Goal: Information Seeking & Learning: Learn about a topic

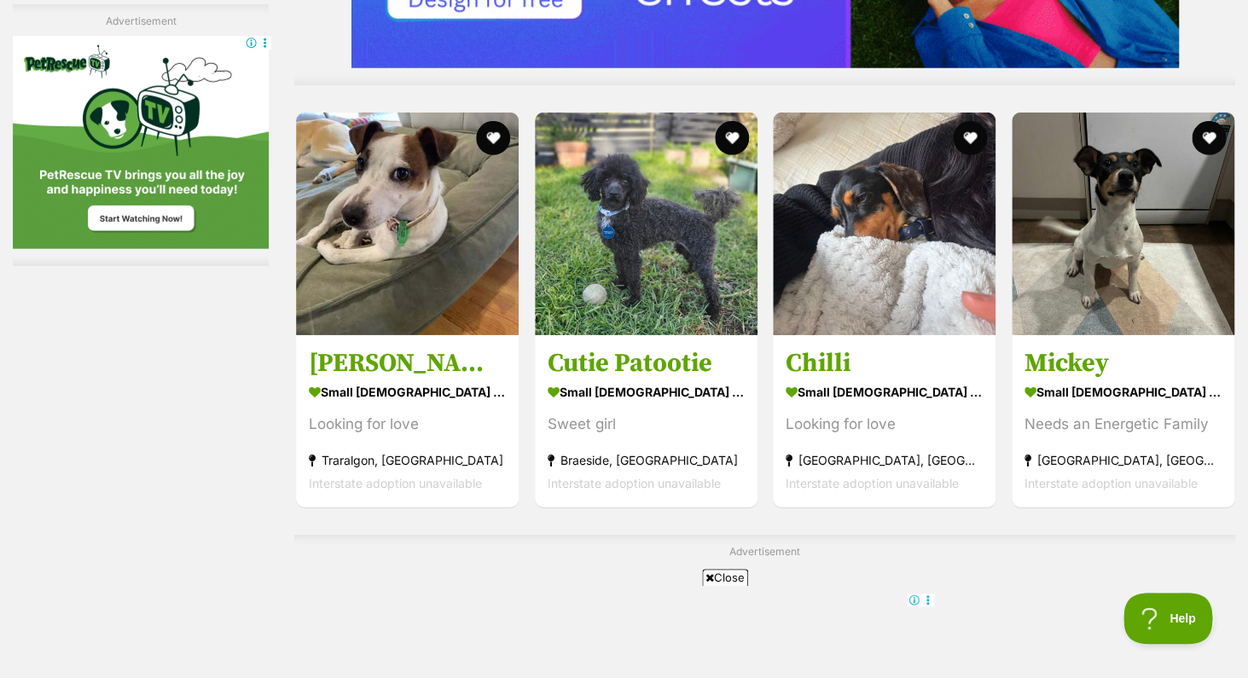
scroll to position [4410, 0]
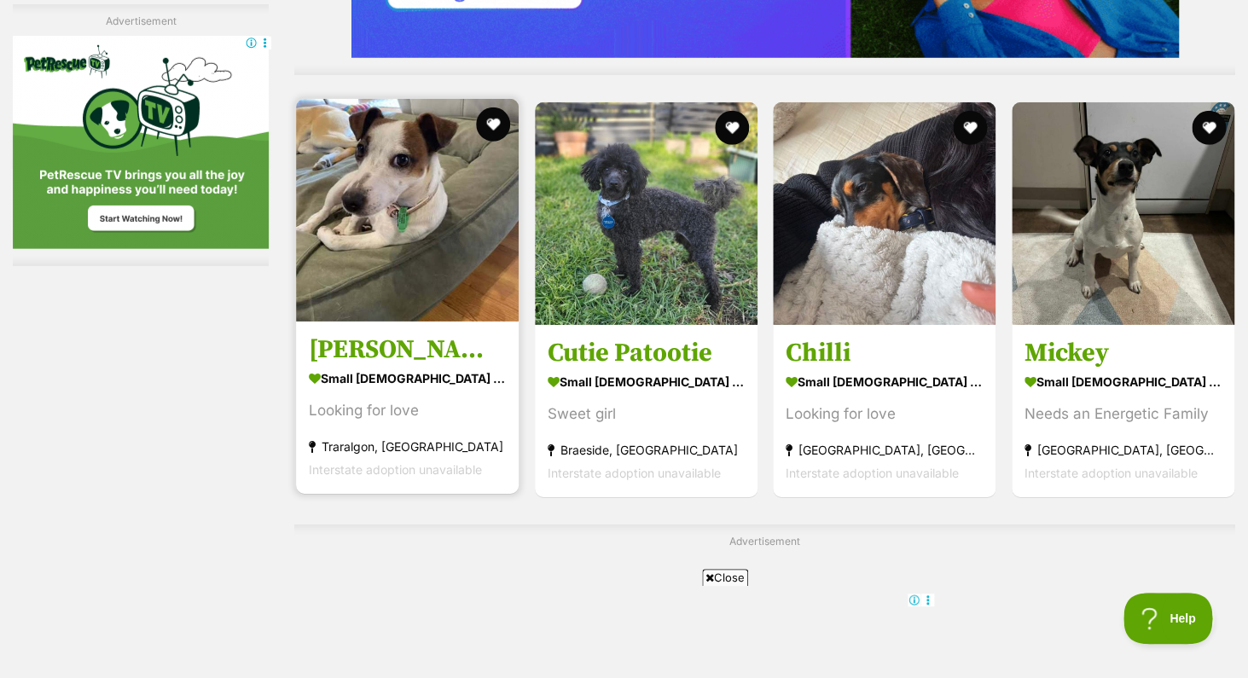
click at [405, 192] on img at bounding box center [407, 210] width 223 height 223
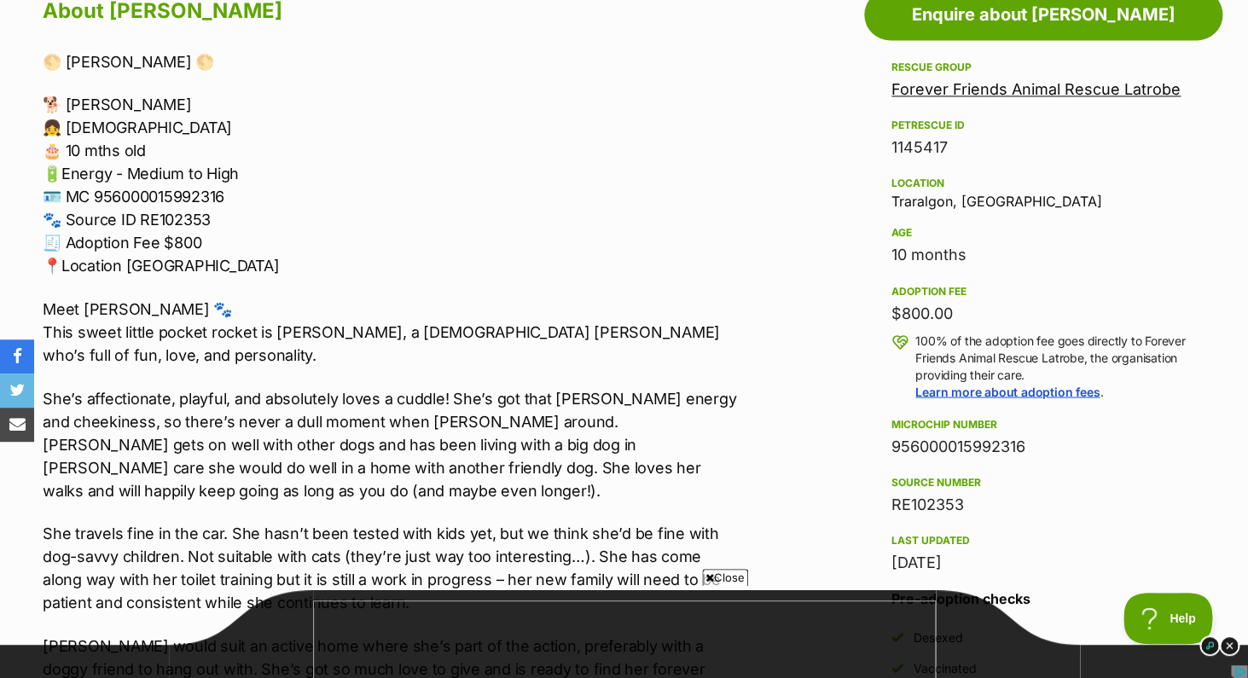
scroll to position [920, 0]
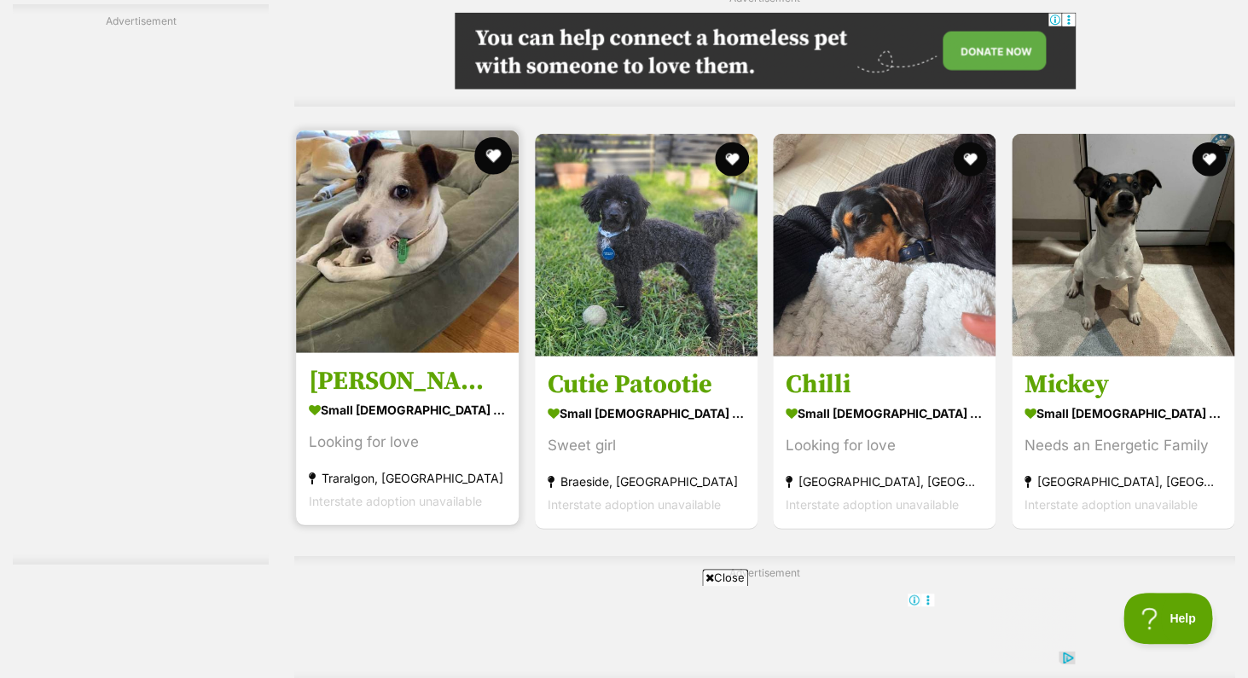
click at [491, 160] on button "favourite" at bounding box center [493, 156] width 38 height 38
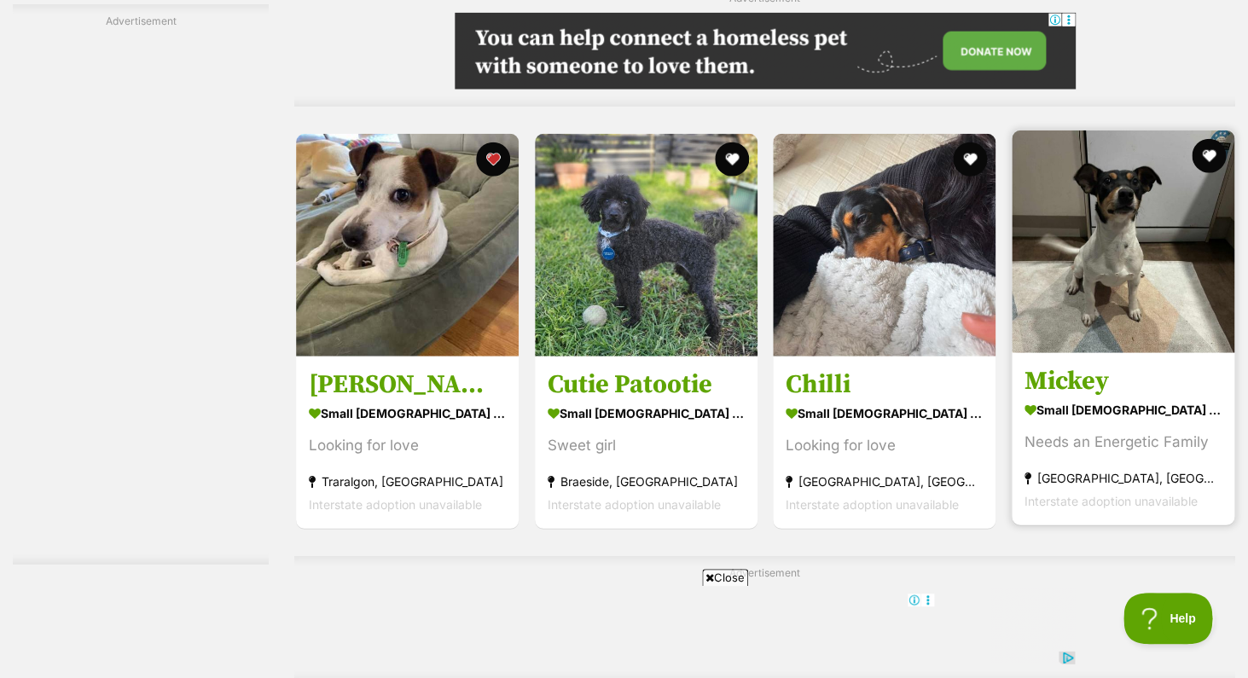
click at [1123, 287] on img at bounding box center [1123, 242] width 223 height 223
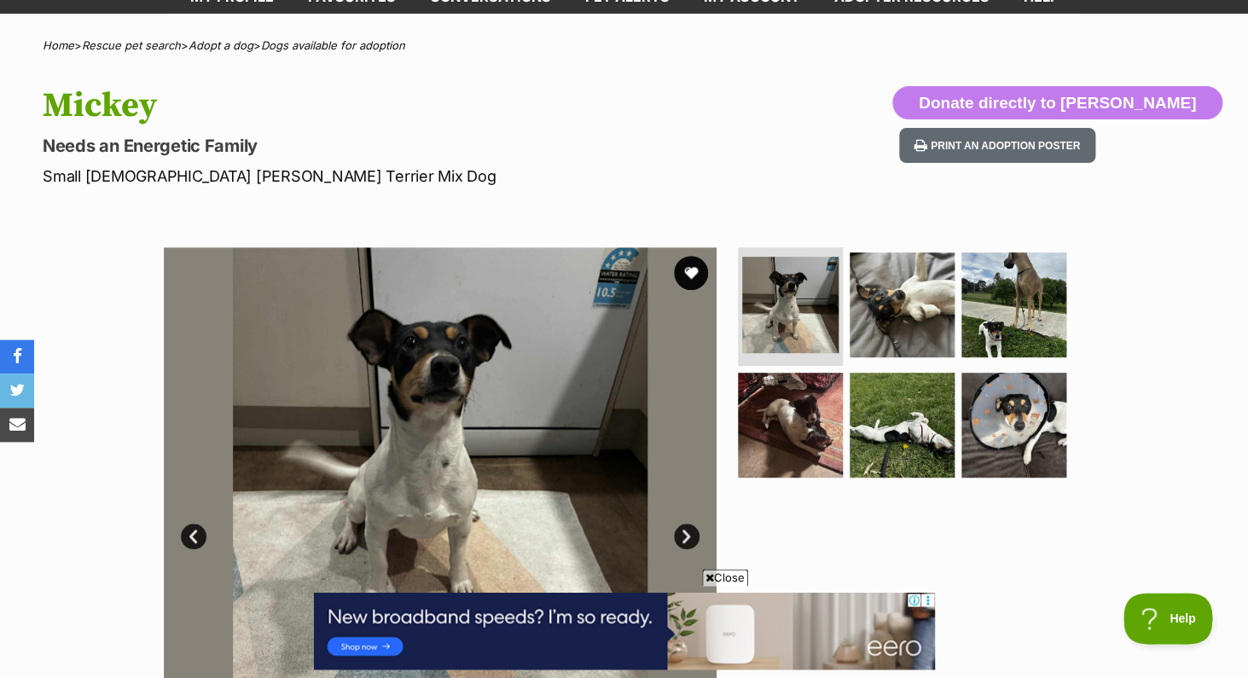
scroll to position [131, 0]
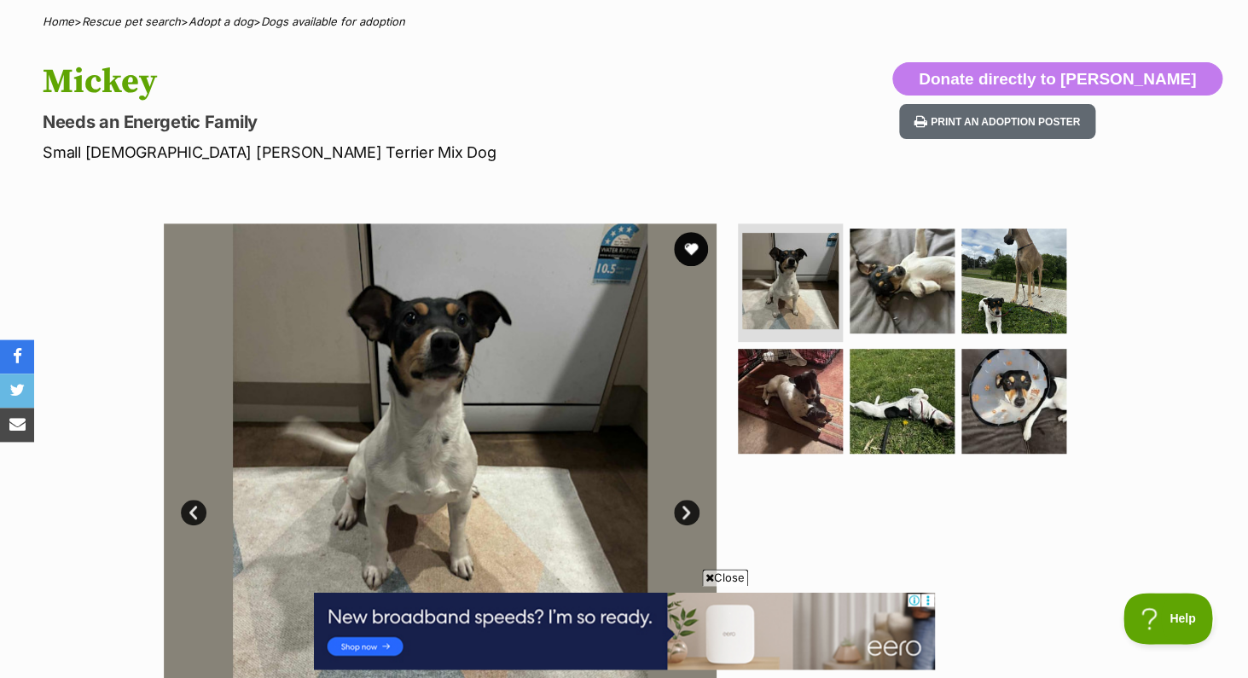
click at [691, 509] on link "Next" at bounding box center [687, 513] width 26 height 26
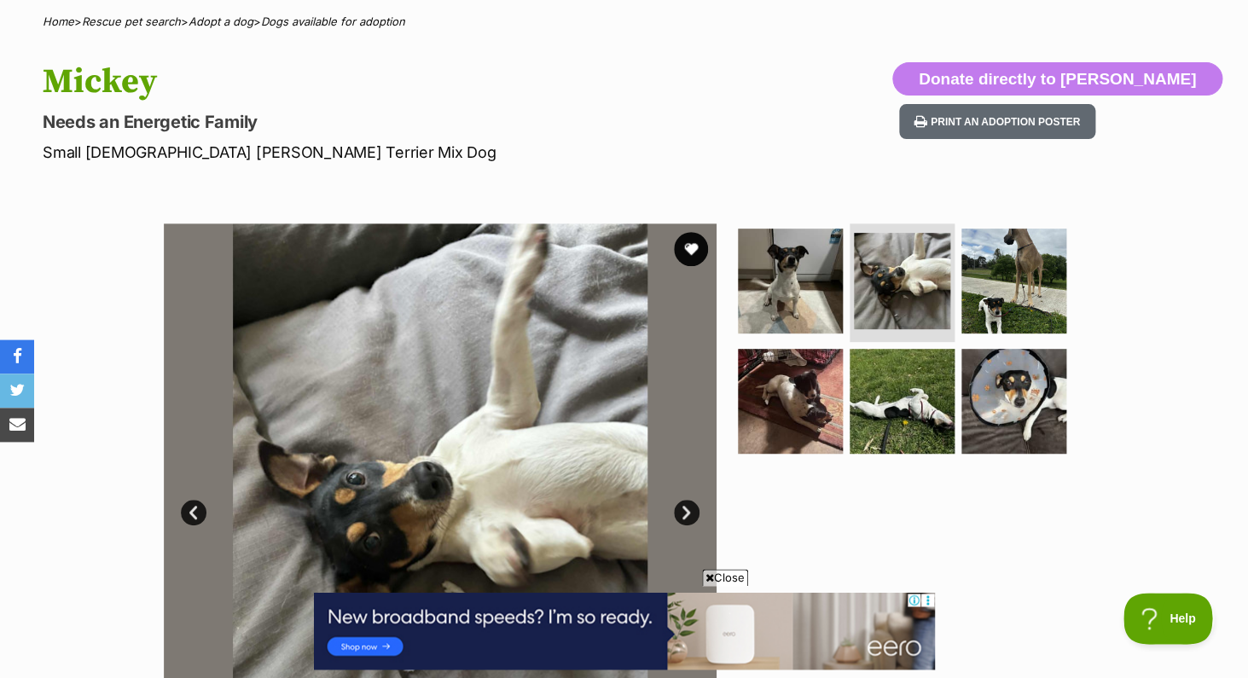
click at [691, 509] on link "Next" at bounding box center [687, 513] width 26 height 26
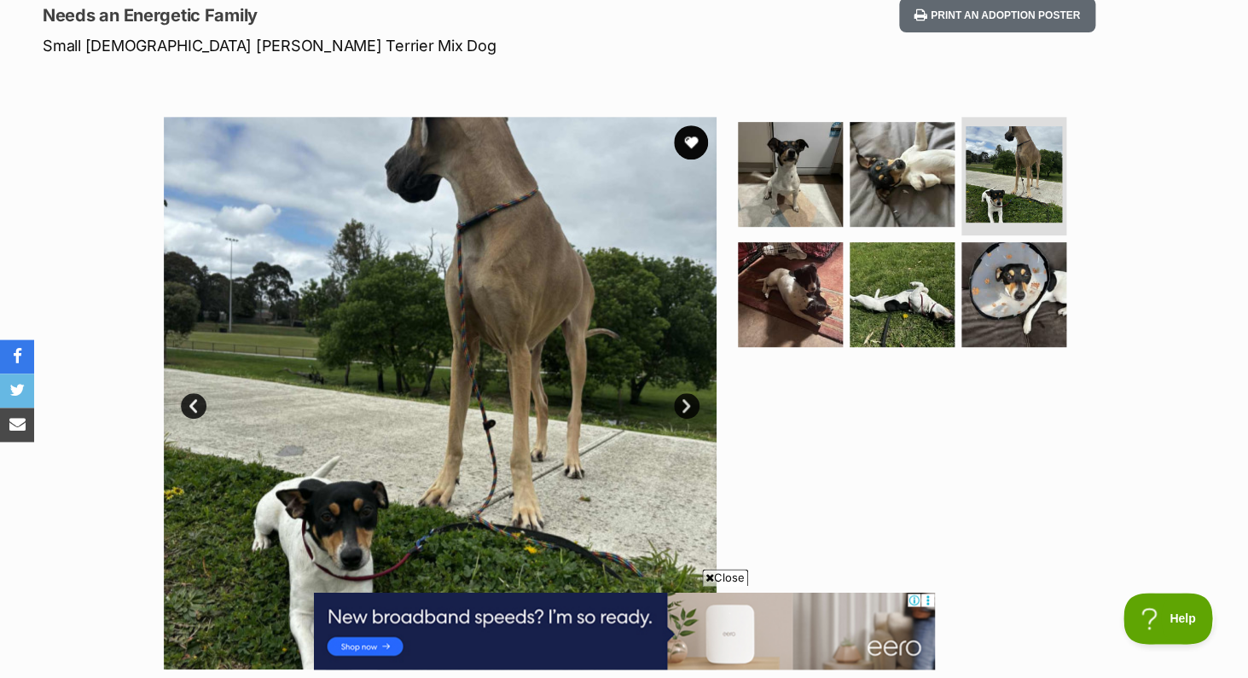
scroll to position [237, 0]
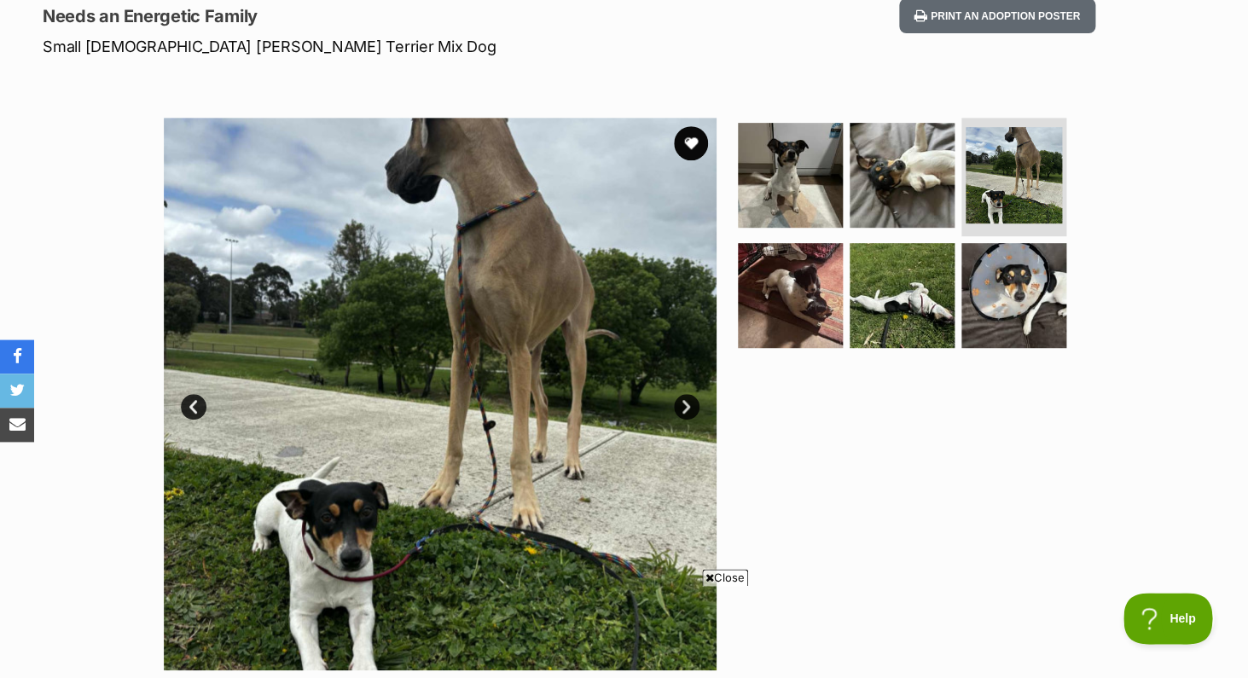
click at [682, 405] on link "Next" at bounding box center [687, 407] width 26 height 26
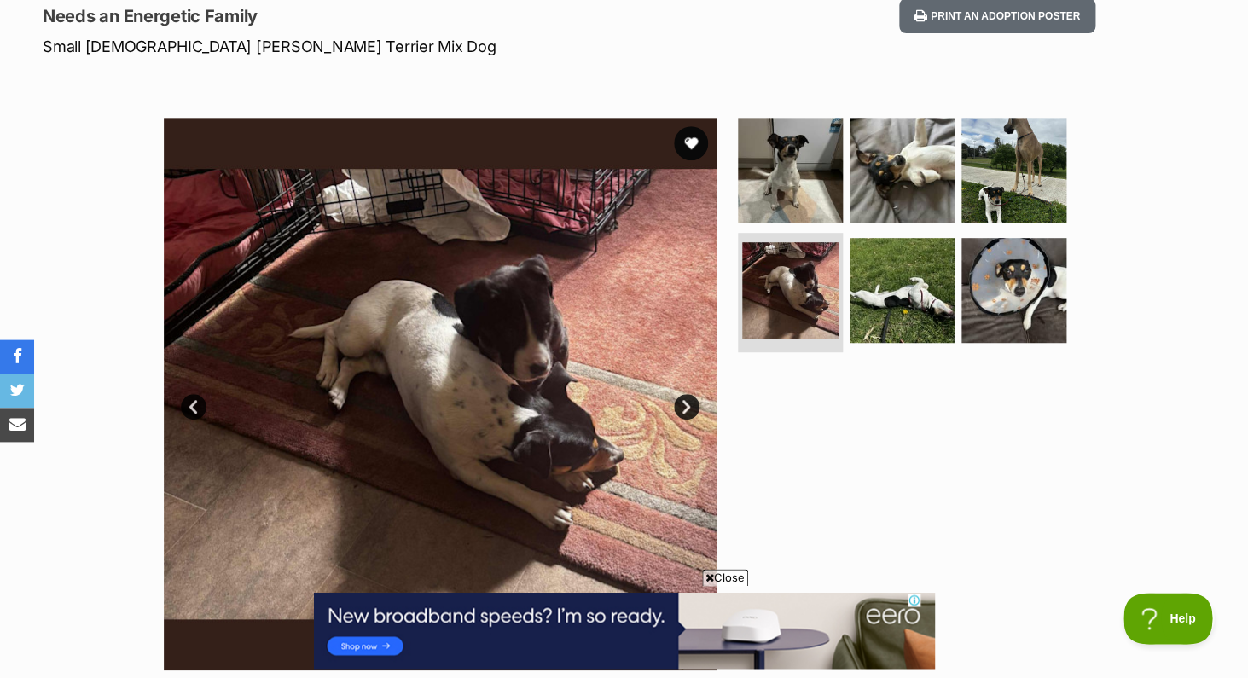
scroll to position [0, 0]
click at [682, 405] on link "Next" at bounding box center [687, 407] width 26 height 26
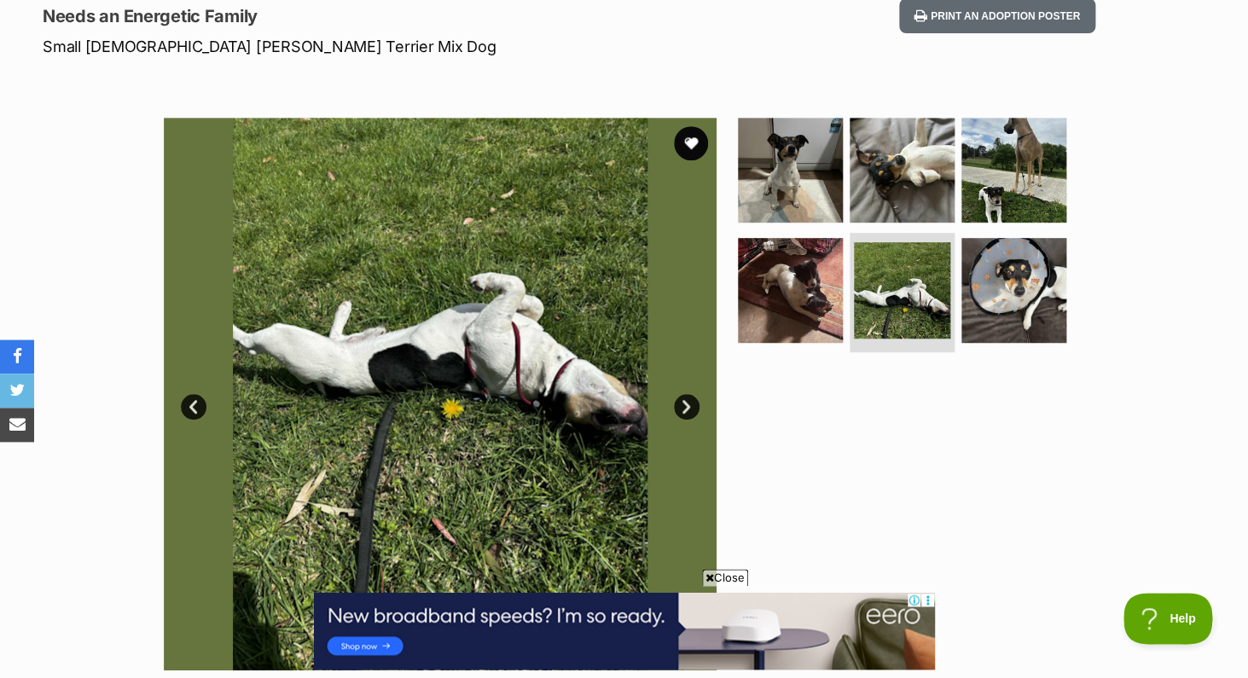
click at [196, 413] on link "Prev" at bounding box center [194, 407] width 26 height 26
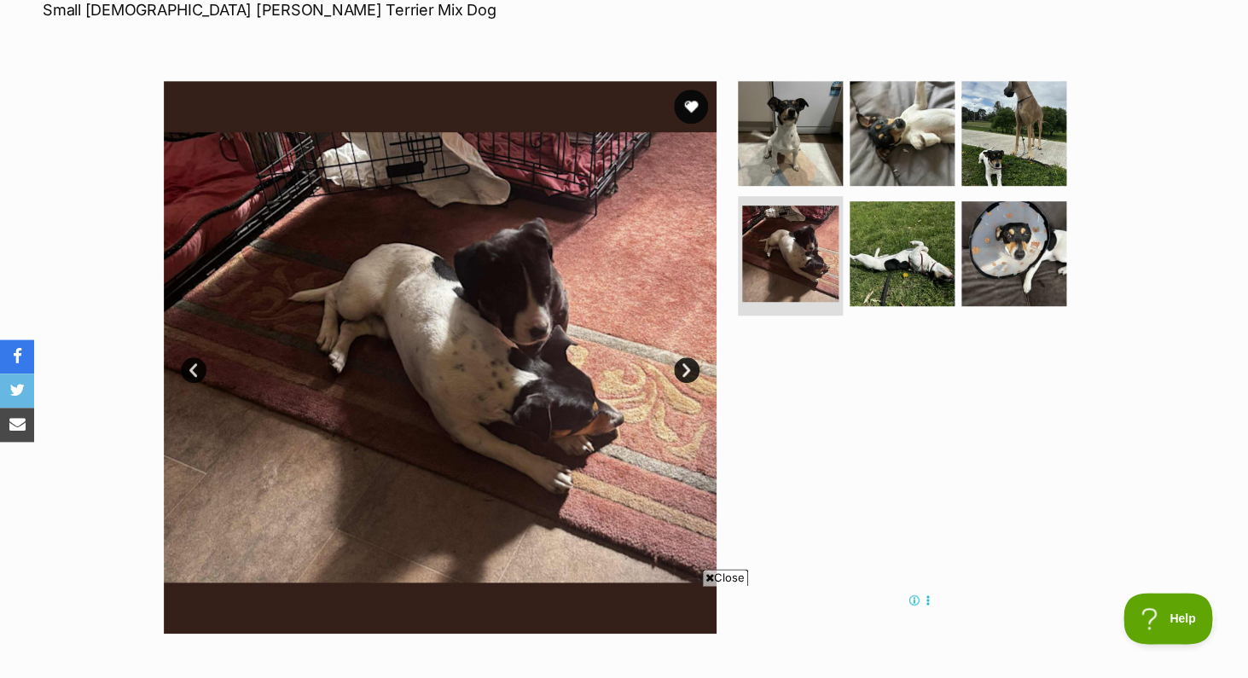
scroll to position [276, 0]
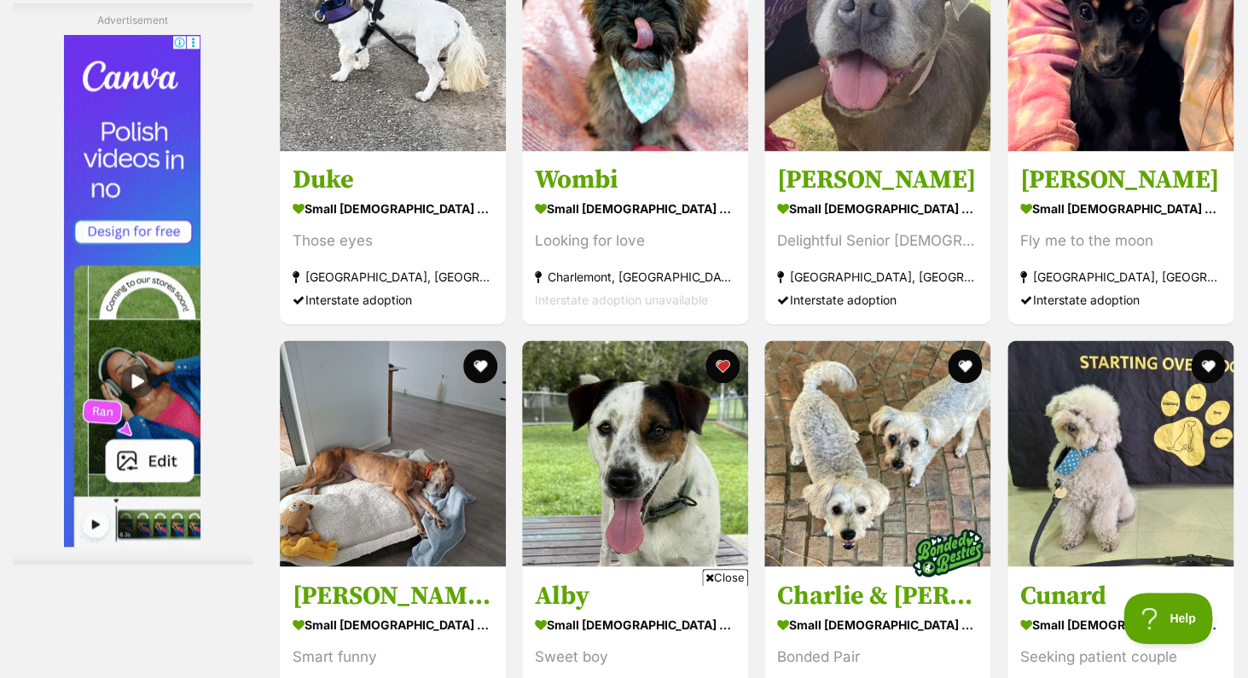
scroll to position [3361, 0]
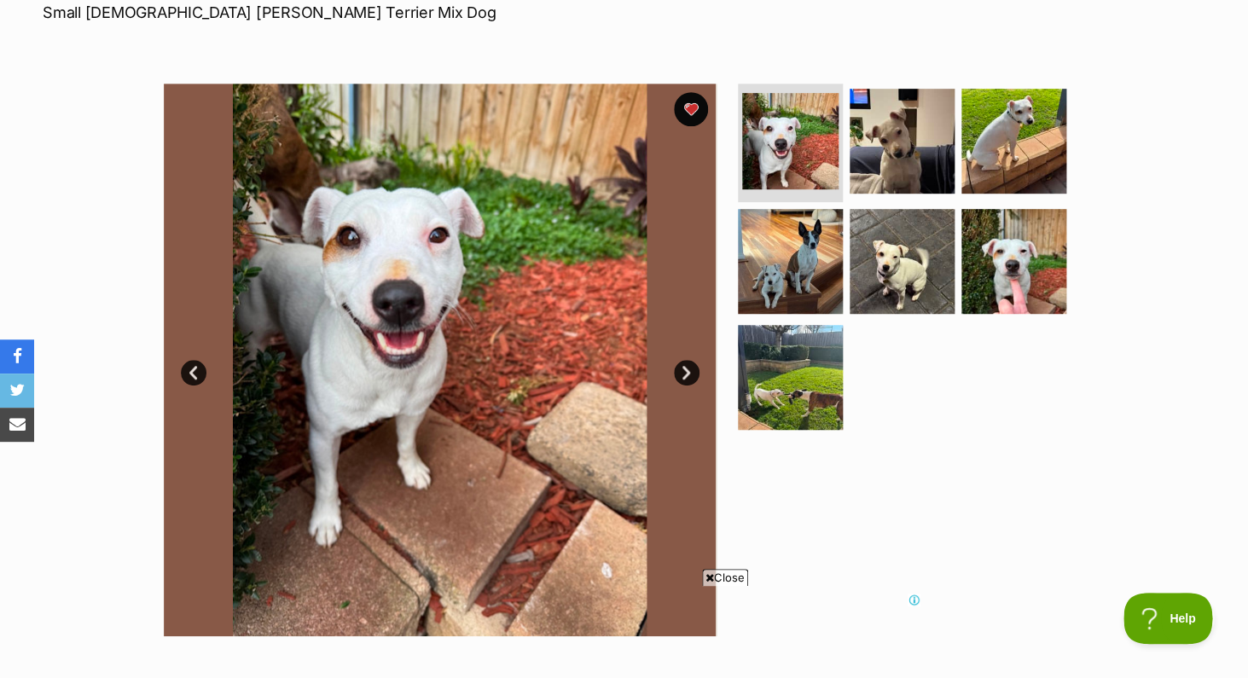
click at [683, 367] on link "Next" at bounding box center [687, 373] width 26 height 26
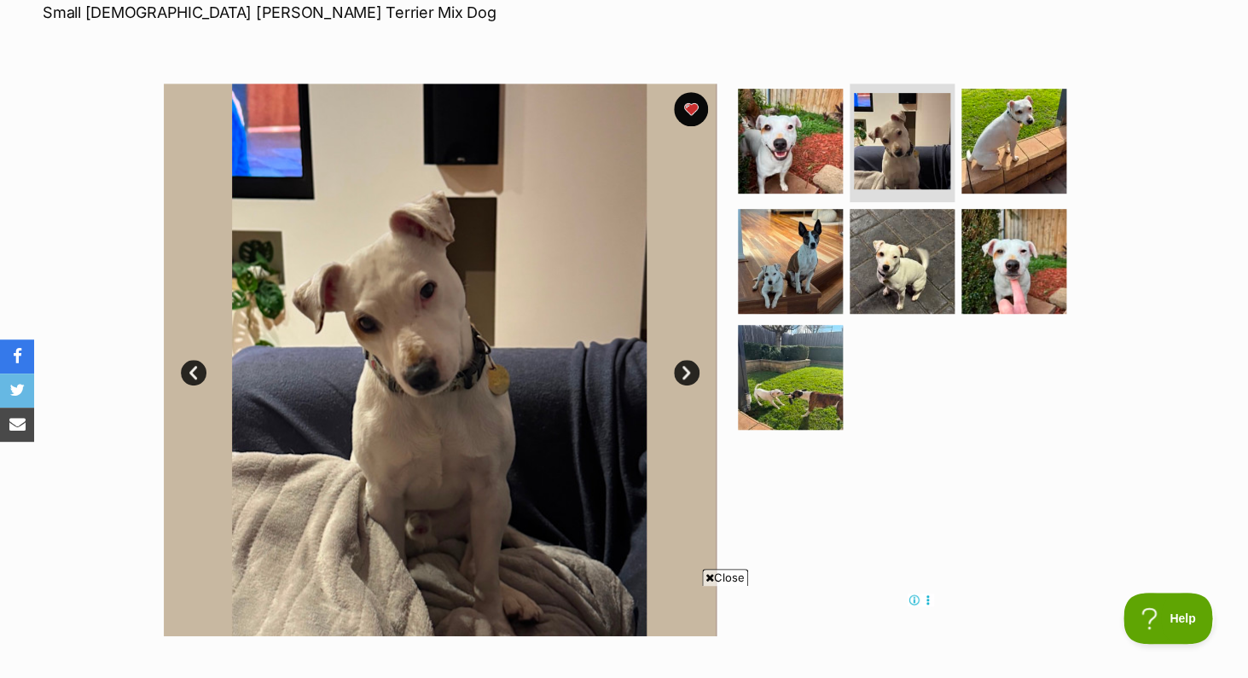
click at [683, 367] on link "Next" at bounding box center [687, 373] width 26 height 26
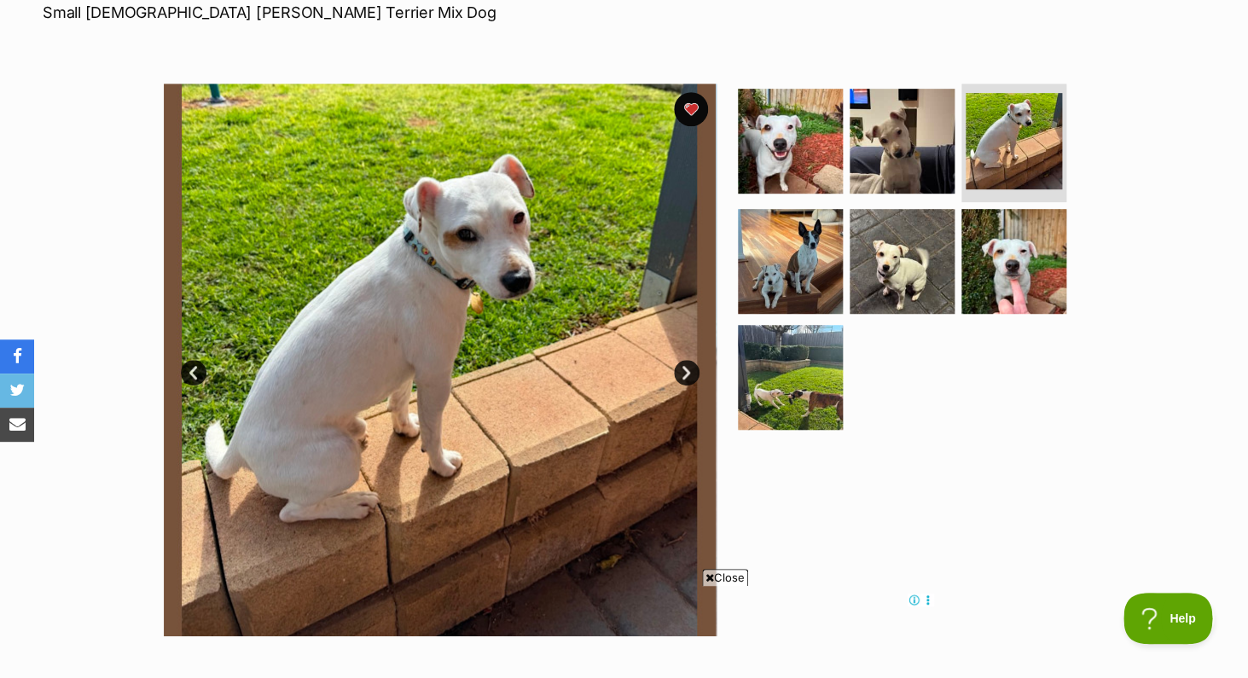
click at [683, 367] on link "Next" at bounding box center [687, 373] width 26 height 26
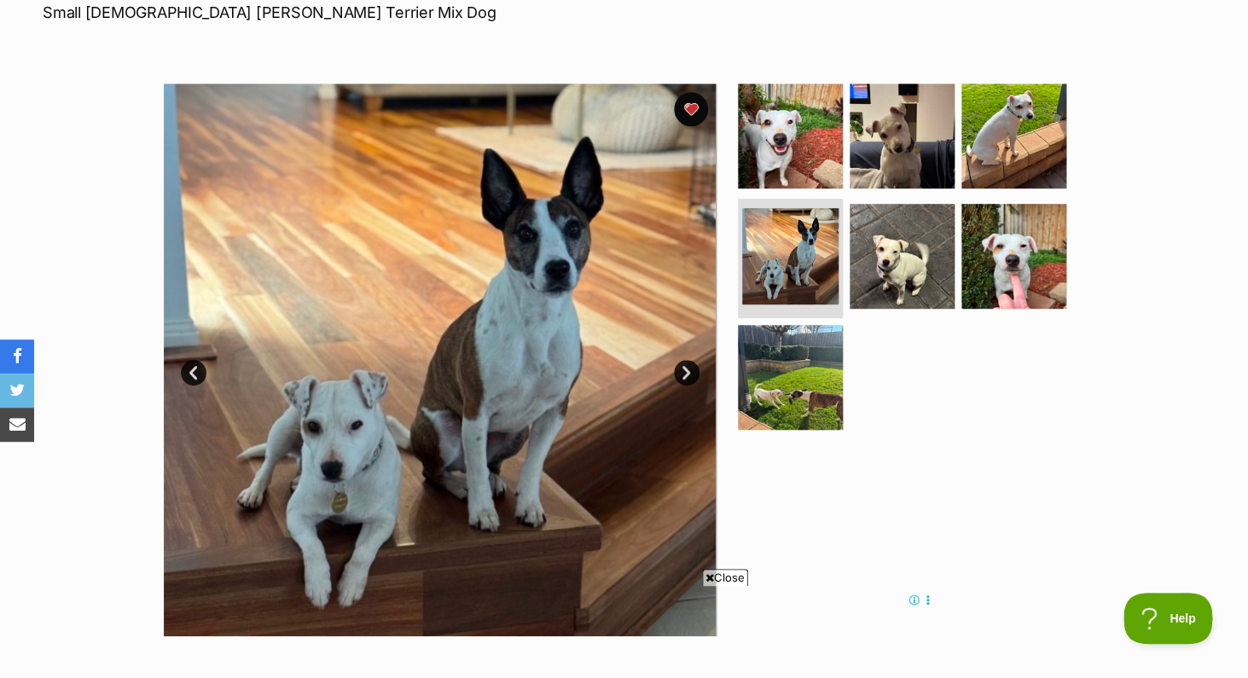
click at [683, 367] on link "Next" at bounding box center [687, 373] width 26 height 26
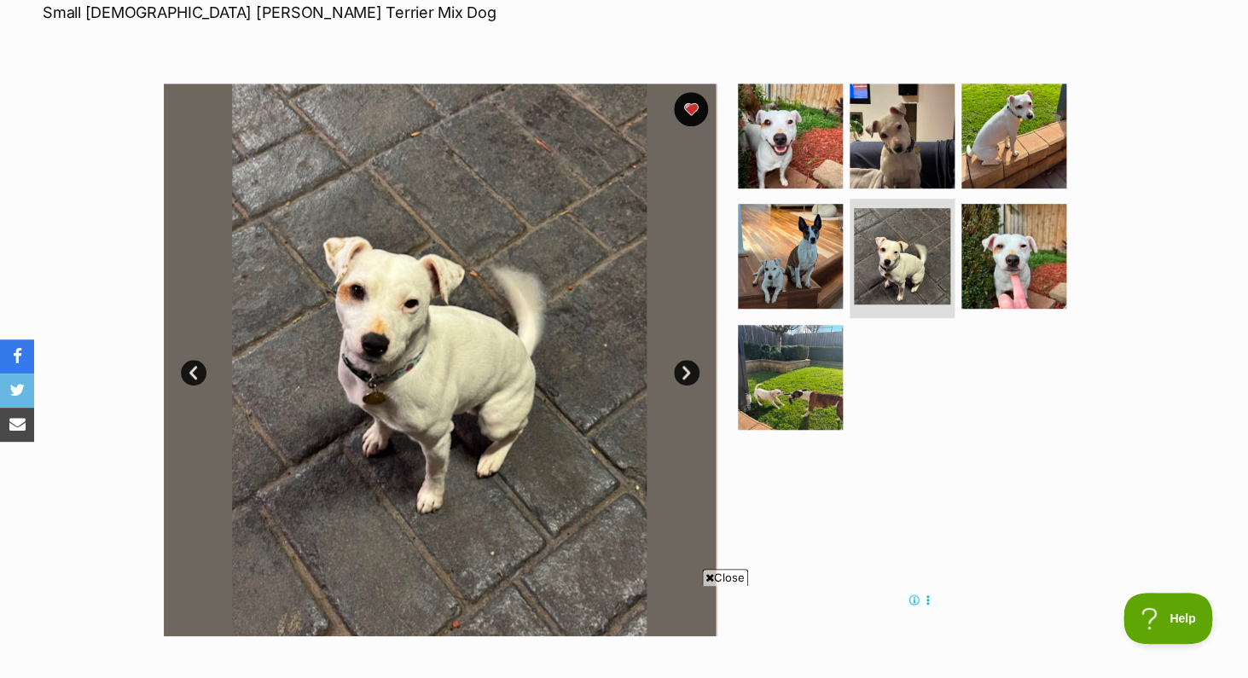
click at [683, 367] on link "Next" at bounding box center [687, 373] width 26 height 26
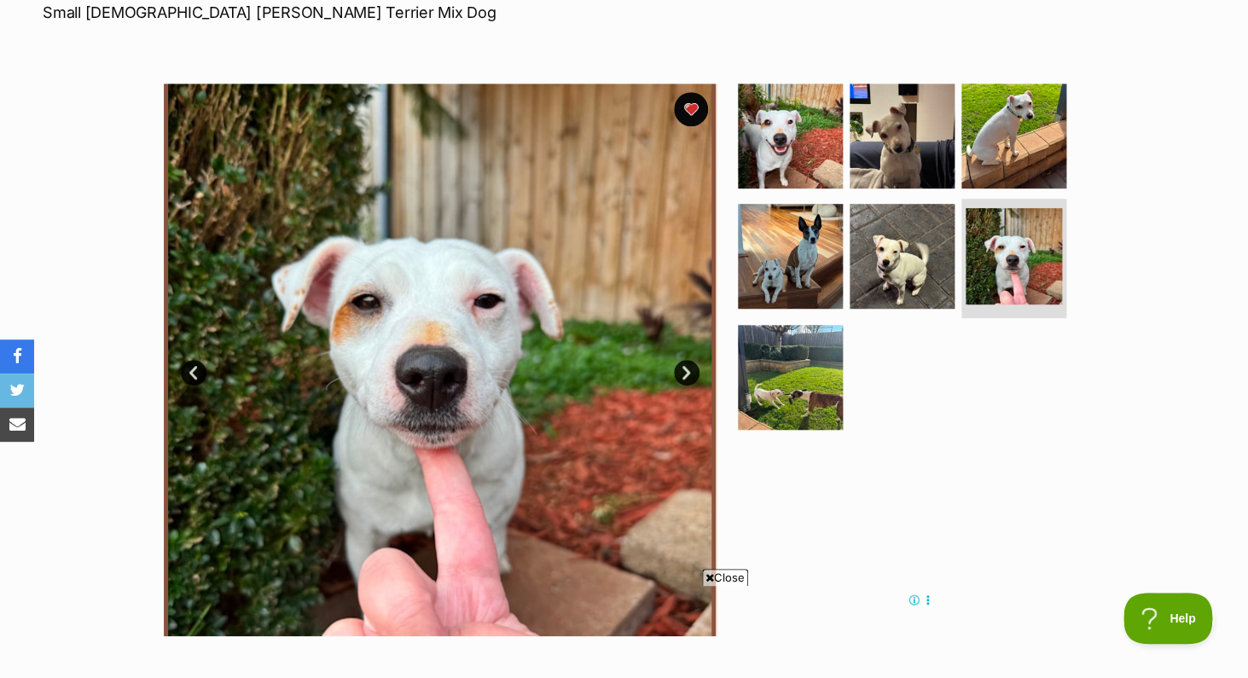
click at [683, 367] on link "Next" at bounding box center [687, 373] width 26 height 26
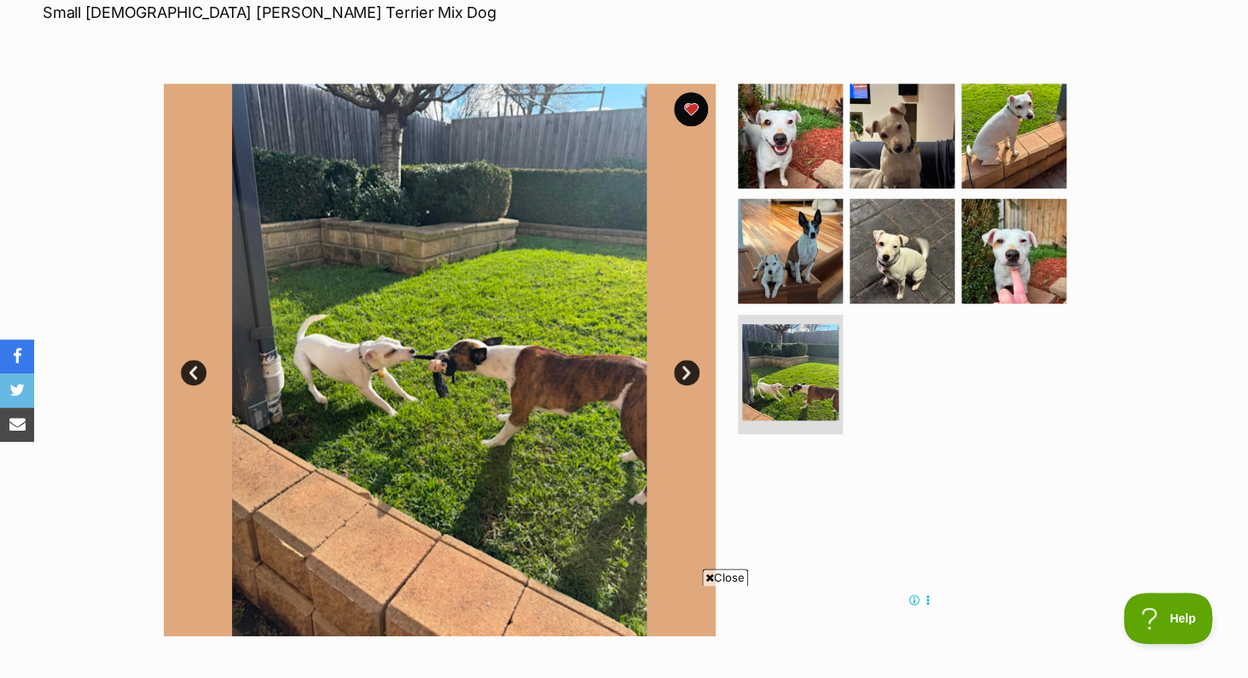
click at [683, 367] on link "Next" at bounding box center [687, 373] width 26 height 26
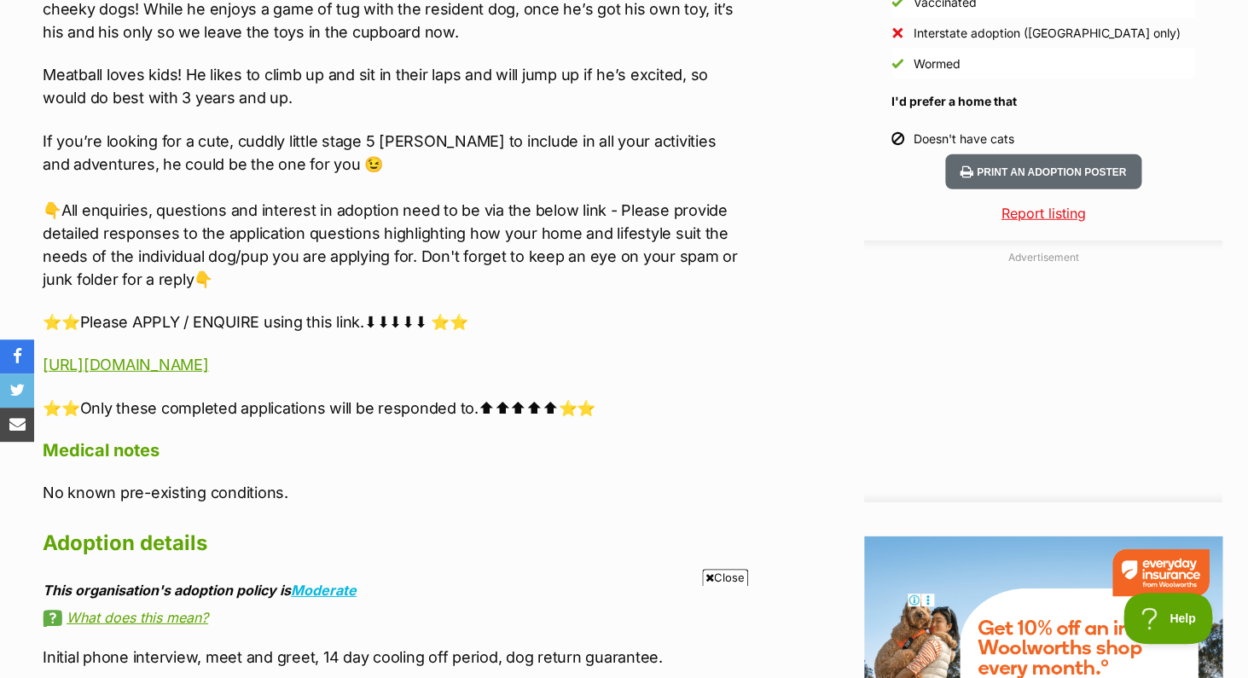
scroll to position [1632, 0]
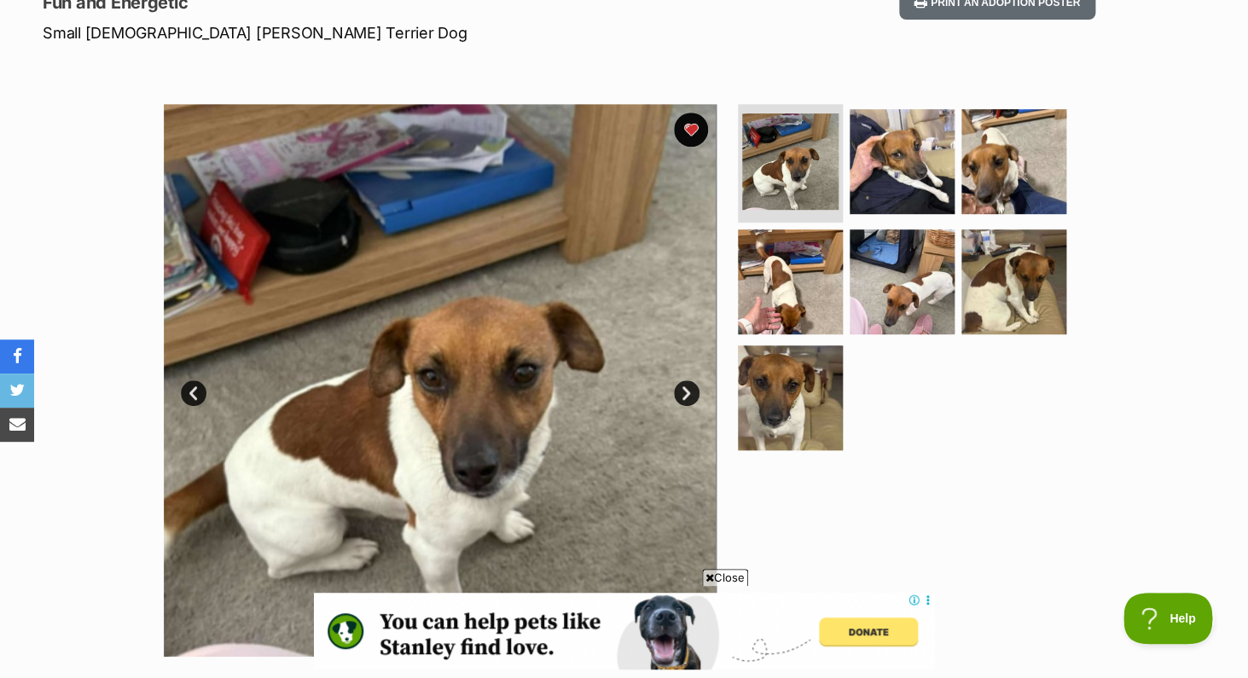
scroll to position [252, 0]
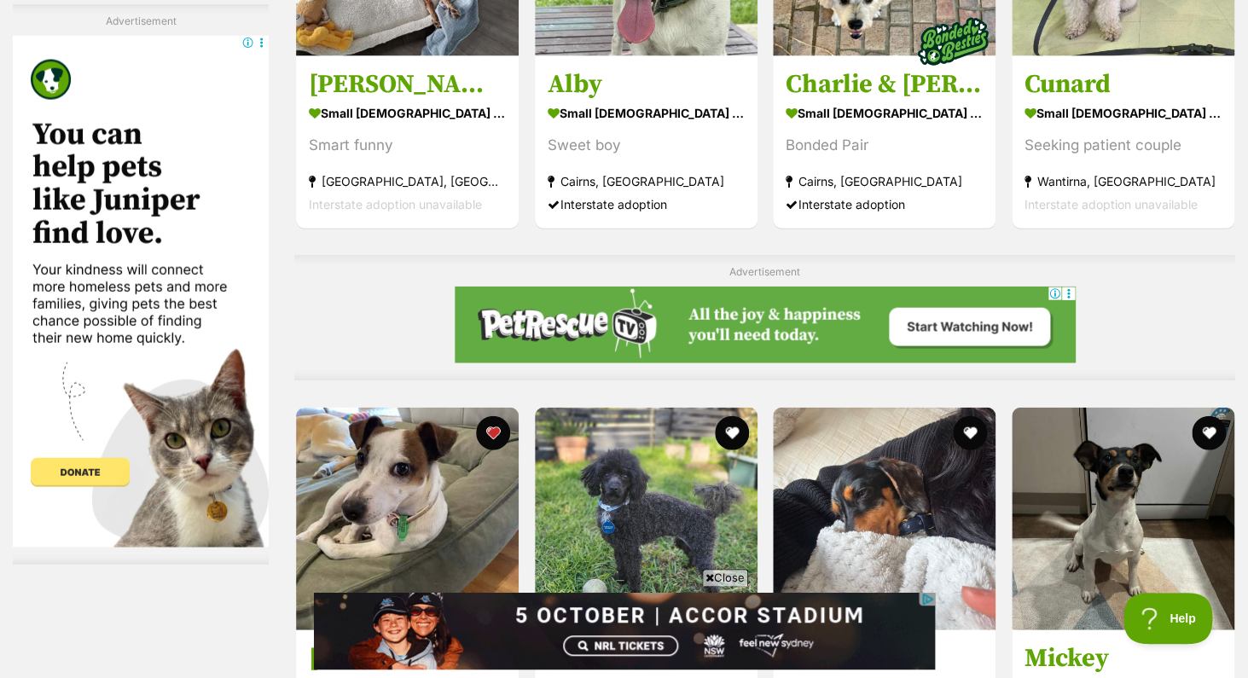
scroll to position [3833, 0]
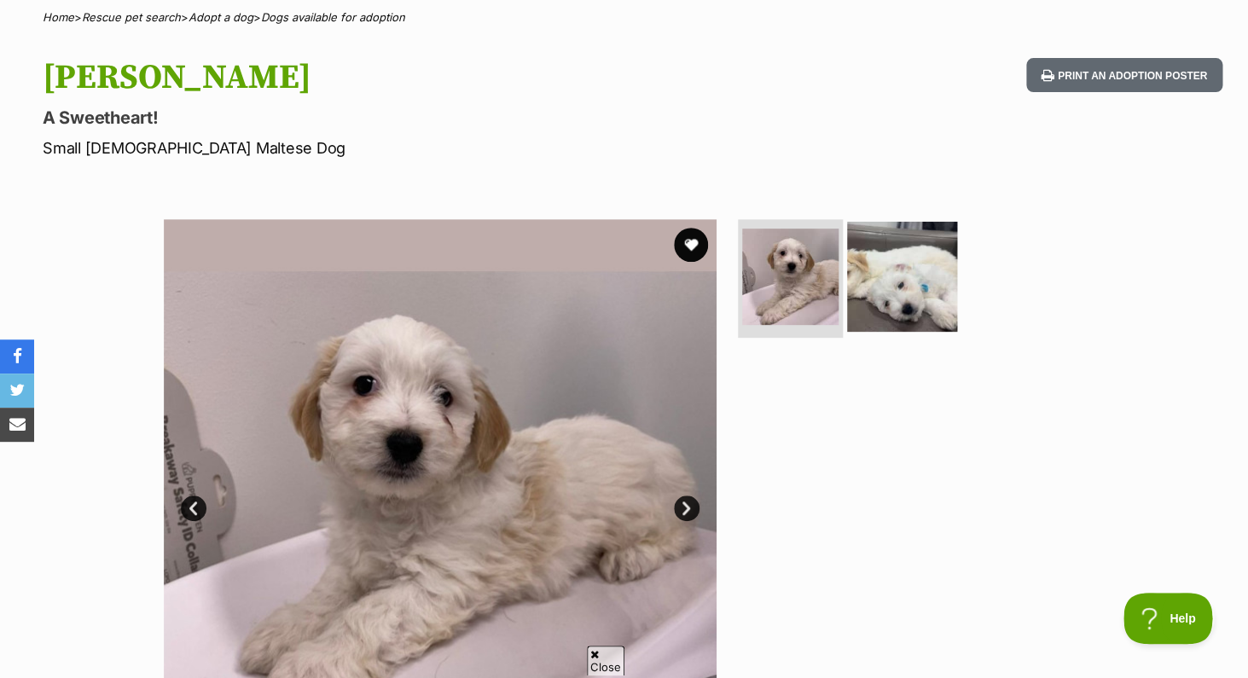
click at [895, 285] on img at bounding box center [902, 276] width 110 height 110
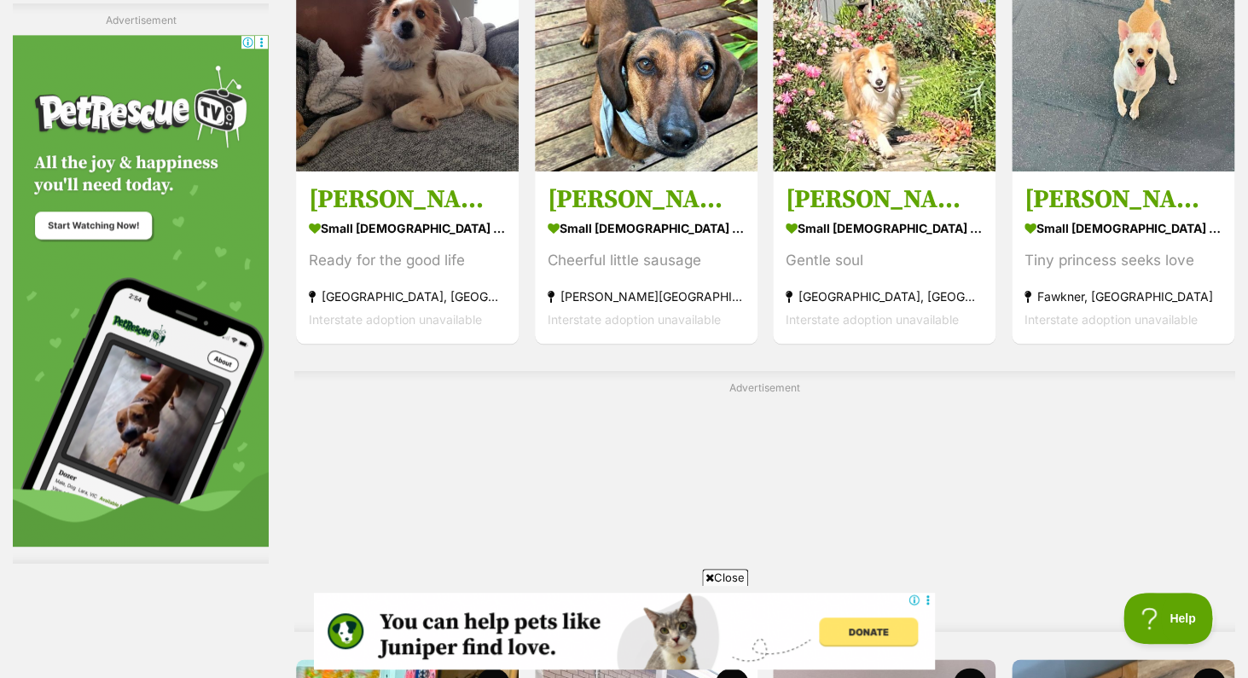
scroll to position [5403, 0]
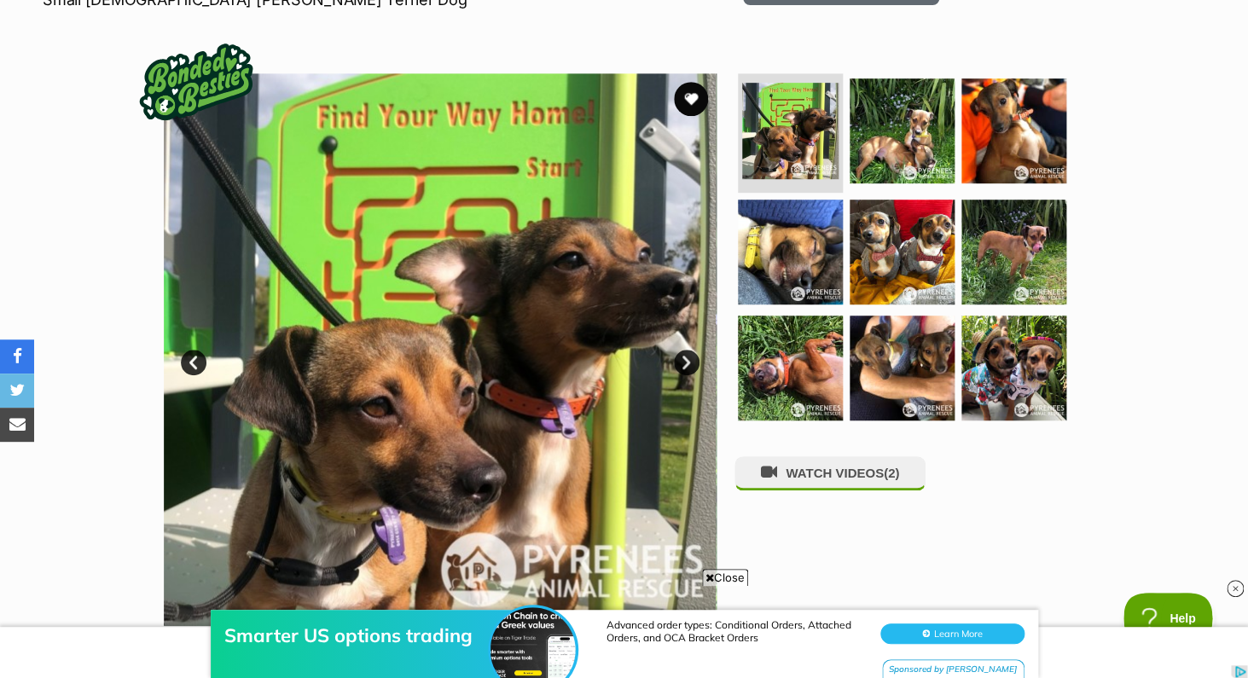
scroll to position [310, 0]
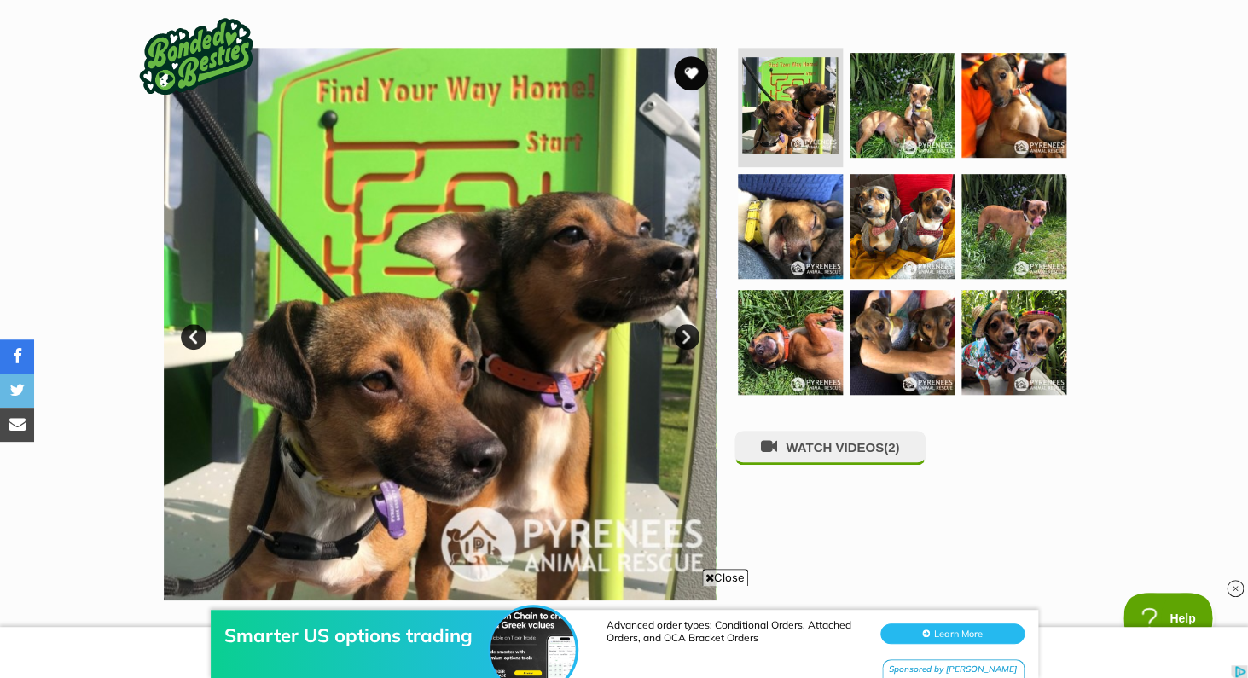
click at [431, 306] on img at bounding box center [440, 324] width 553 height 553
click at [688, 328] on link "Next" at bounding box center [687, 337] width 26 height 26
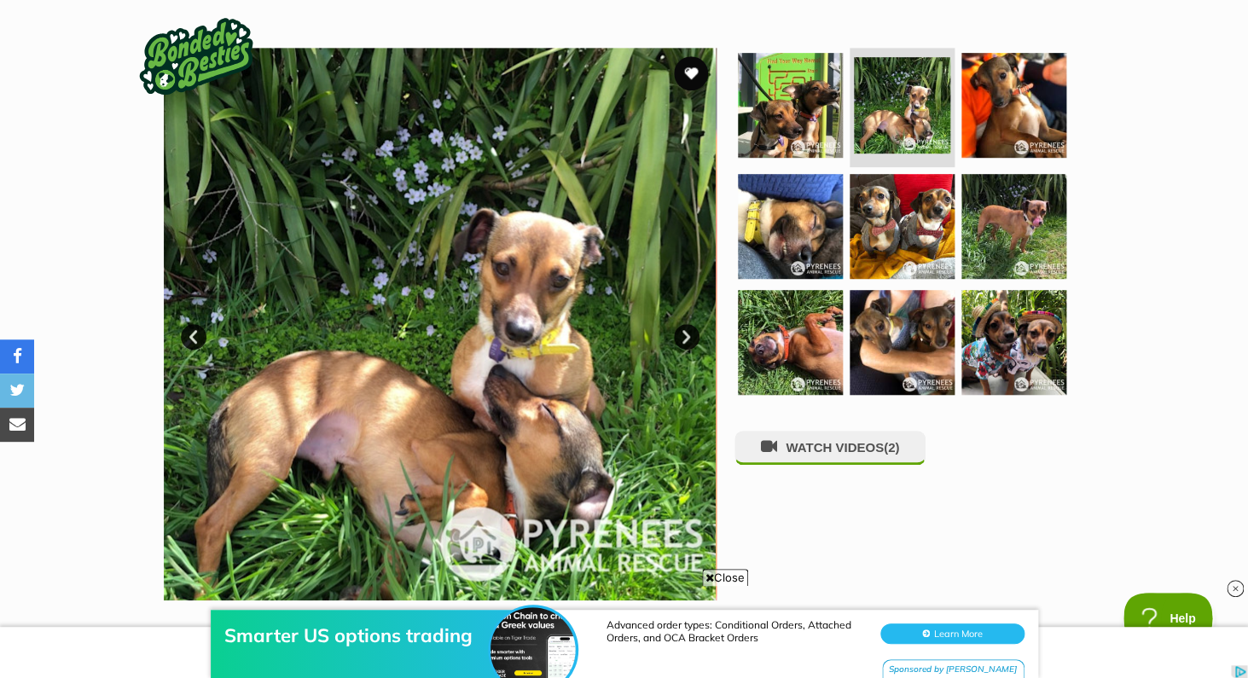
click at [688, 332] on link "Next" at bounding box center [687, 337] width 26 height 26
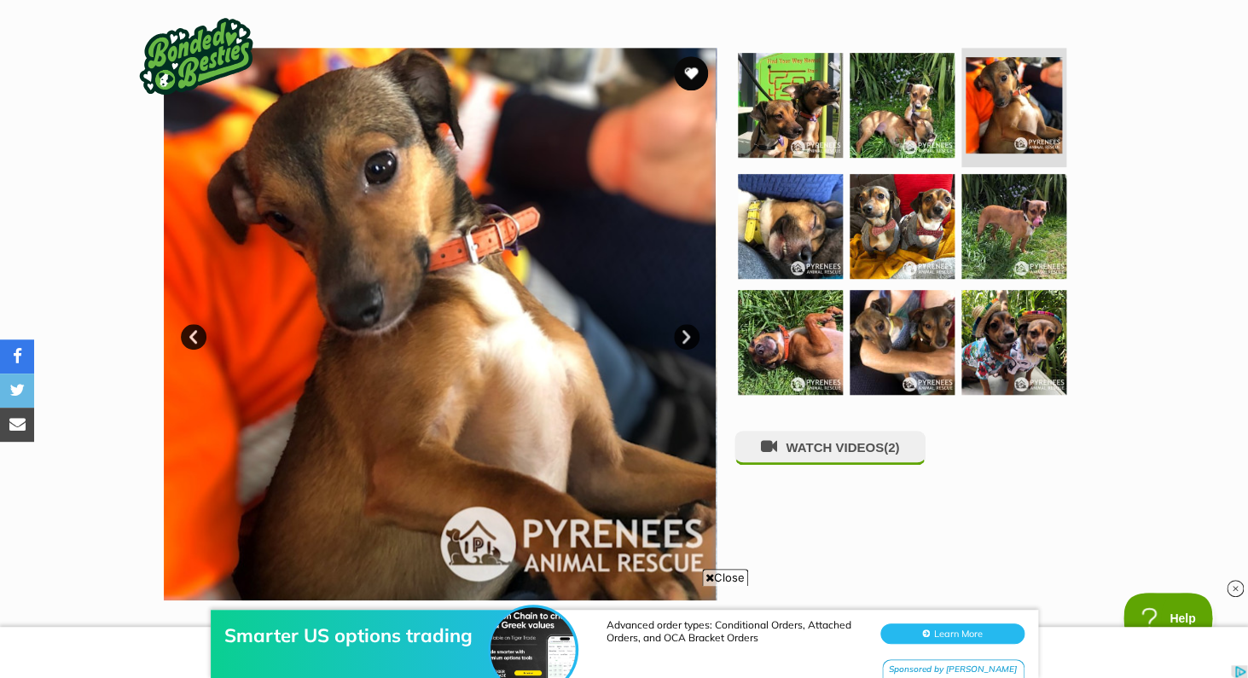
click at [688, 331] on link "Next" at bounding box center [687, 337] width 26 height 26
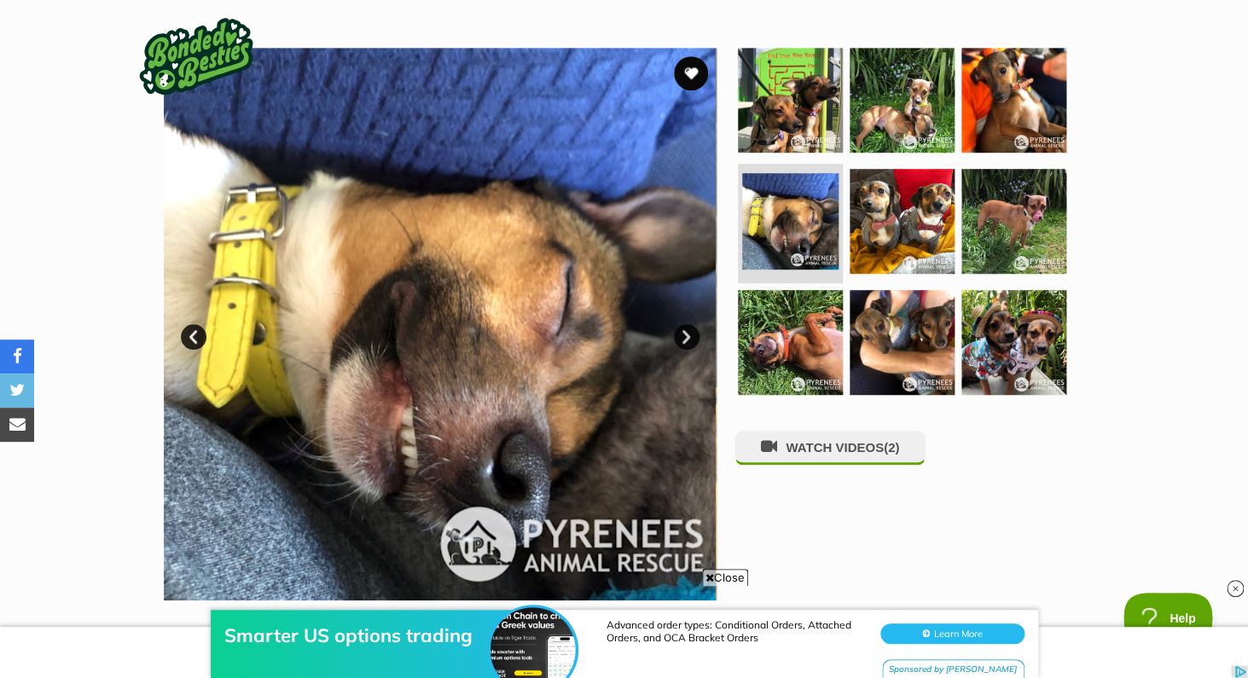
click at [689, 331] on link "Next" at bounding box center [687, 337] width 26 height 26
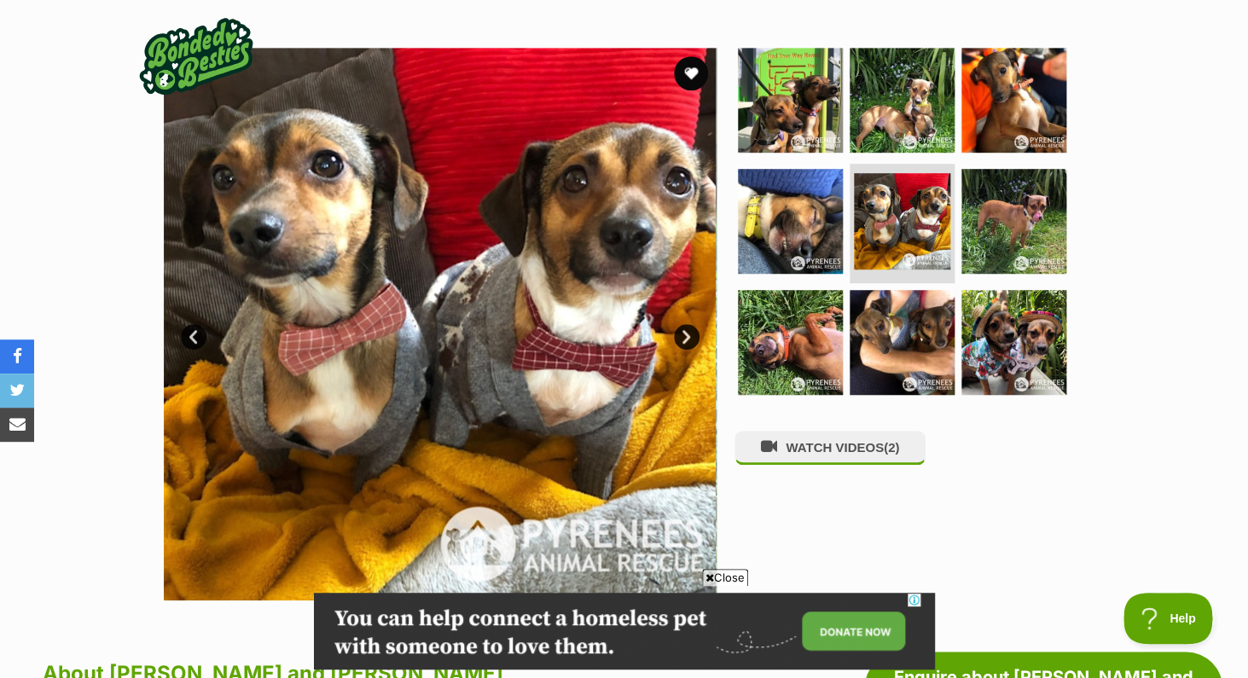
scroll to position [0, 0]
click at [688, 330] on link "Next" at bounding box center [687, 337] width 26 height 26
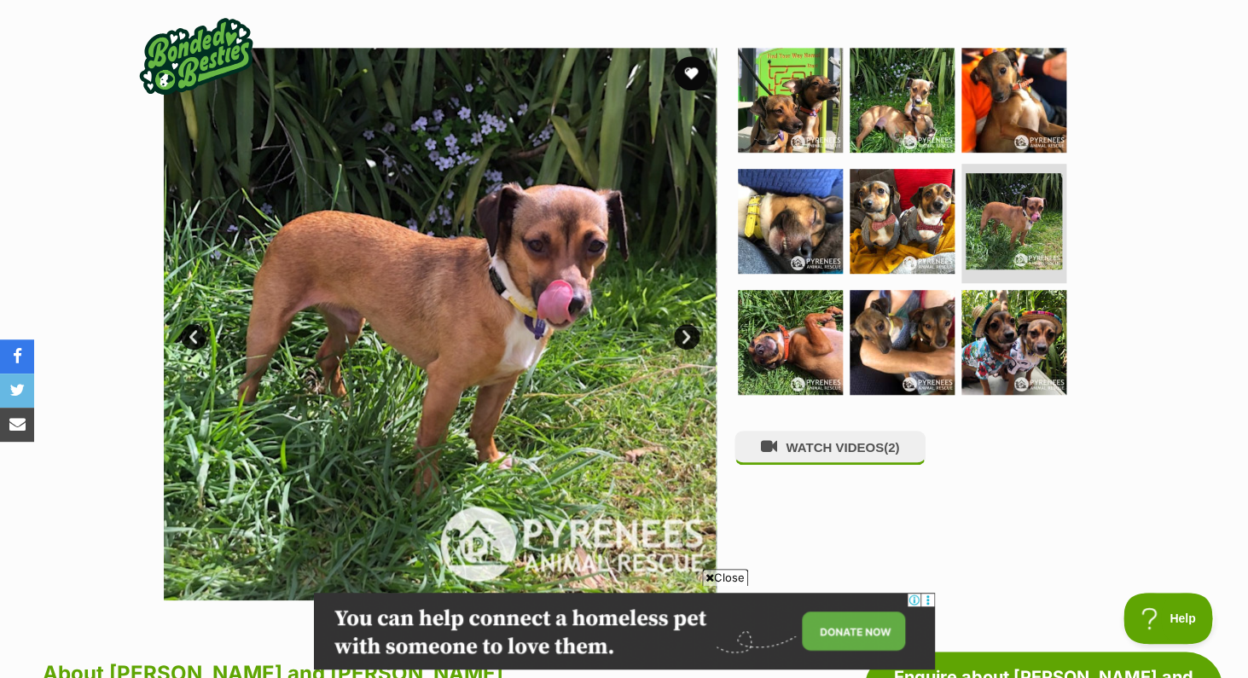
click at [688, 330] on link "Next" at bounding box center [687, 337] width 26 height 26
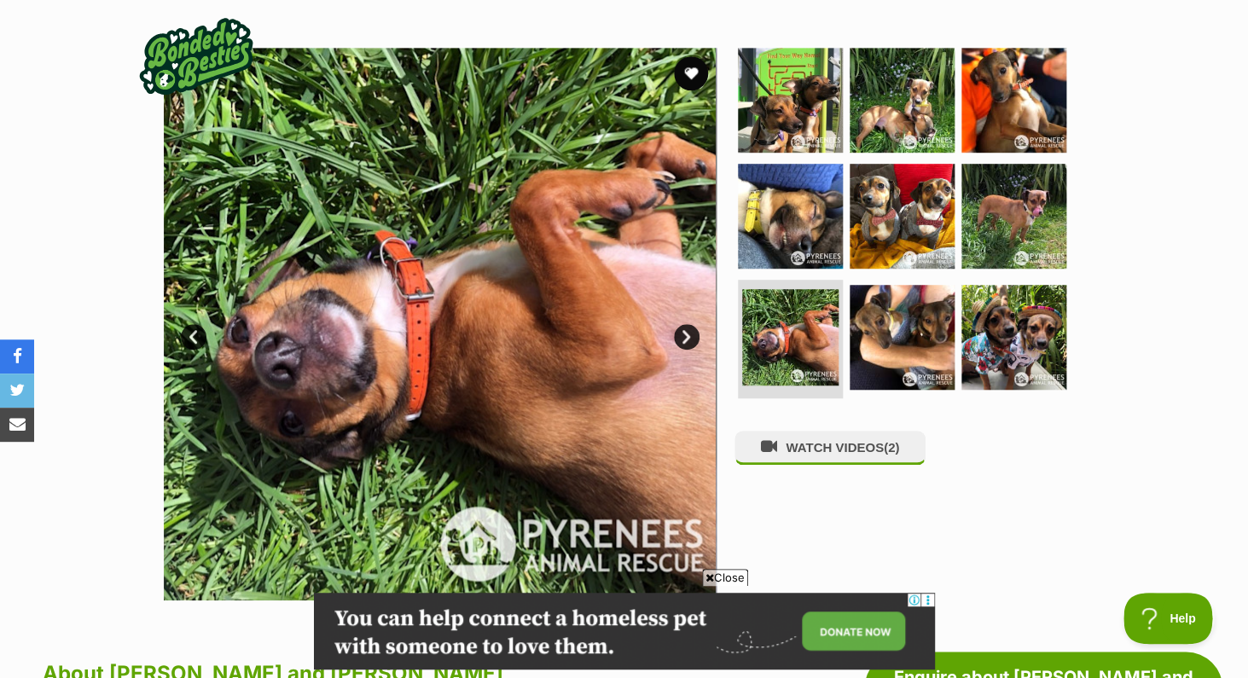
click at [688, 330] on link "Next" at bounding box center [687, 337] width 26 height 26
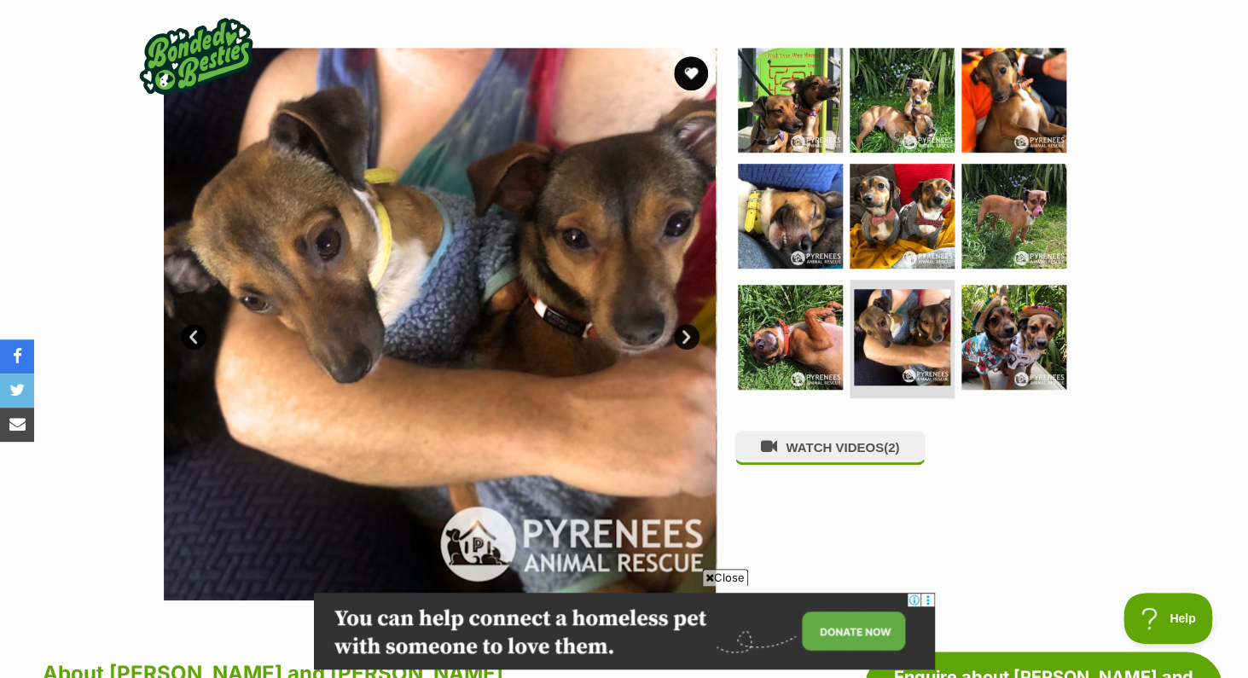
click at [688, 330] on link "Next" at bounding box center [687, 337] width 26 height 26
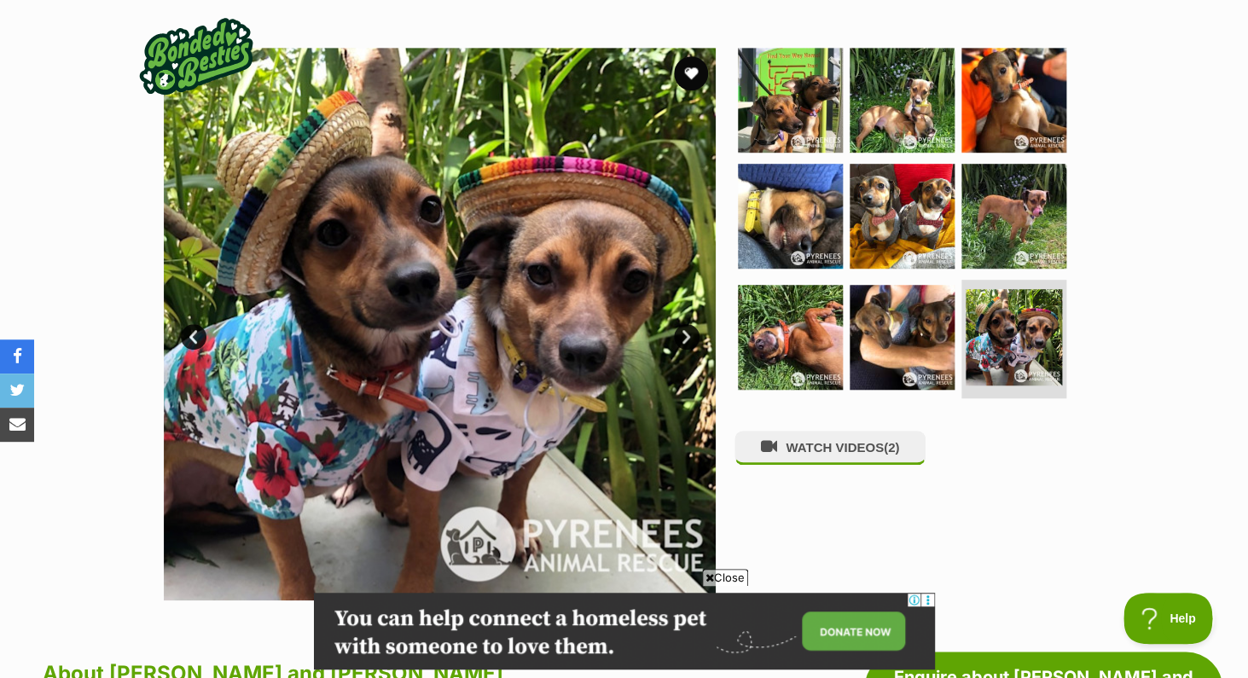
click at [688, 330] on link "Next" at bounding box center [687, 337] width 26 height 26
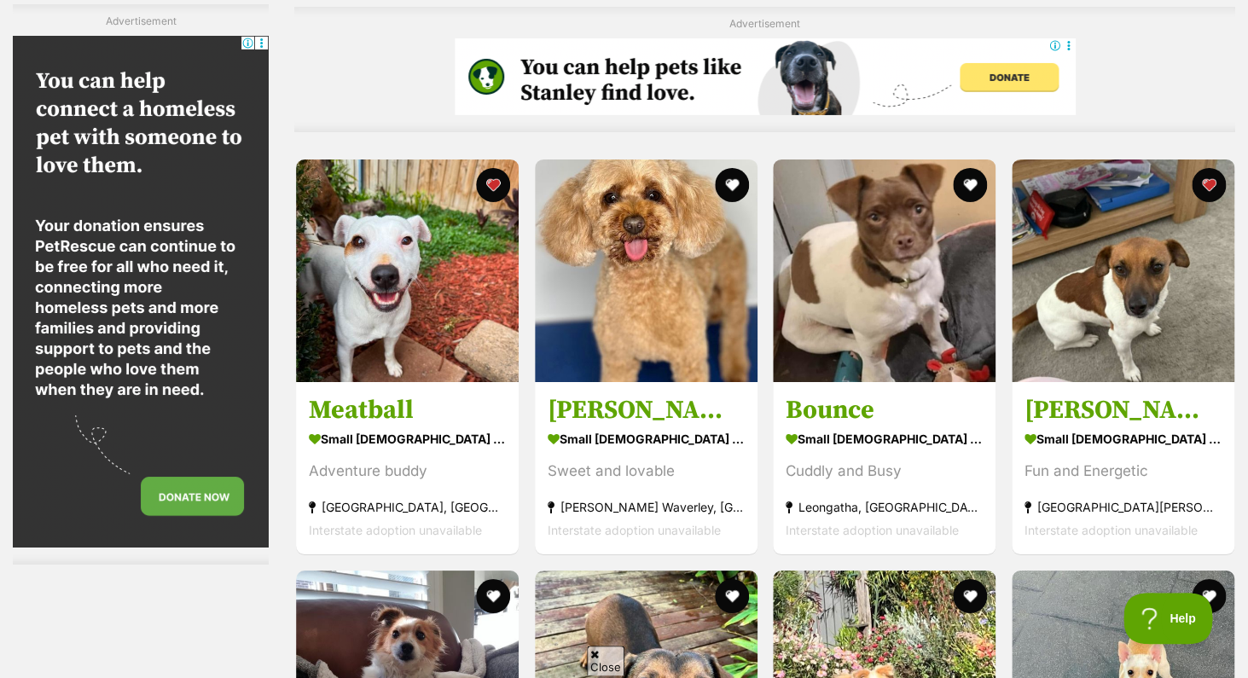
scroll to position [4678, 0]
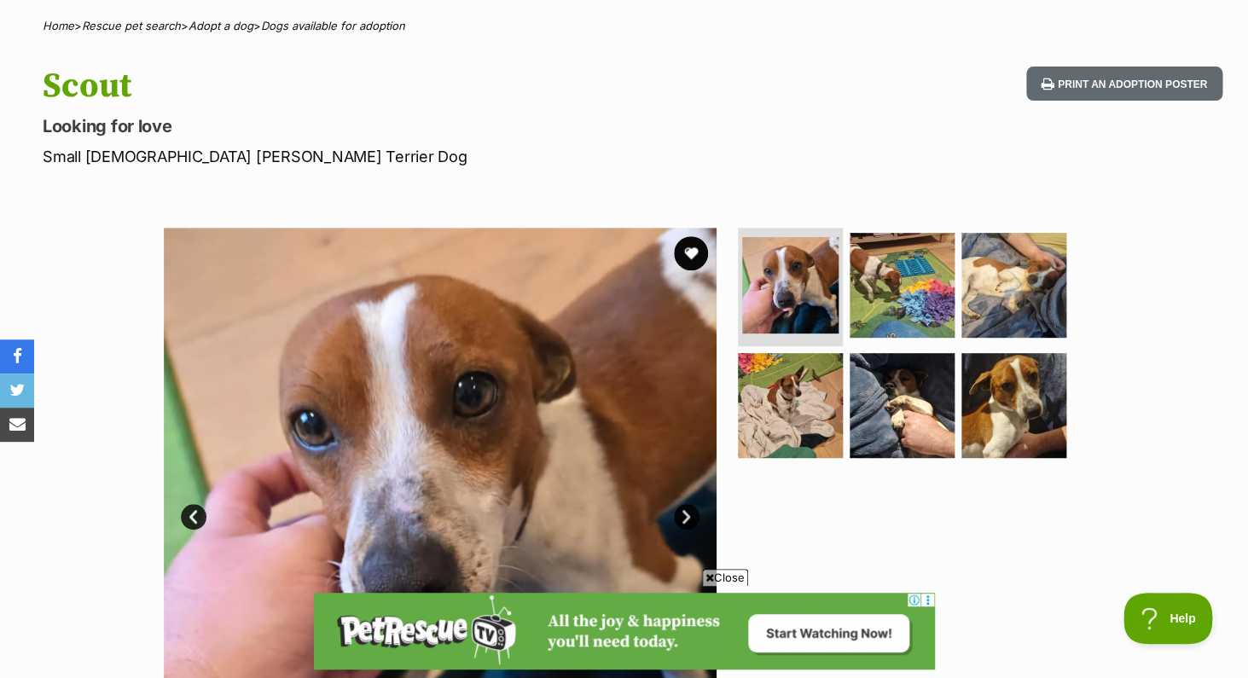
click at [688, 520] on link "Next" at bounding box center [687, 517] width 26 height 26
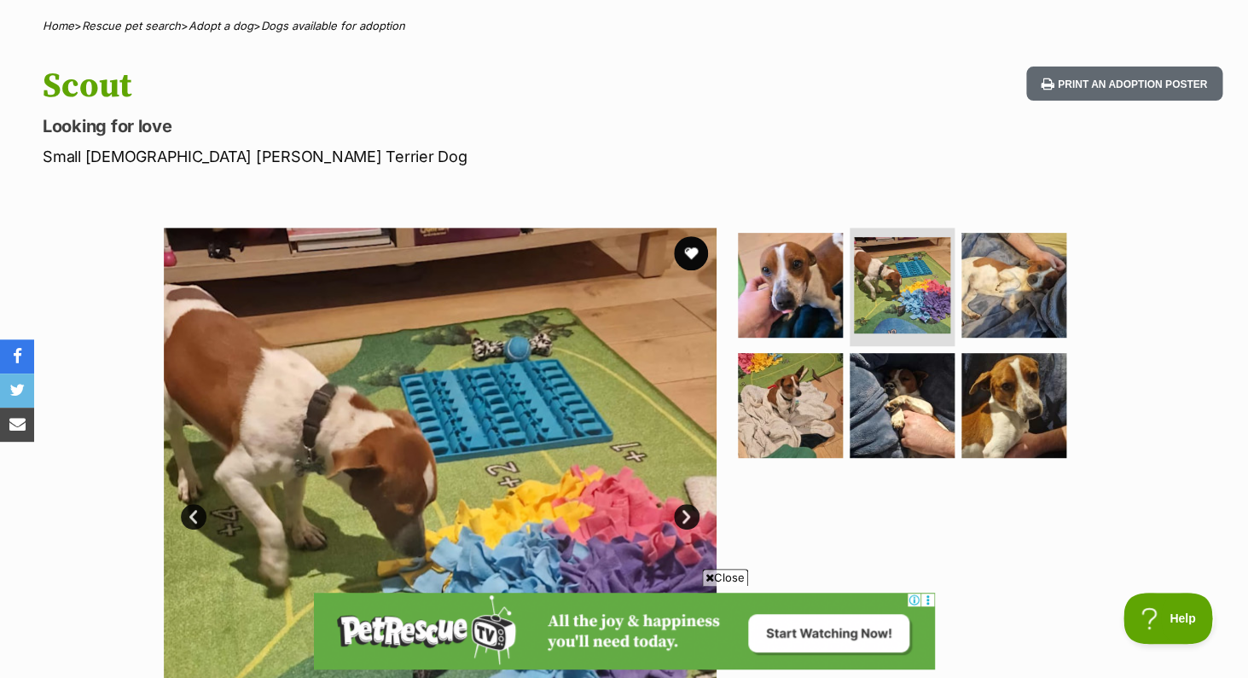
click at [688, 520] on link "Next" at bounding box center [687, 517] width 26 height 26
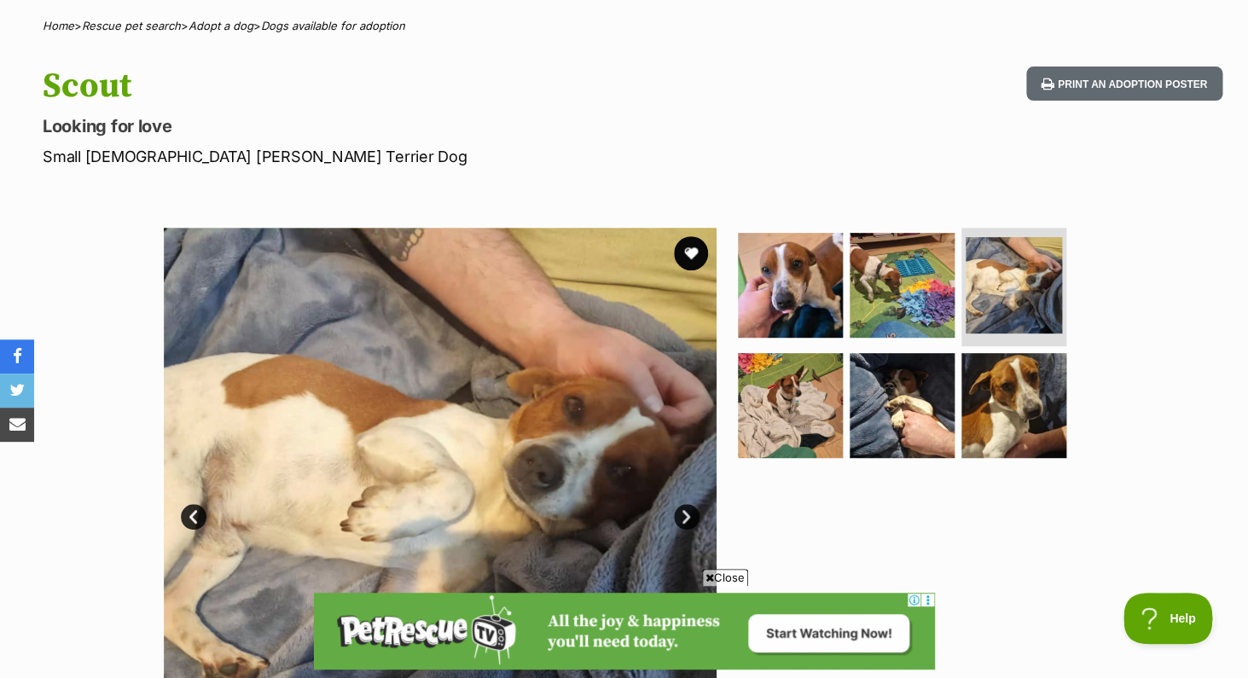
click at [688, 520] on link "Next" at bounding box center [687, 517] width 26 height 26
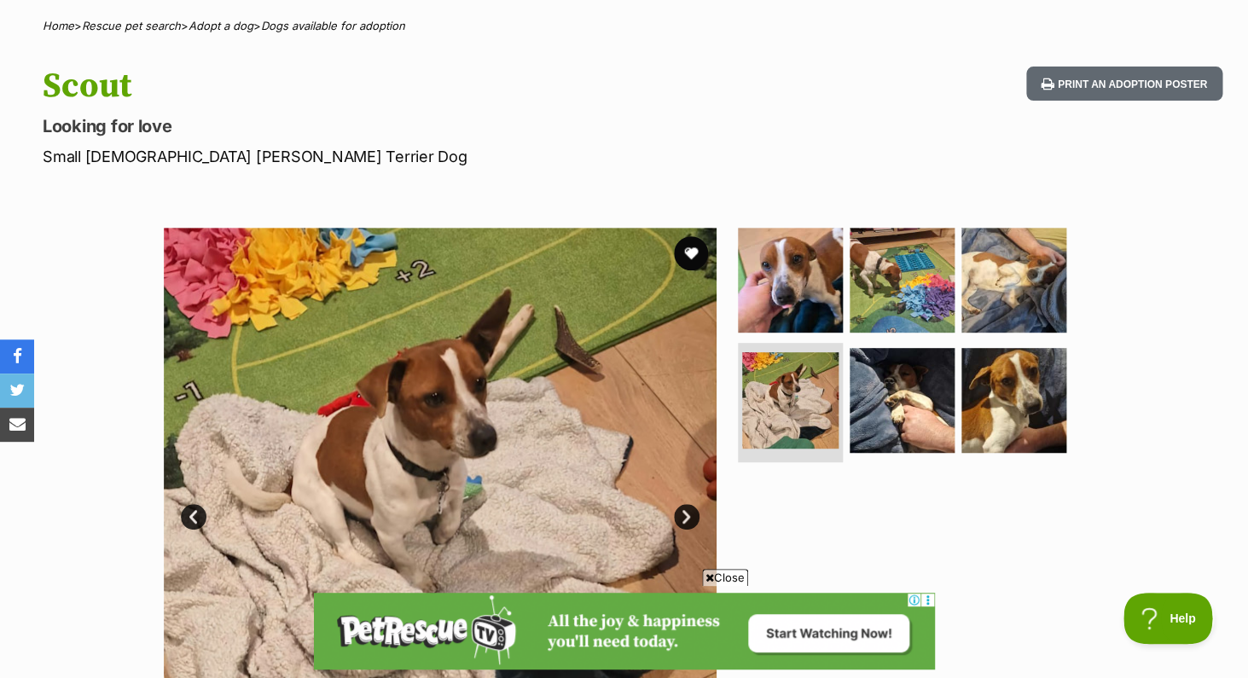
click at [688, 520] on link "Next" at bounding box center [687, 517] width 26 height 26
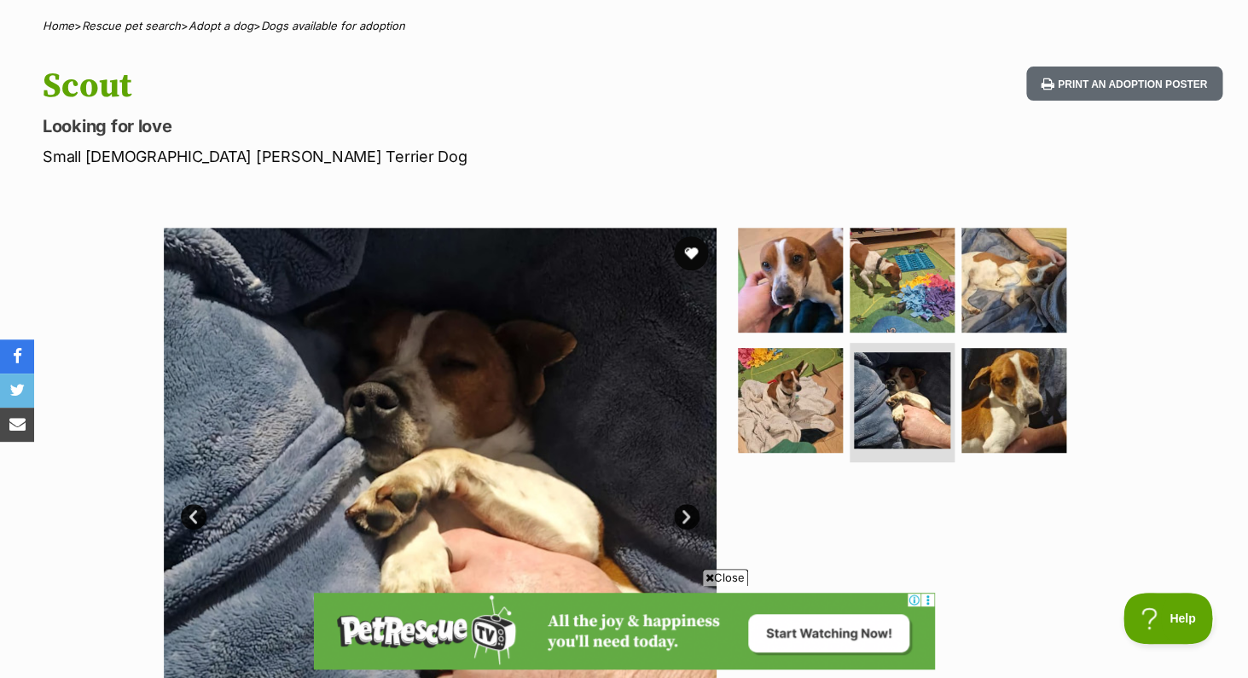
click at [688, 515] on link "Next" at bounding box center [687, 517] width 26 height 26
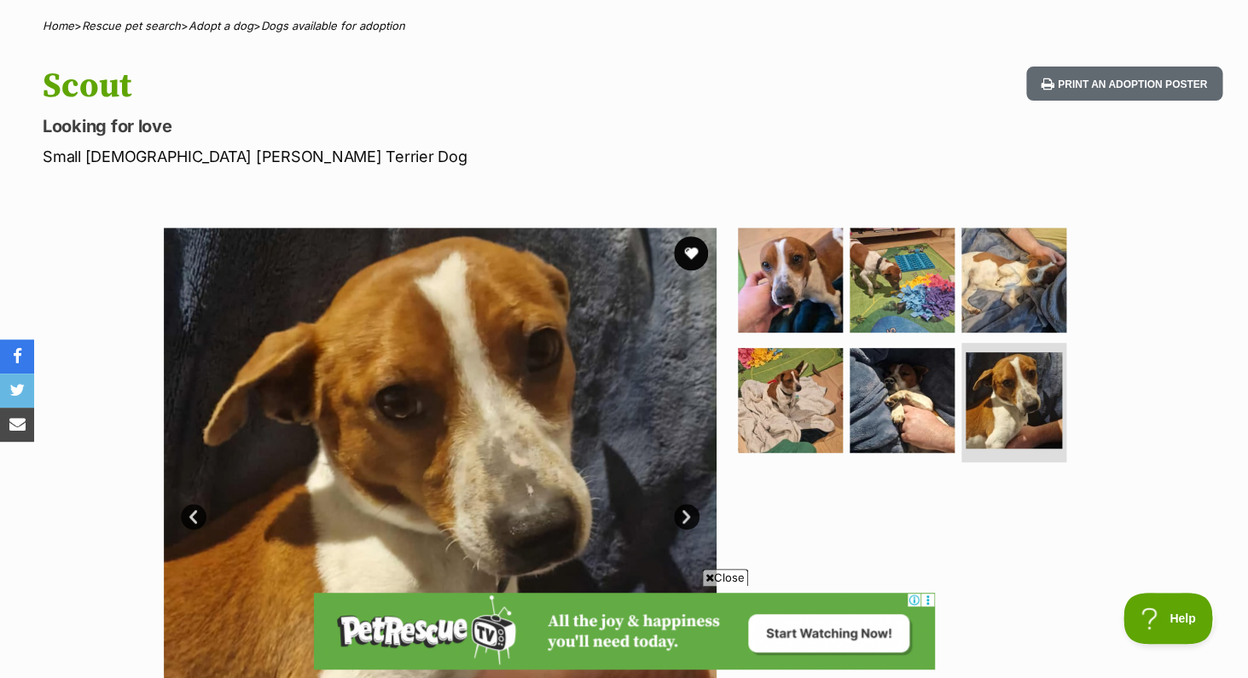
click at [688, 515] on link "Next" at bounding box center [687, 517] width 26 height 26
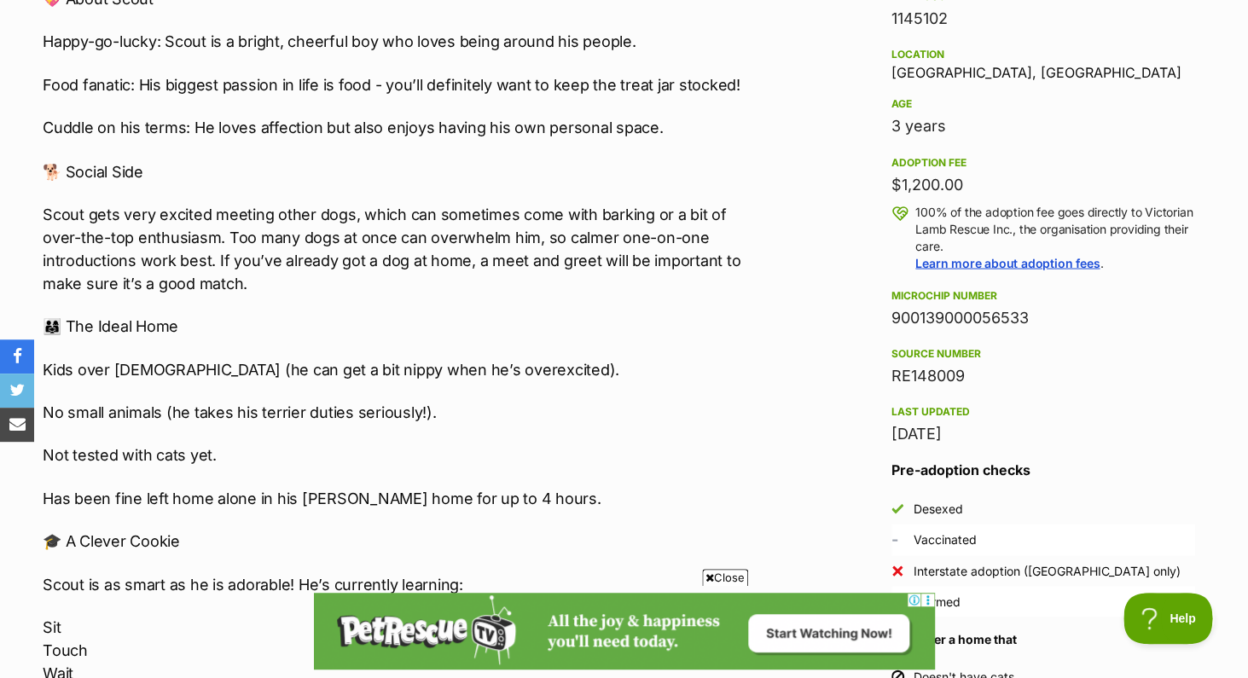
scroll to position [1109, 0]
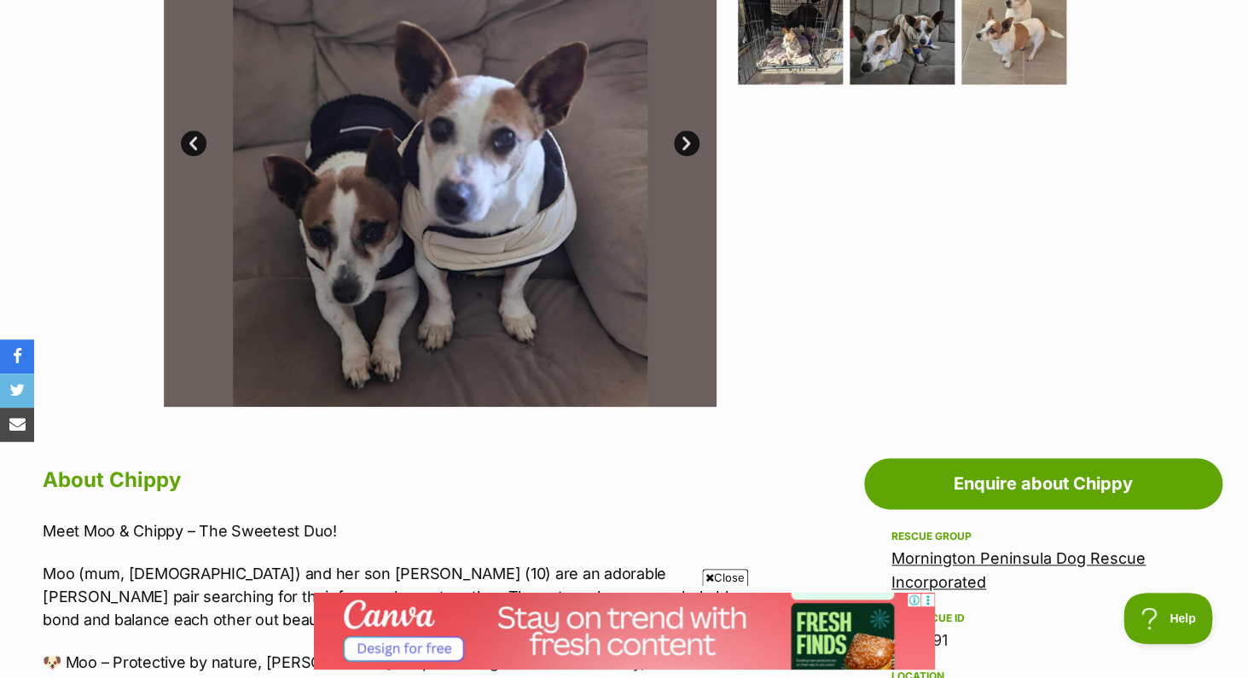
scroll to position [494, 0]
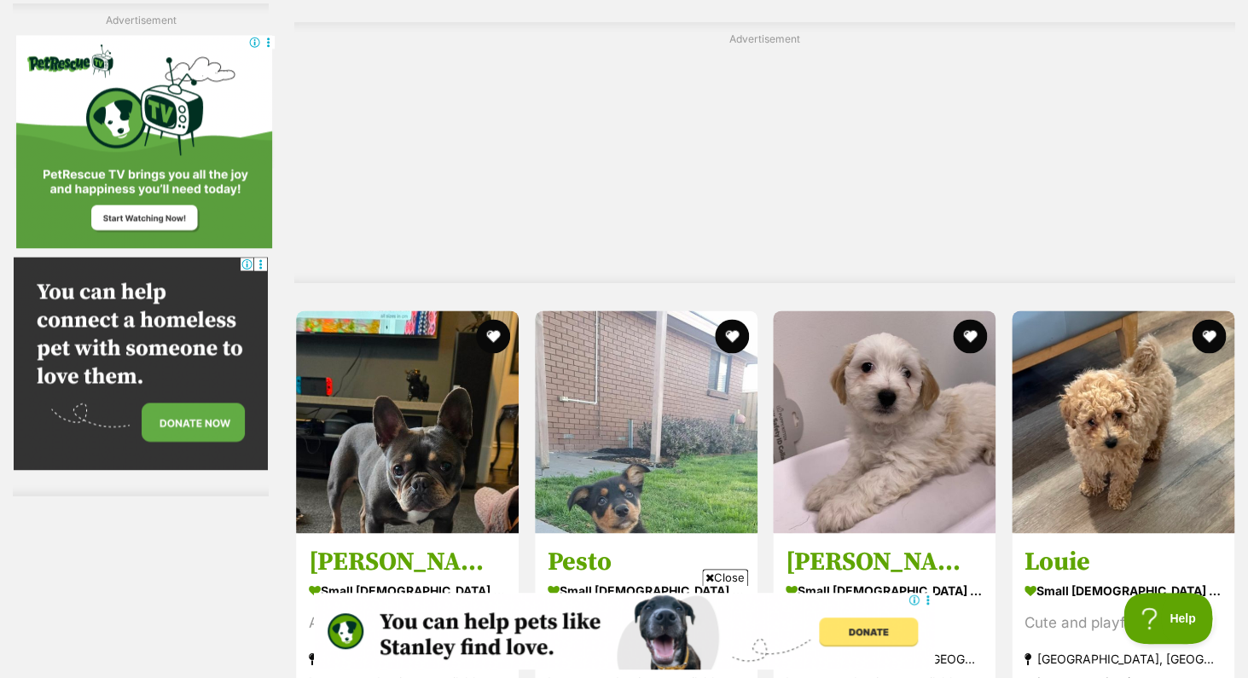
scroll to position [5779, 0]
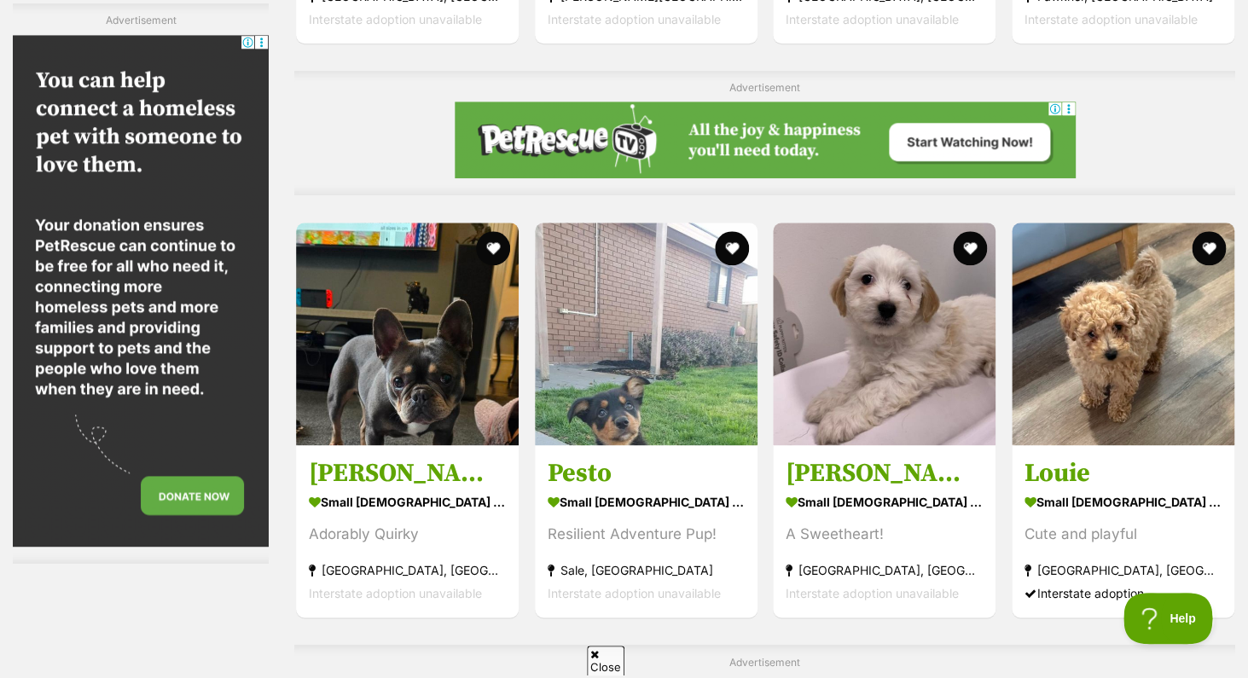
scroll to position [5581, 0]
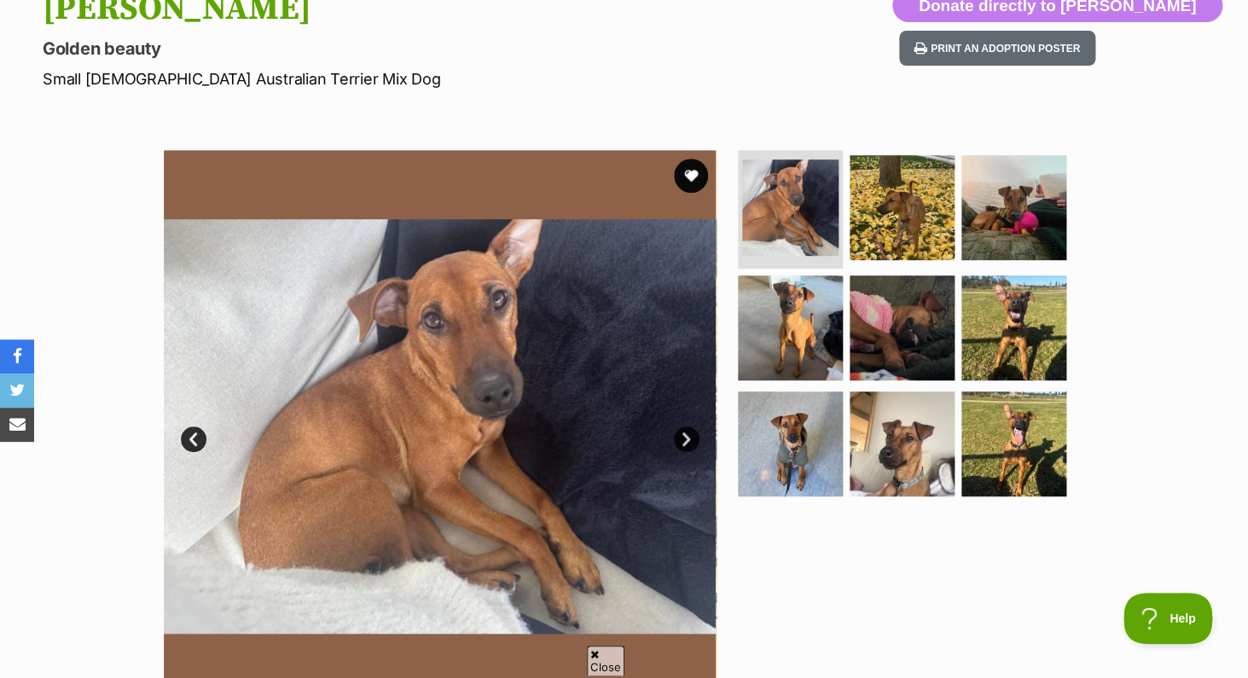
scroll to position [211, 0]
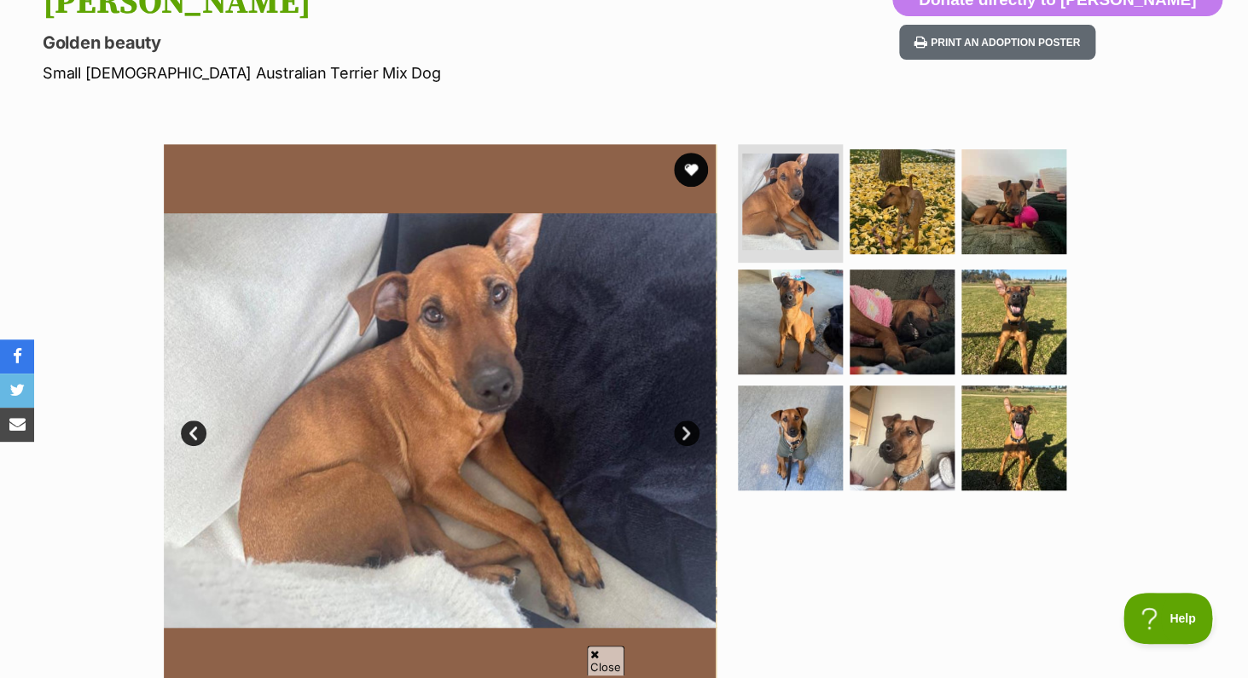
click at [686, 433] on link "Next" at bounding box center [687, 434] width 26 height 26
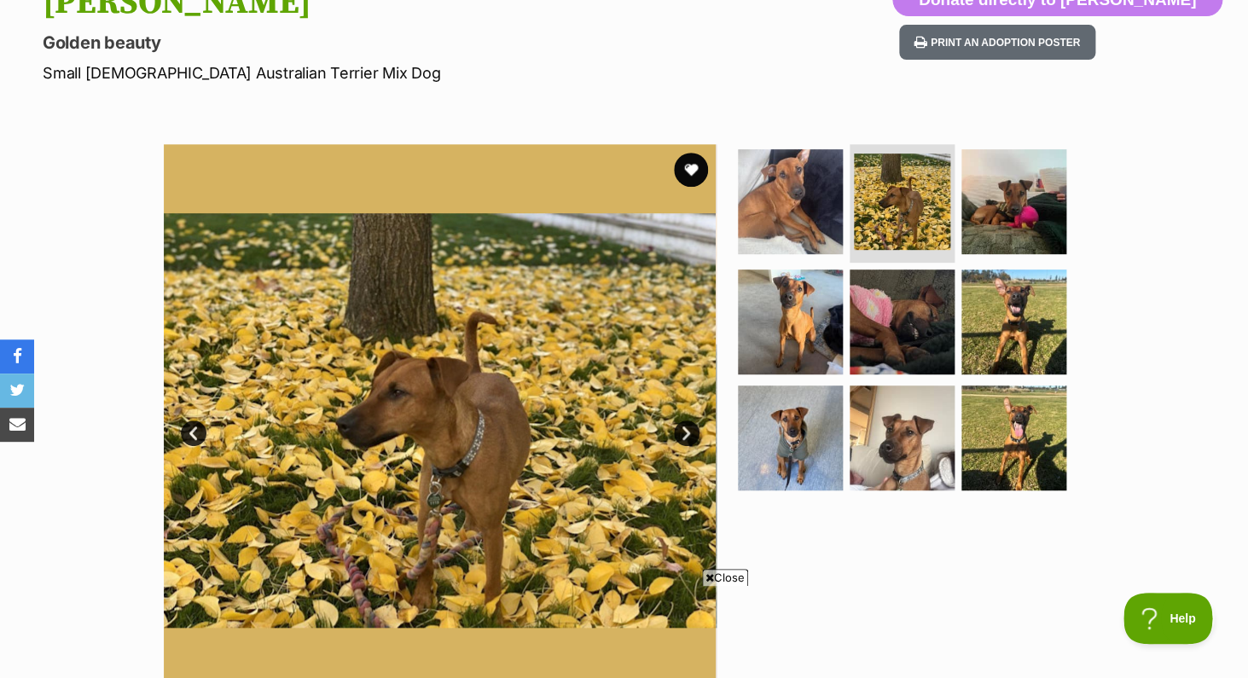
scroll to position [0, 0]
click at [686, 433] on link "Next" at bounding box center [687, 434] width 26 height 26
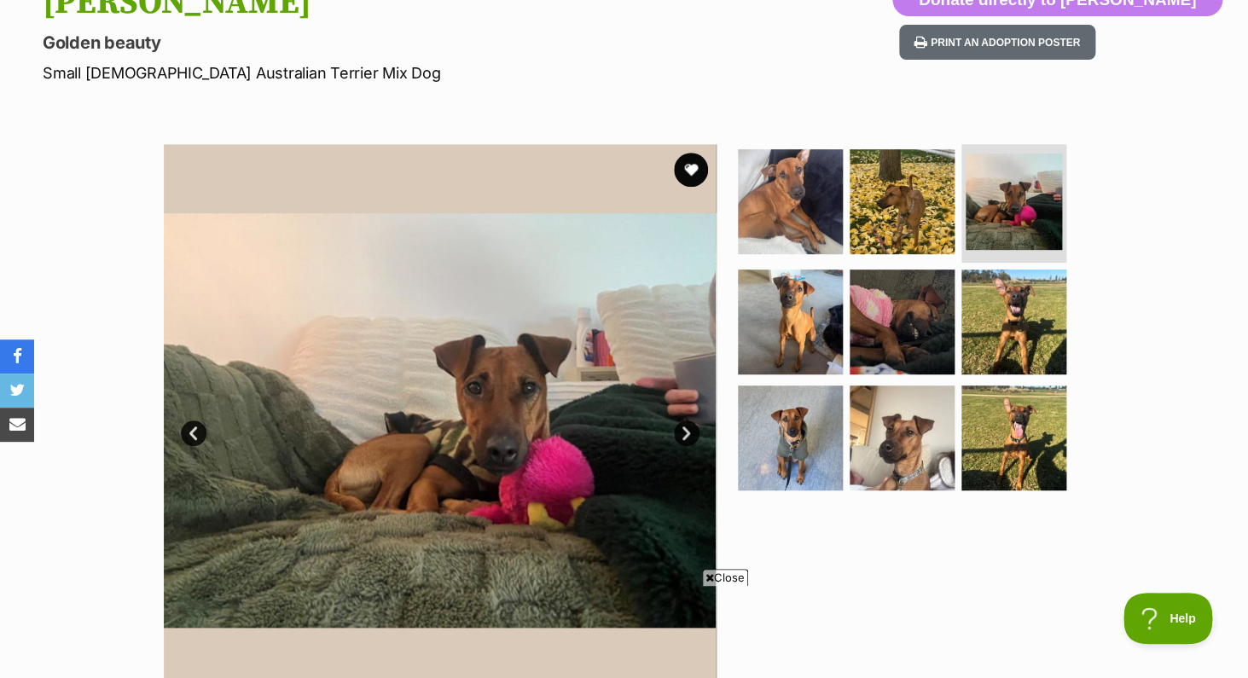
click at [686, 433] on link "Next" at bounding box center [687, 434] width 26 height 26
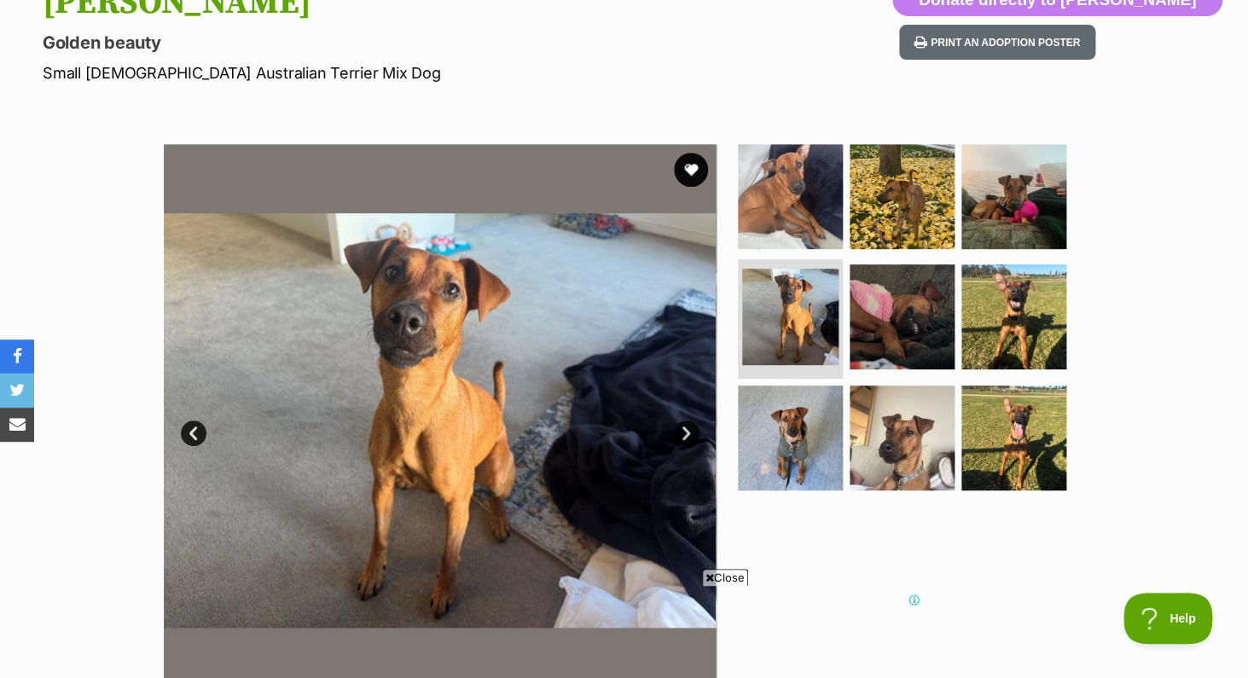
click at [686, 433] on link "Next" at bounding box center [687, 434] width 26 height 26
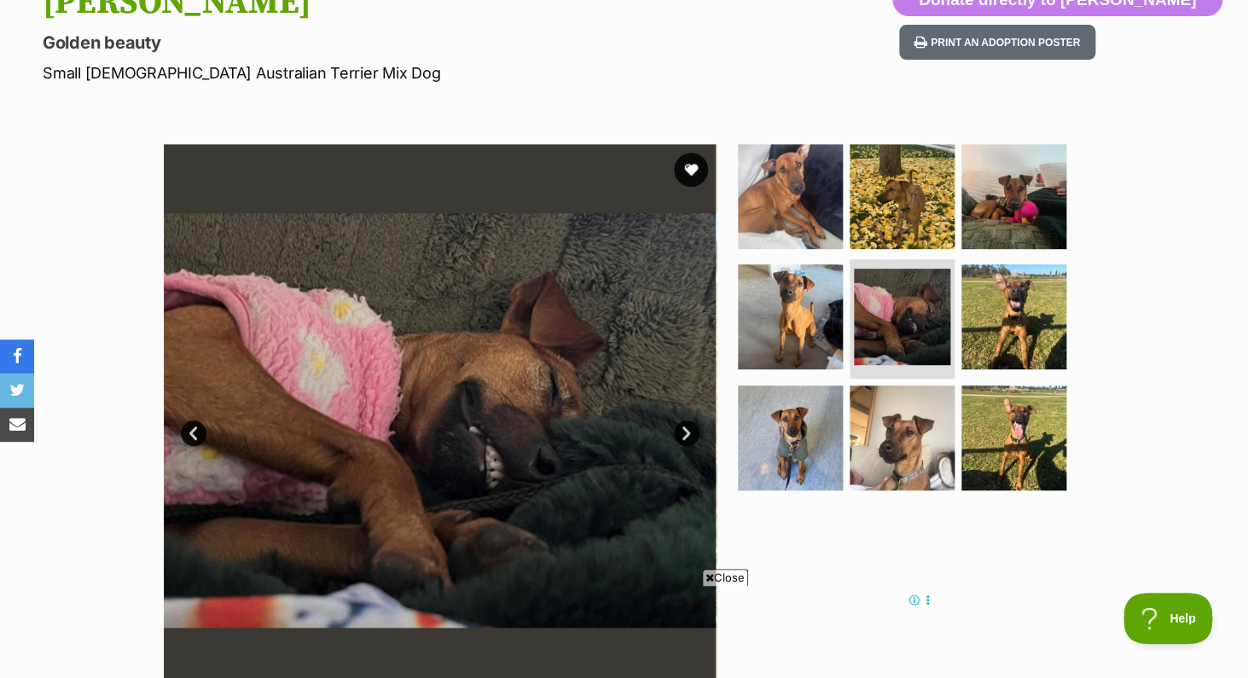
click at [686, 433] on link "Next" at bounding box center [687, 434] width 26 height 26
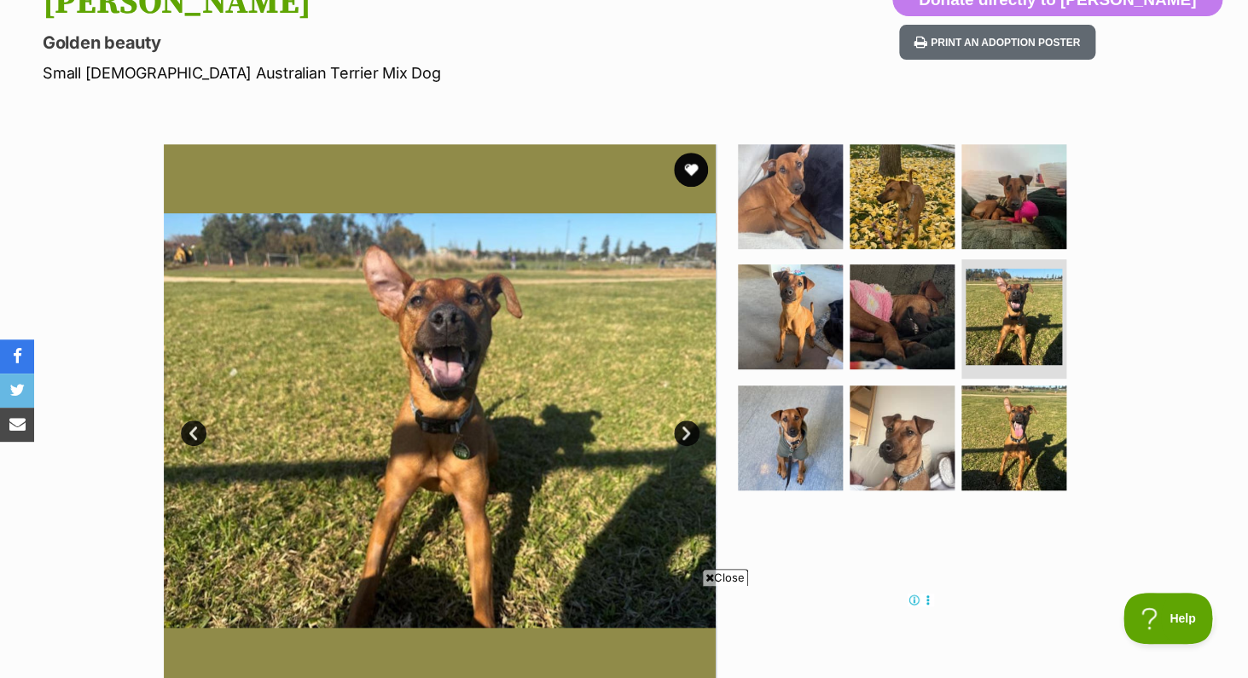
click at [686, 433] on link "Next" at bounding box center [687, 434] width 26 height 26
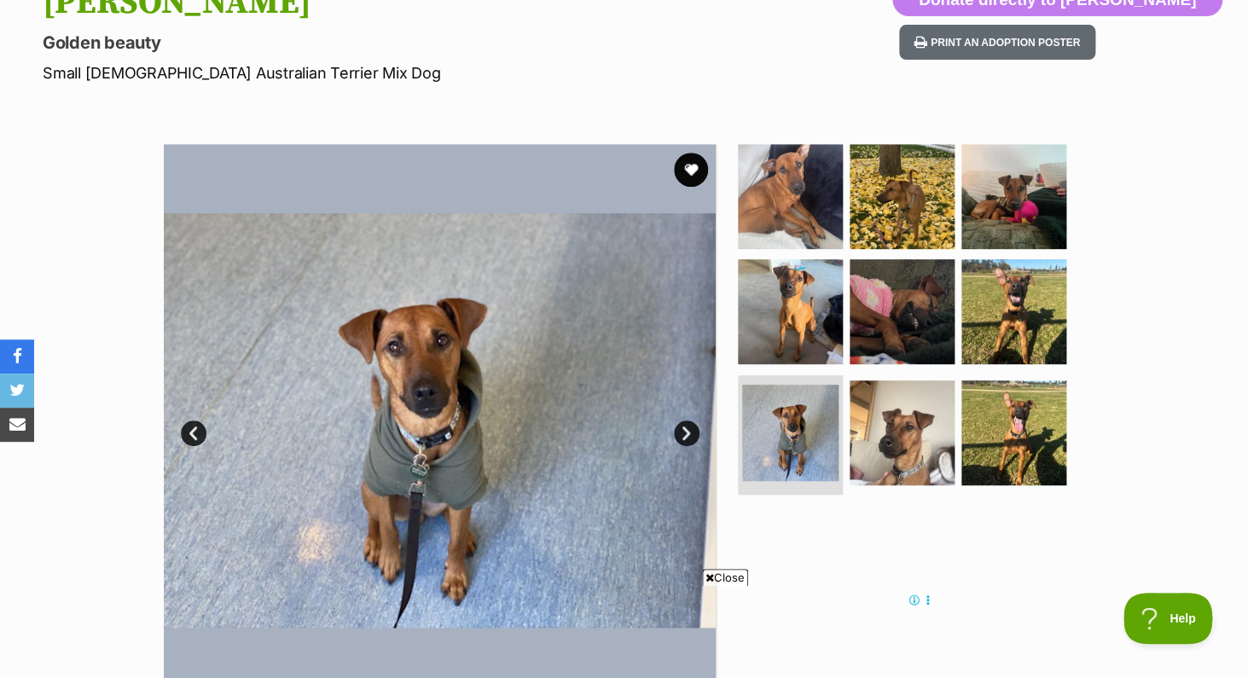
click at [686, 433] on link "Next" at bounding box center [687, 434] width 26 height 26
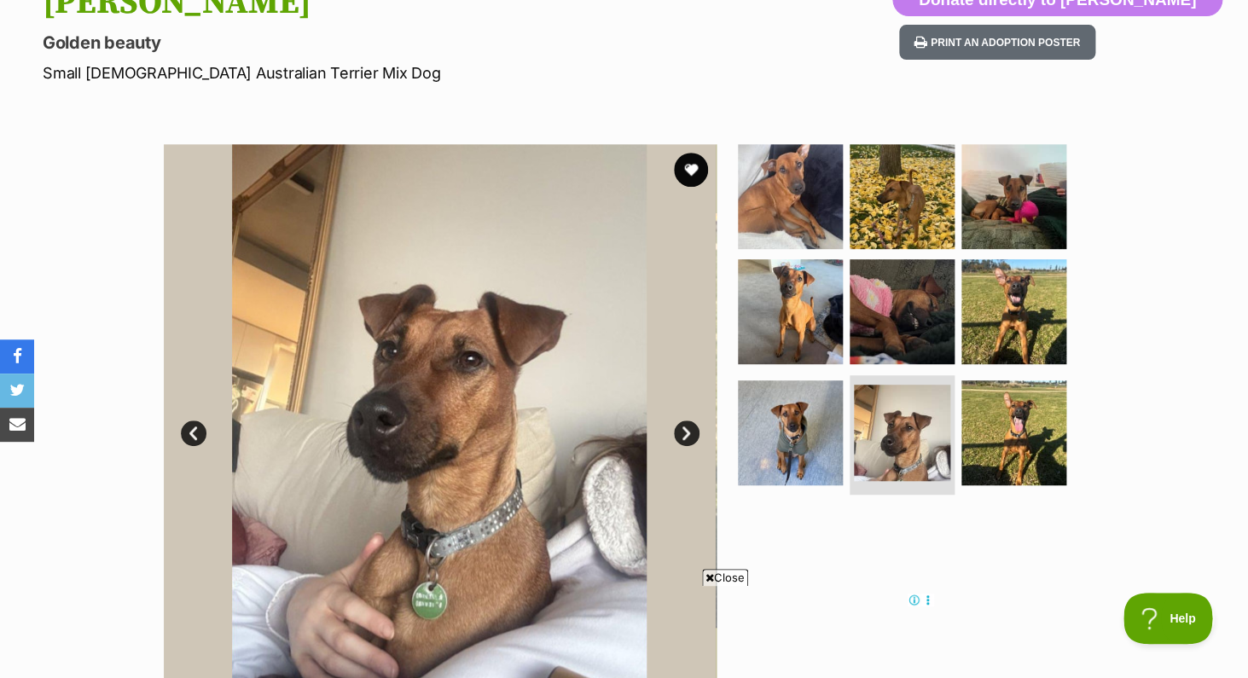
click at [686, 433] on link "Next" at bounding box center [687, 434] width 26 height 26
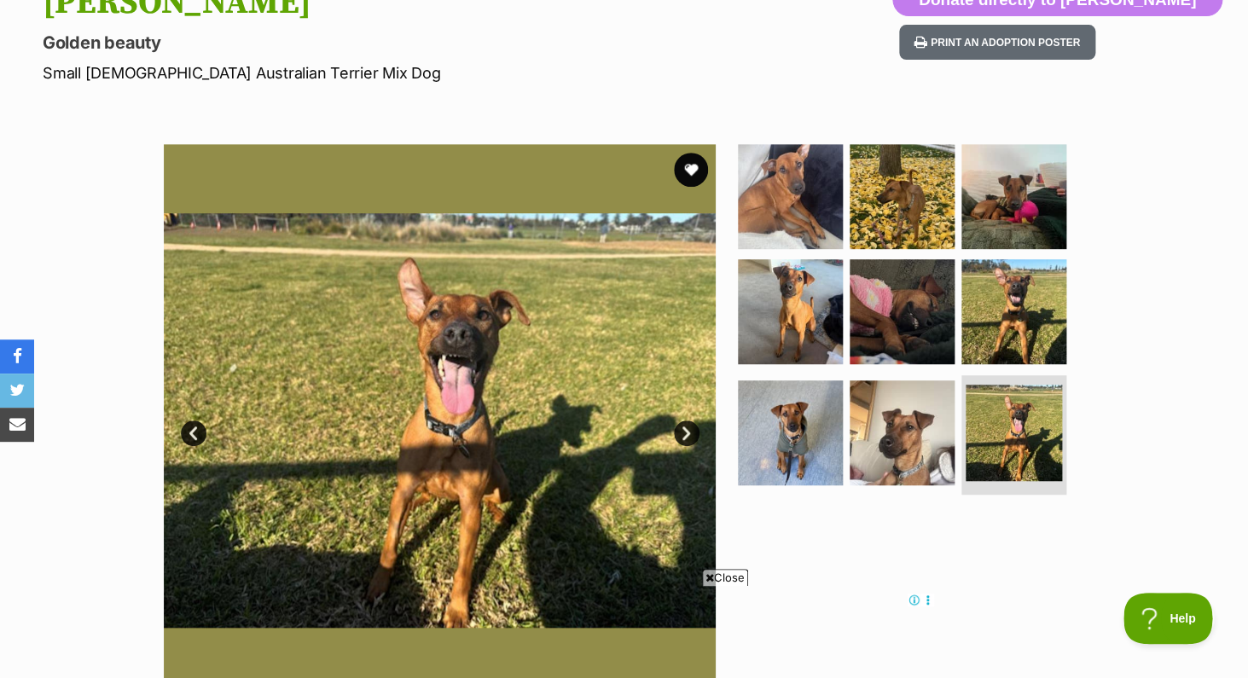
click at [686, 433] on link "Next" at bounding box center [687, 434] width 26 height 26
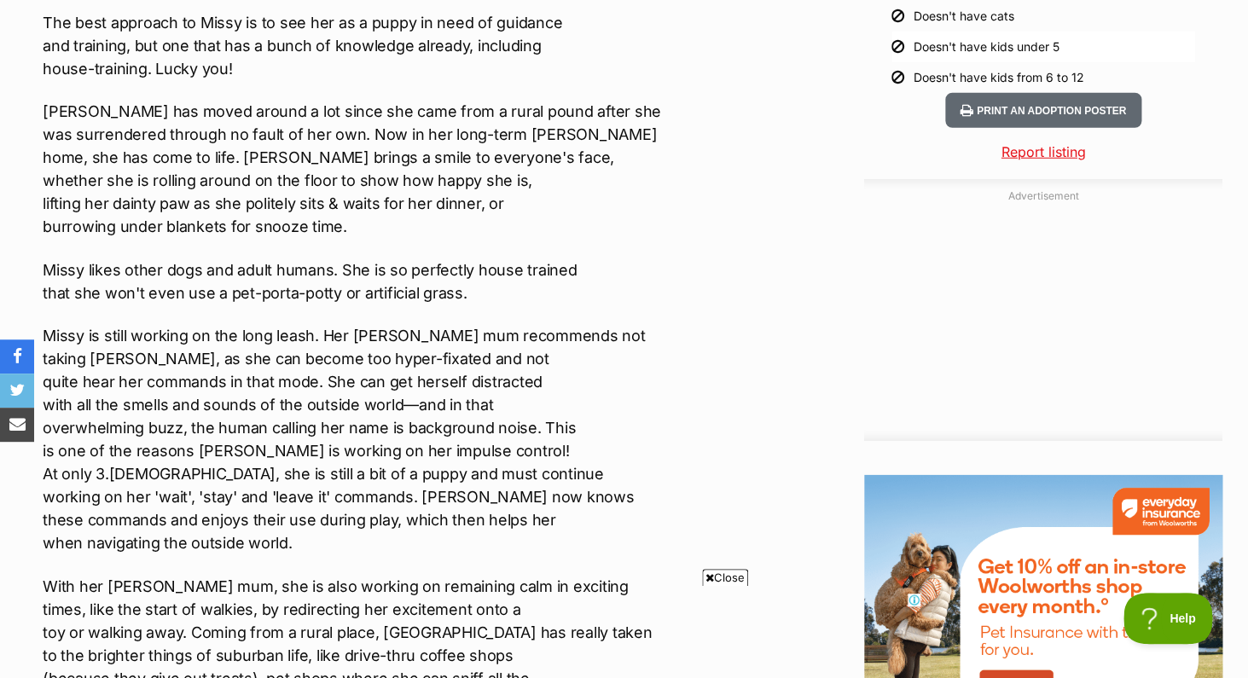
scroll to position [1740, 0]
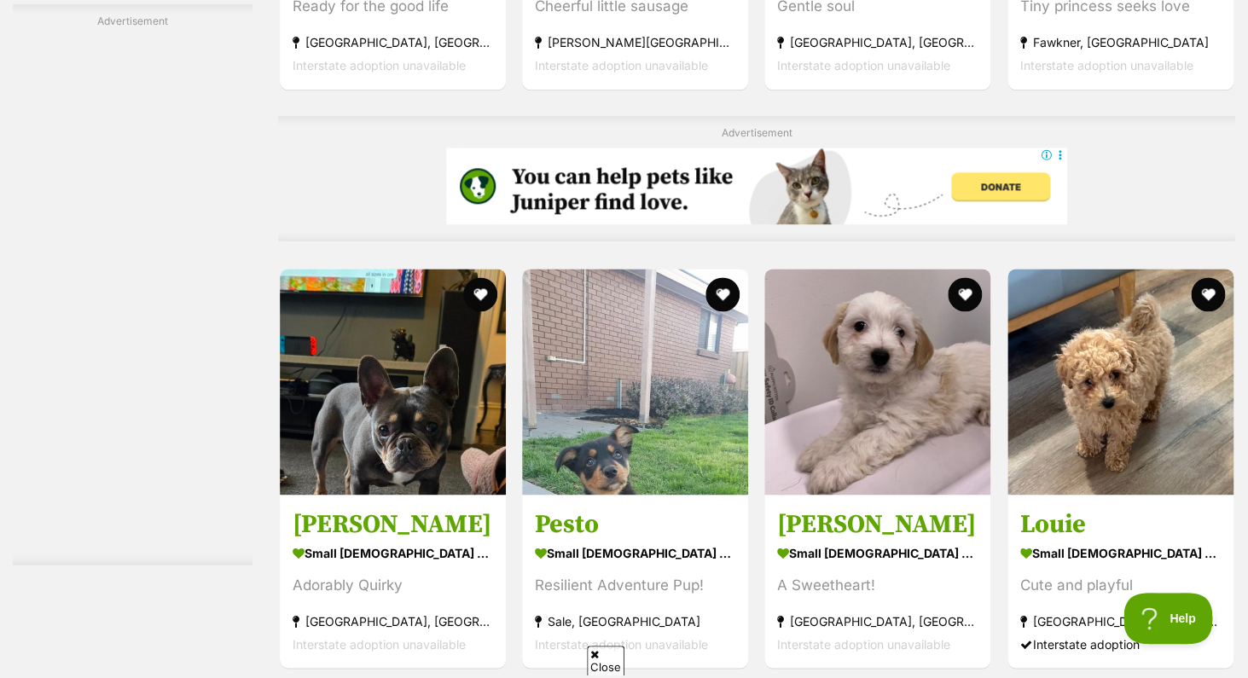
scroll to position [5722, 0]
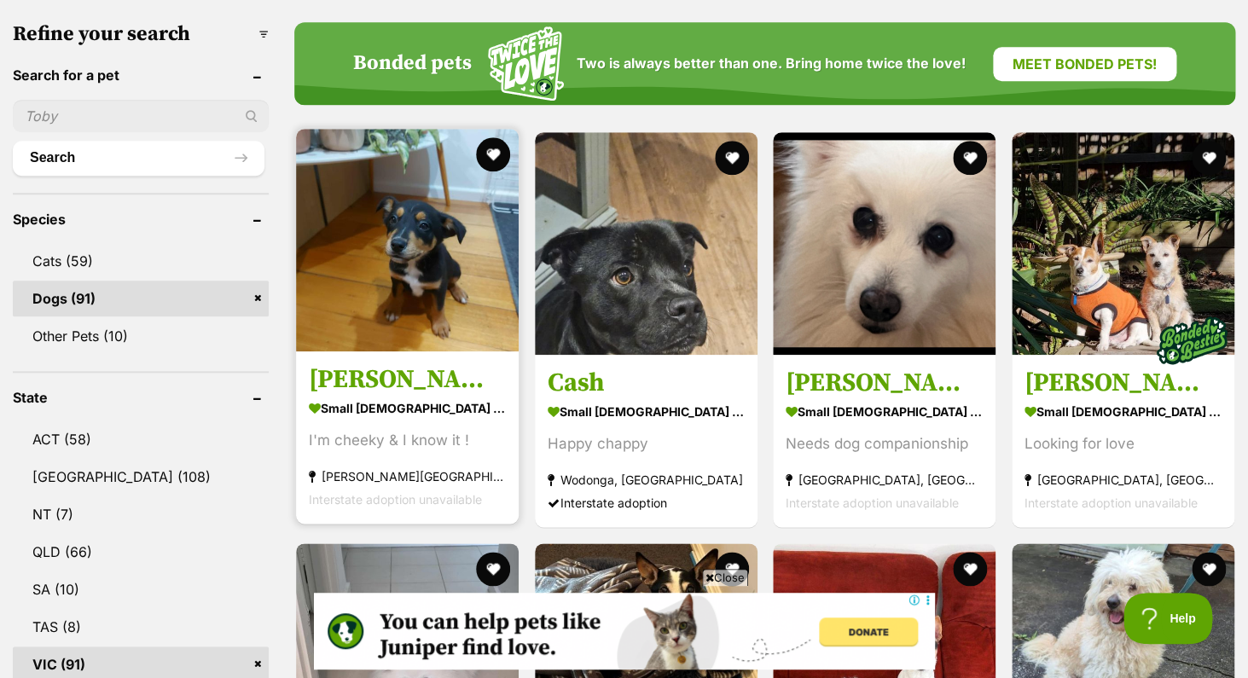
click at [414, 257] on img at bounding box center [407, 240] width 223 height 223
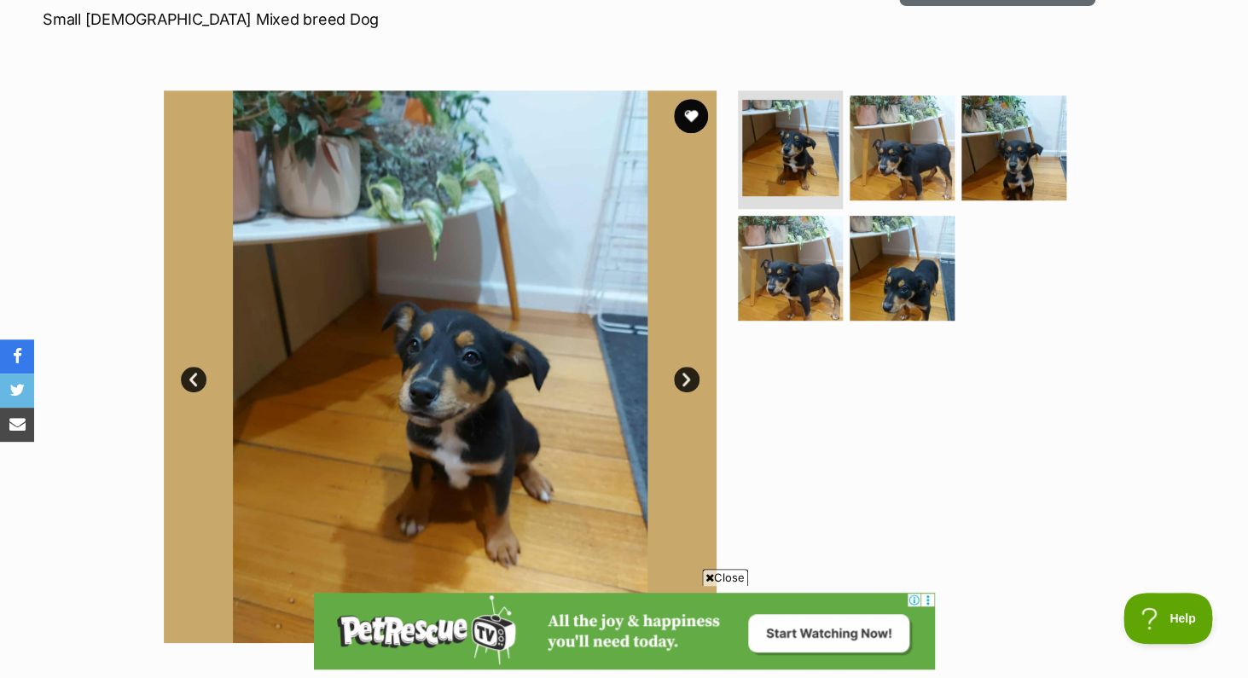
scroll to position [253, 0]
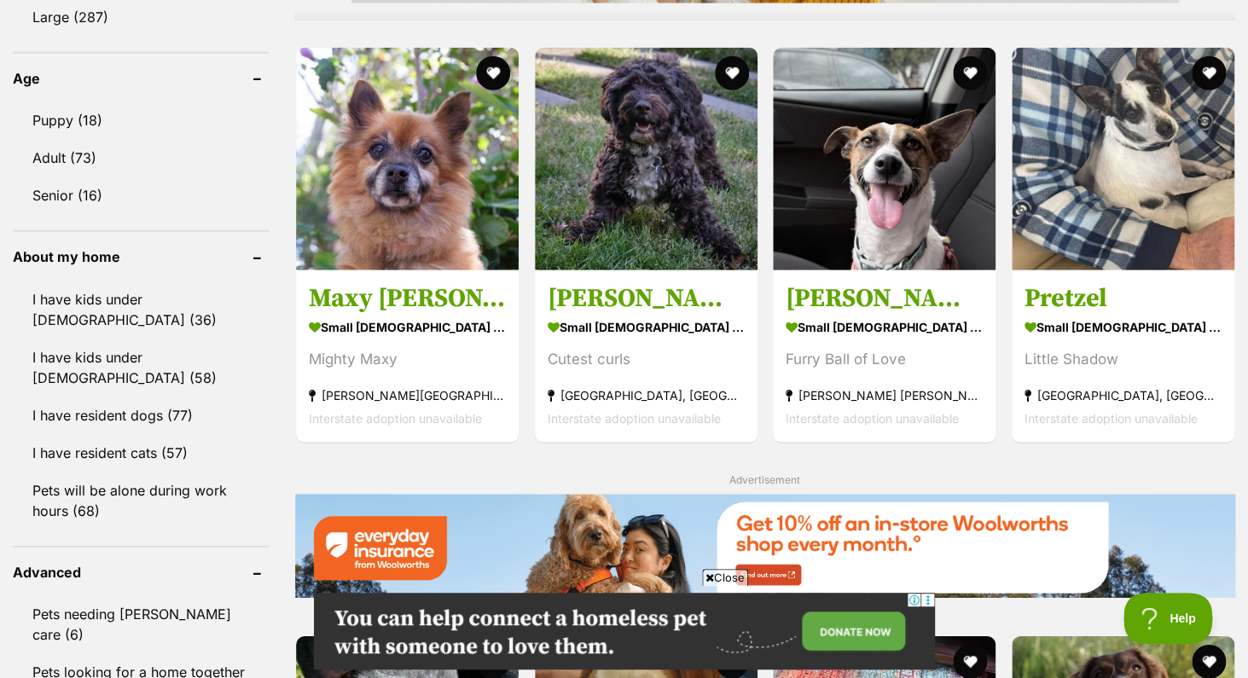
scroll to position [1742, 0]
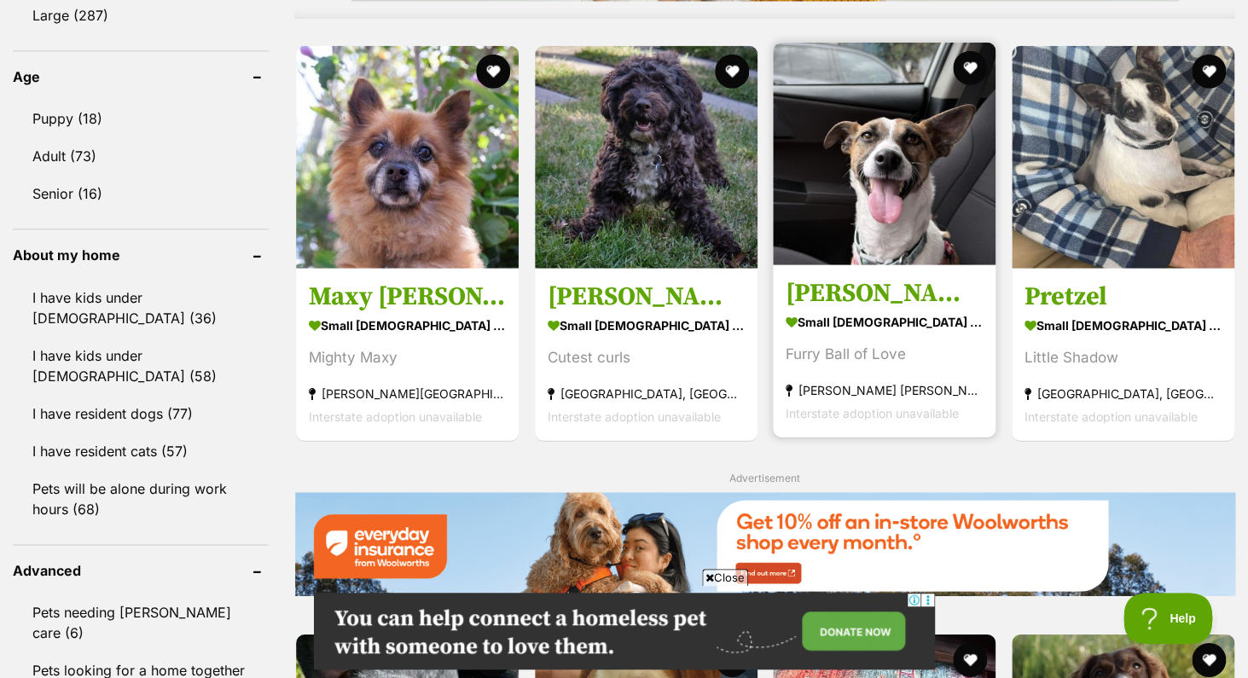
click at [890, 184] on img at bounding box center [884, 154] width 223 height 223
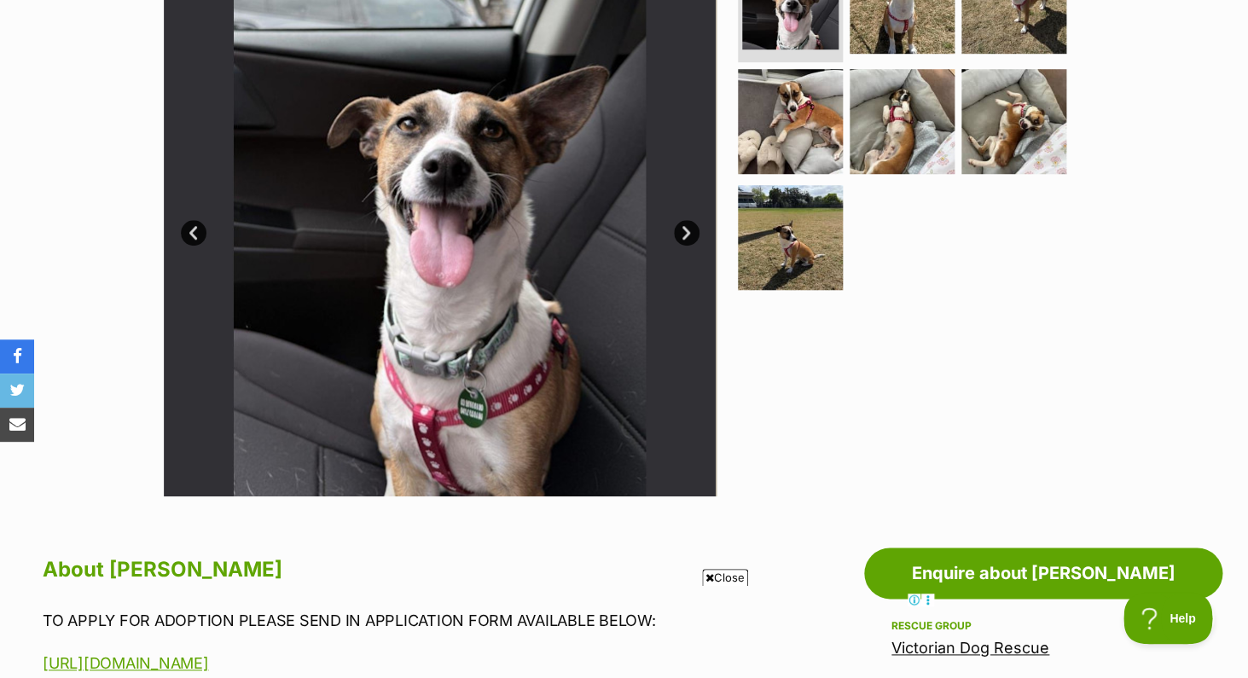
scroll to position [403, 0]
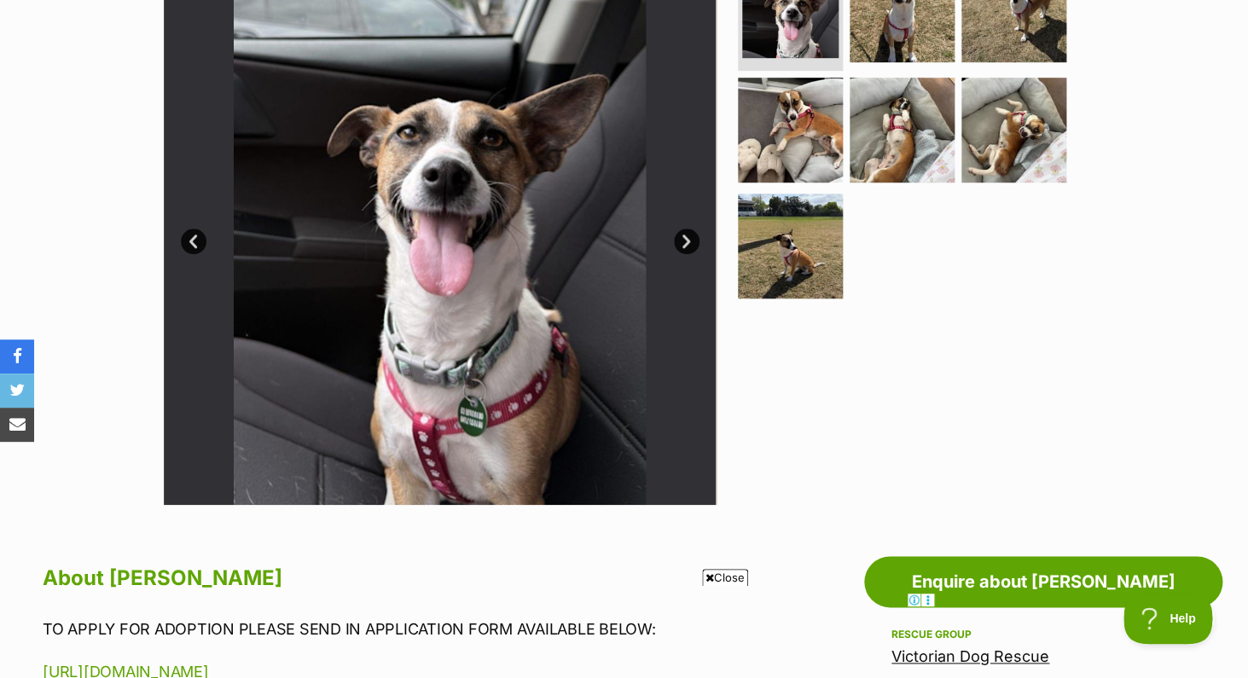
click at [574, 265] on img at bounding box center [440, 228] width 553 height 553
click at [687, 247] on link "Next" at bounding box center [687, 242] width 26 height 26
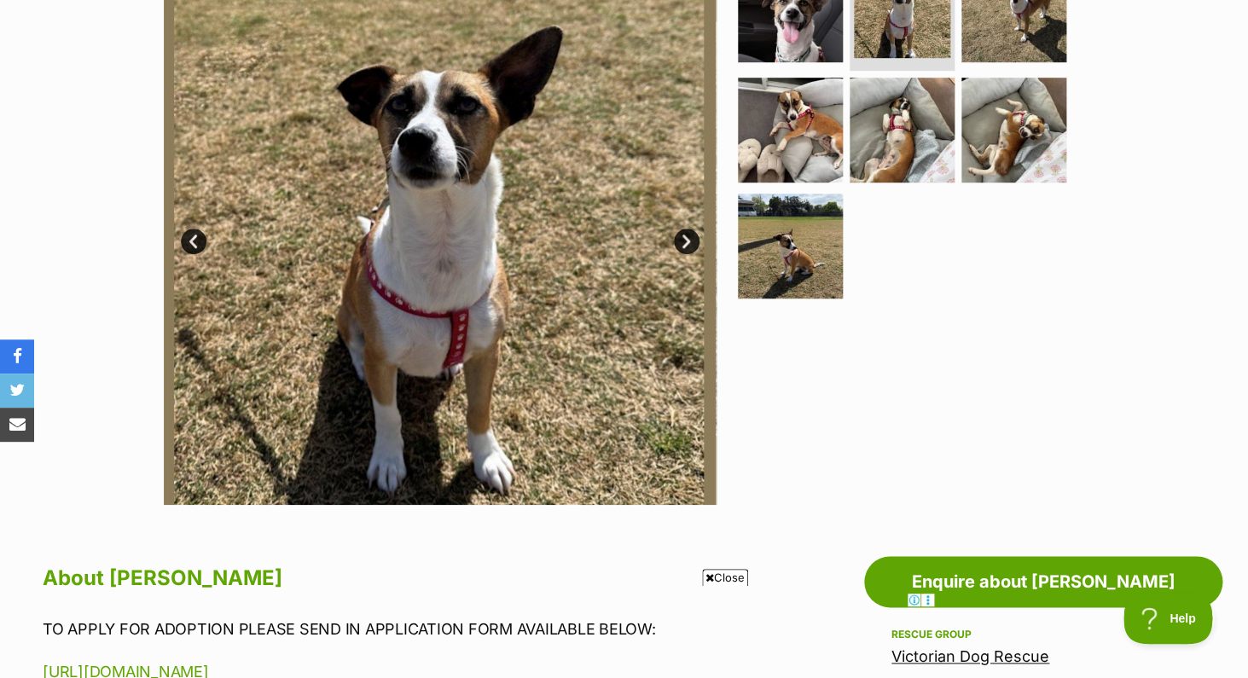
click at [687, 247] on link "Next" at bounding box center [687, 242] width 26 height 26
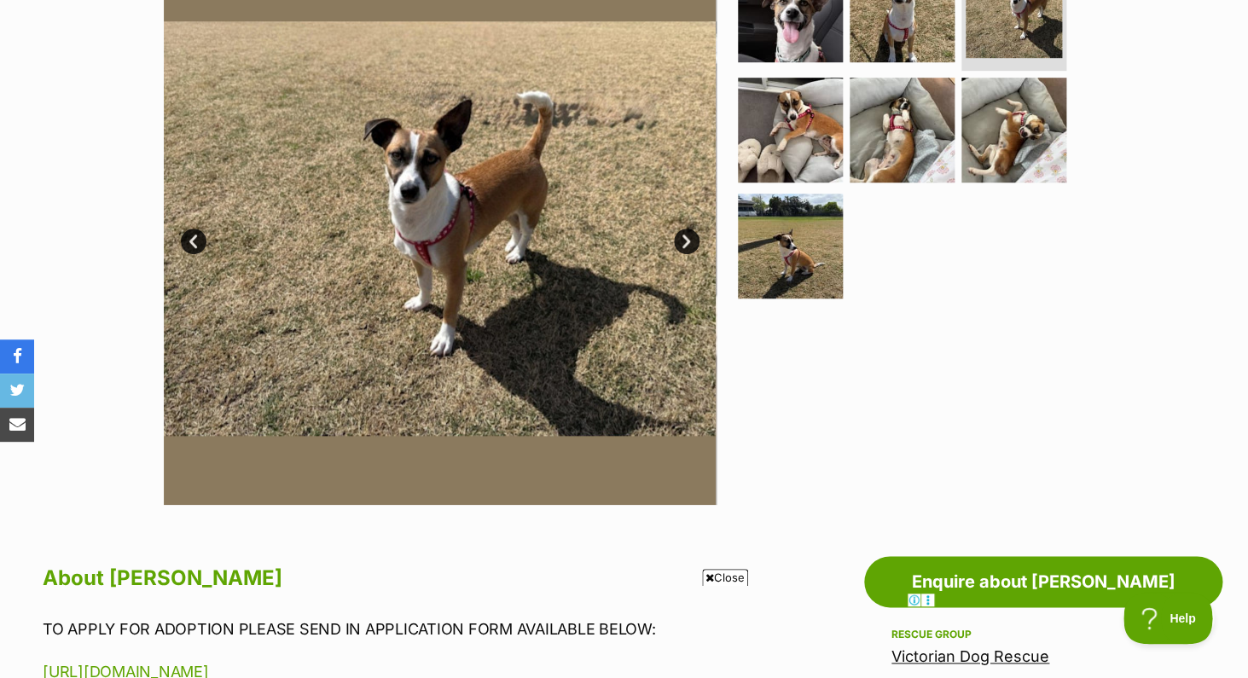
click at [686, 246] on link "Next" at bounding box center [687, 242] width 26 height 26
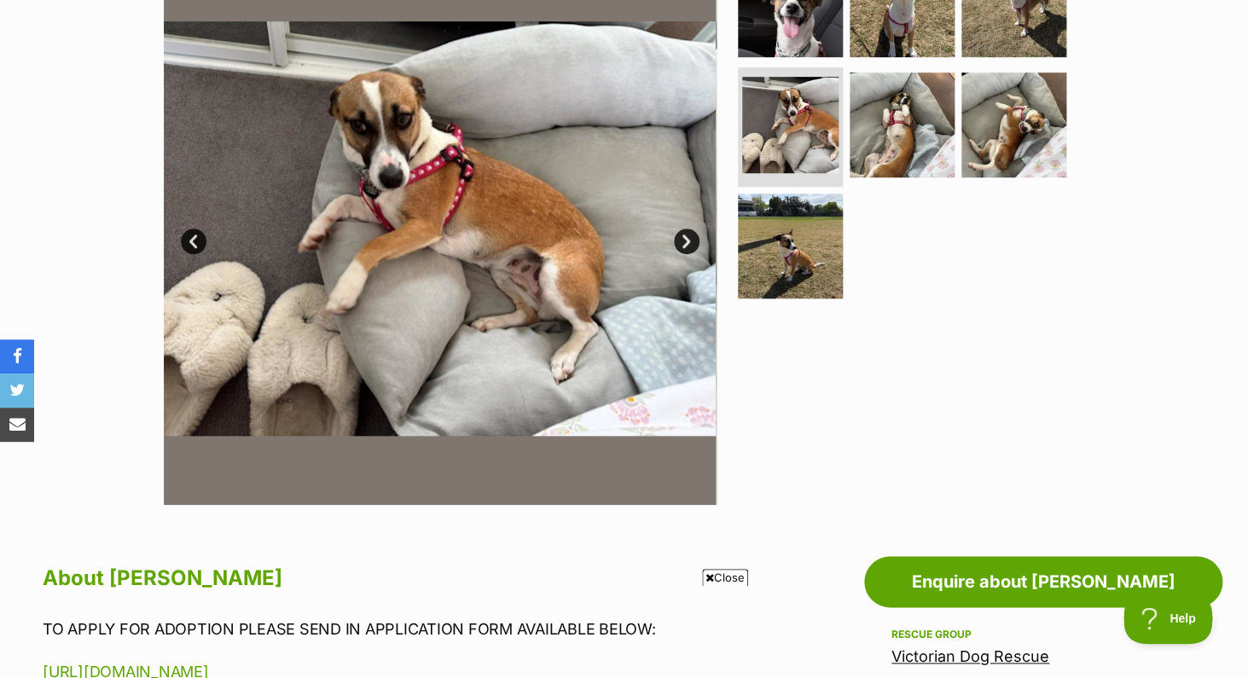
click at [686, 246] on link "Next" at bounding box center [687, 242] width 26 height 26
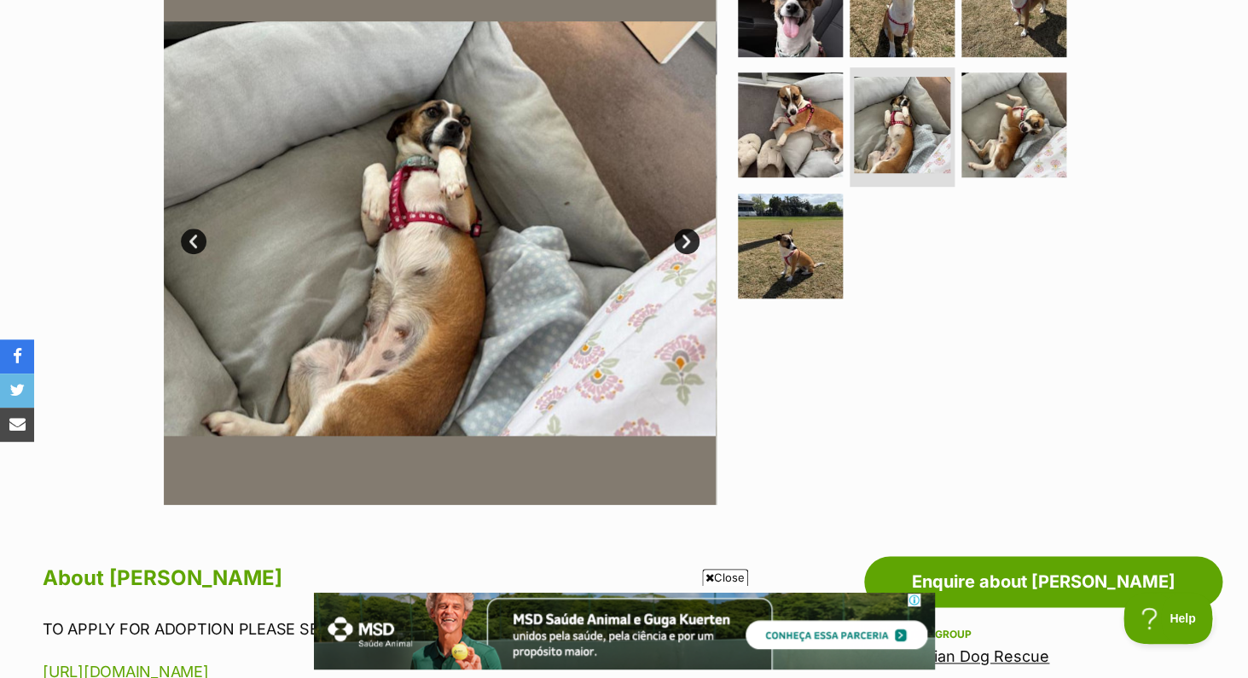
scroll to position [0, 0]
click at [686, 246] on link "Next" at bounding box center [687, 242] width 26 height 26
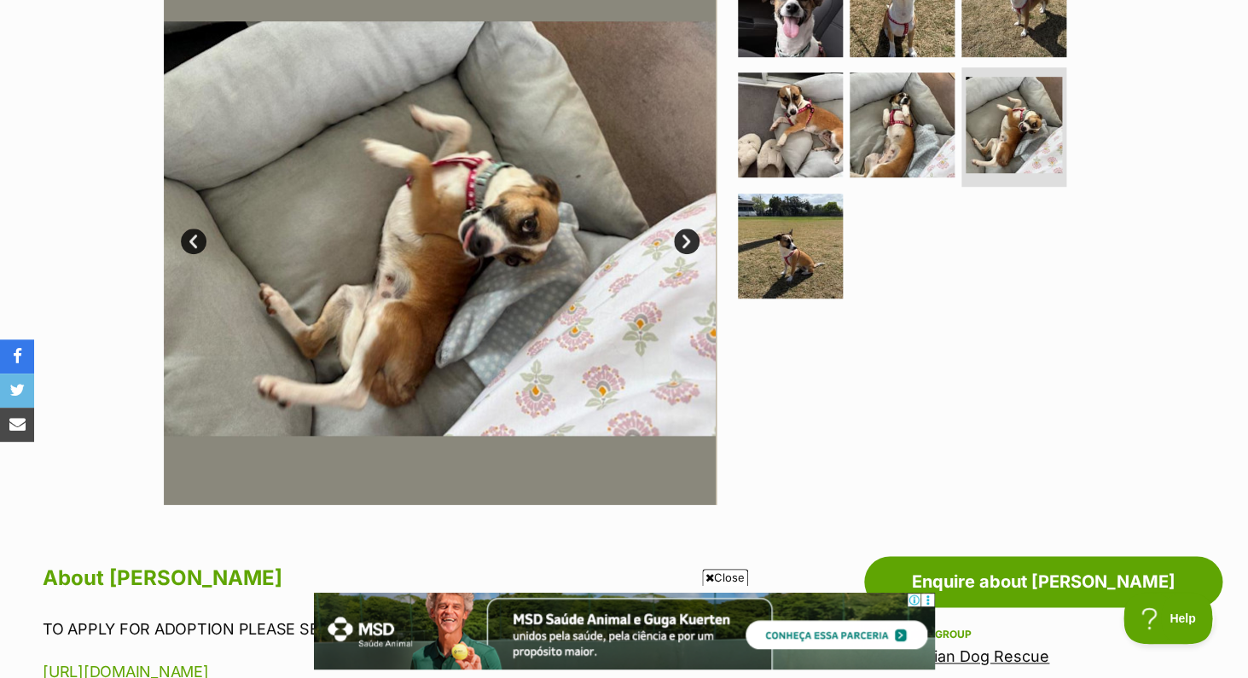
click at [686, 246] on link "Next" at bounding box center [687, 242] width 26 height 26
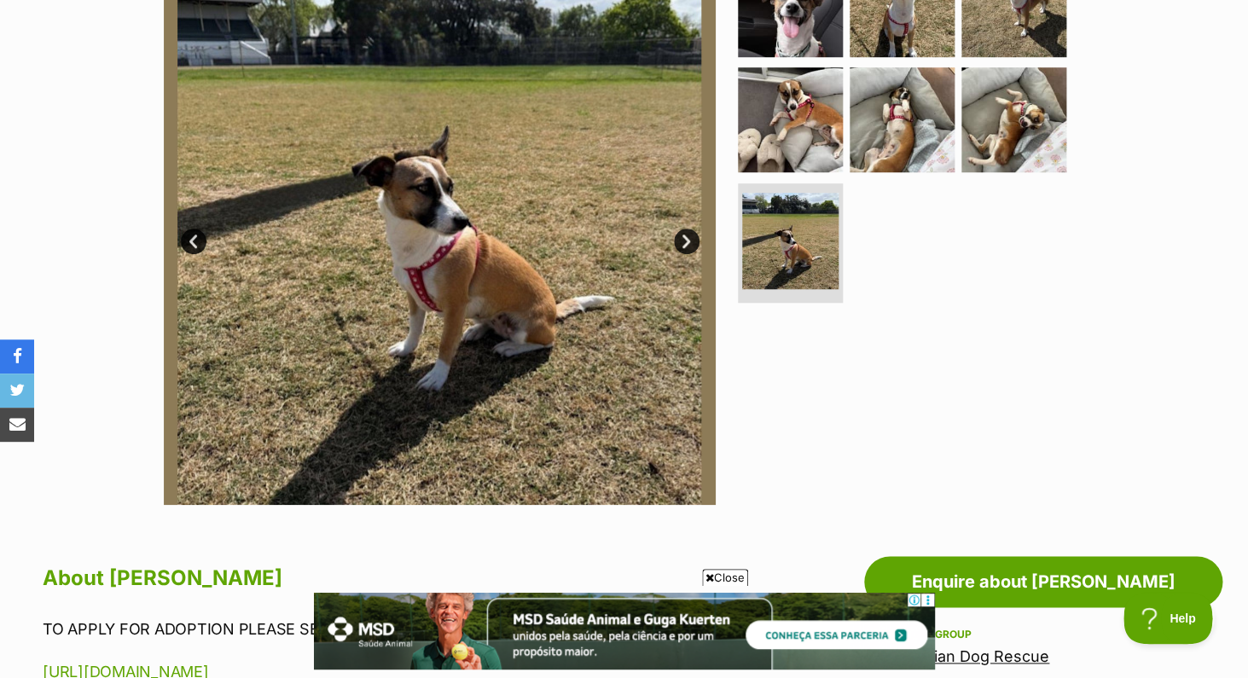
click at [686, 246] on link "Next" at bounding box center [687, 242] width 26 height 26
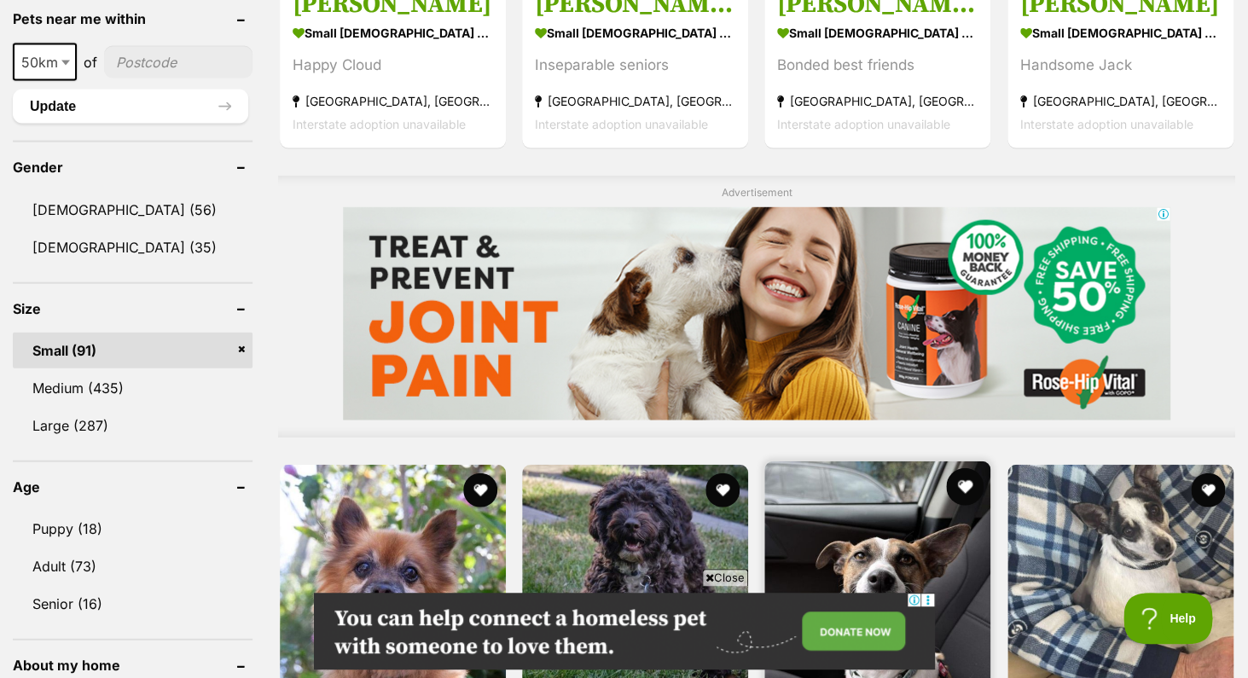
click at [967, 468] on button "favourite" at bounding box center [966, 487] width 38 height 38
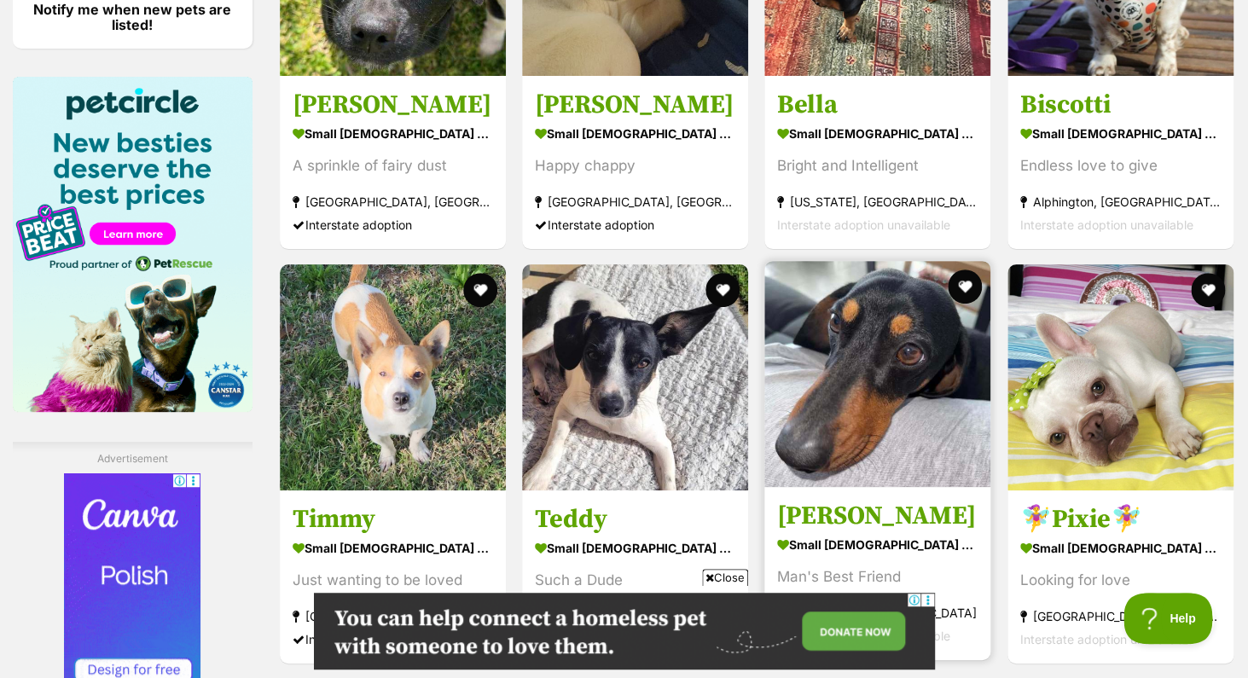
scroll to position [2545, 0]
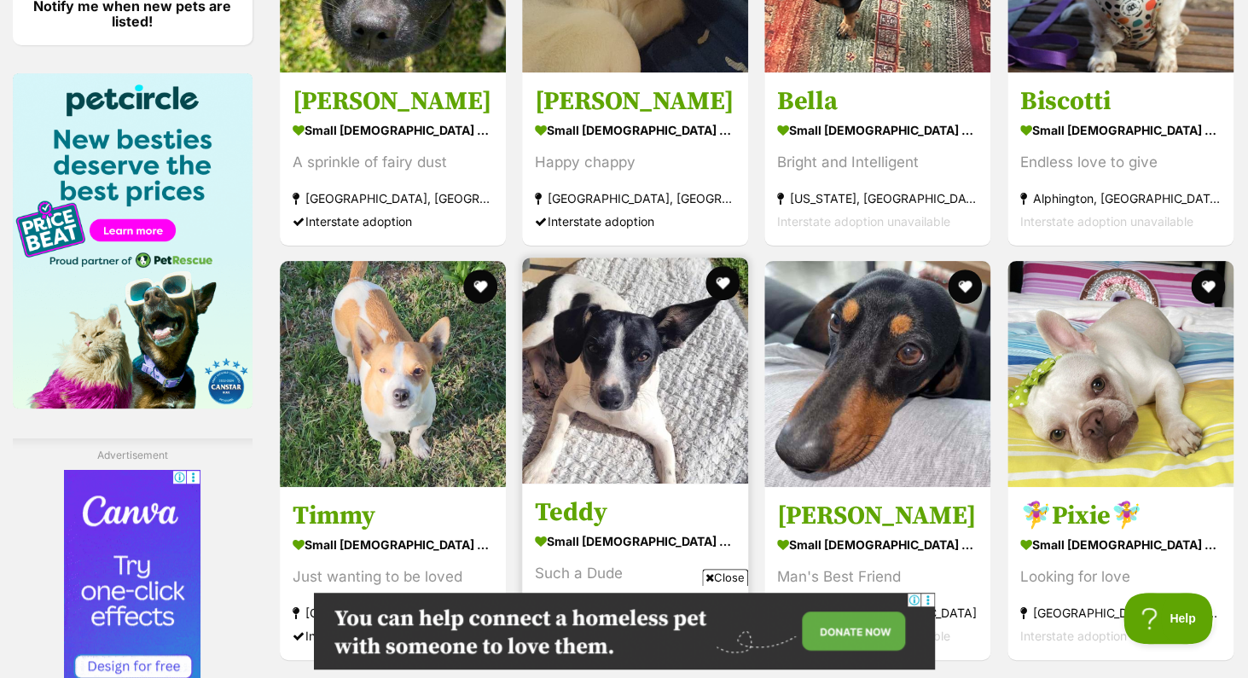
click at [628, 258] on img at bounding box center [635, 371] width 226 height 226
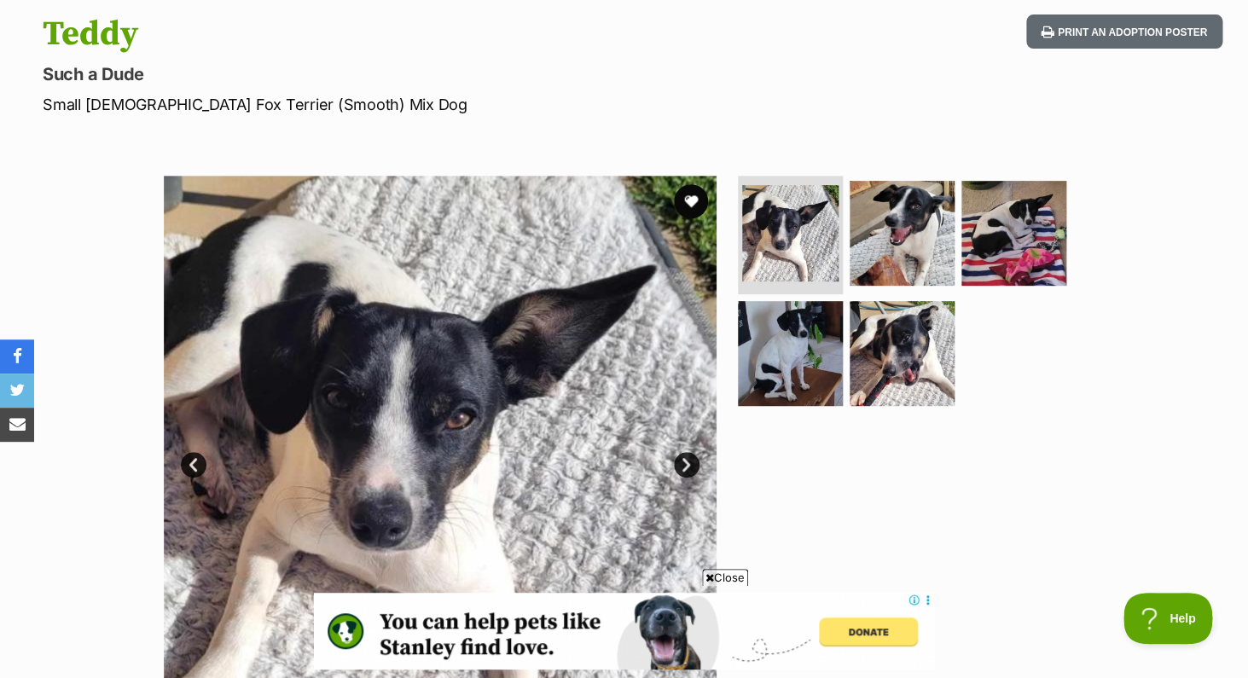
click at [681, 462] on link "Next" at bounding box center [687, 465] width 26 height 26
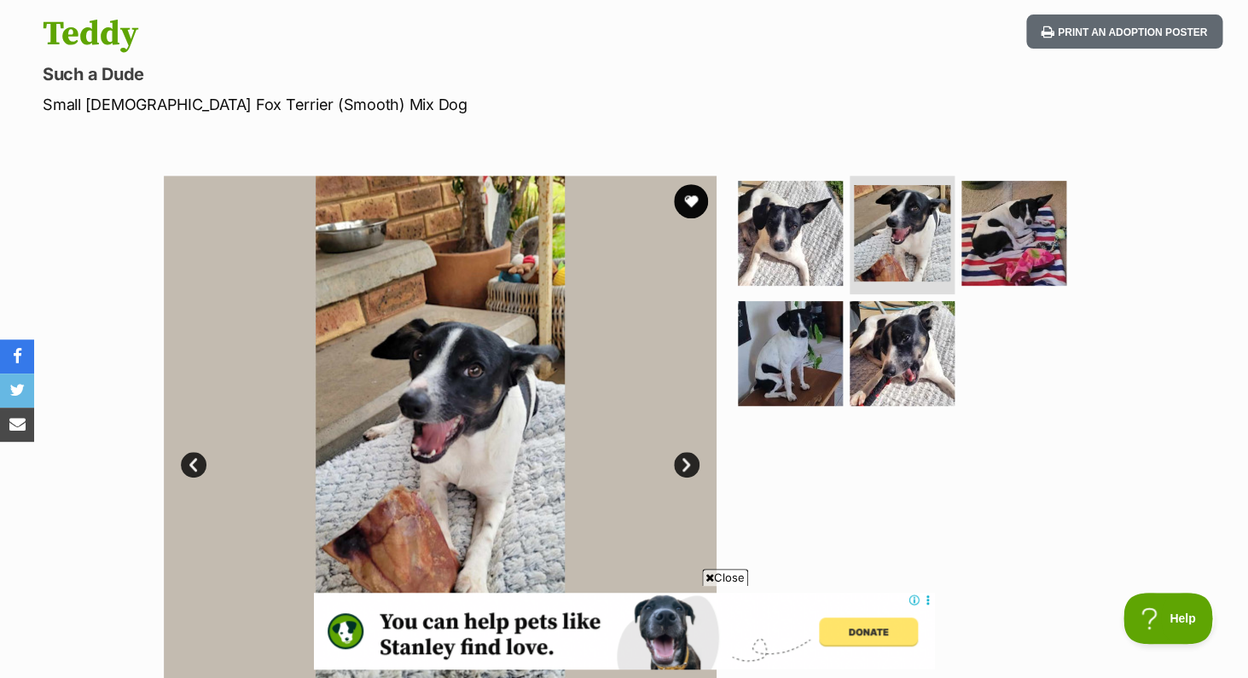
click at [681, 462] on link "Next" at bounding box center [687, 465] width 26 height 26
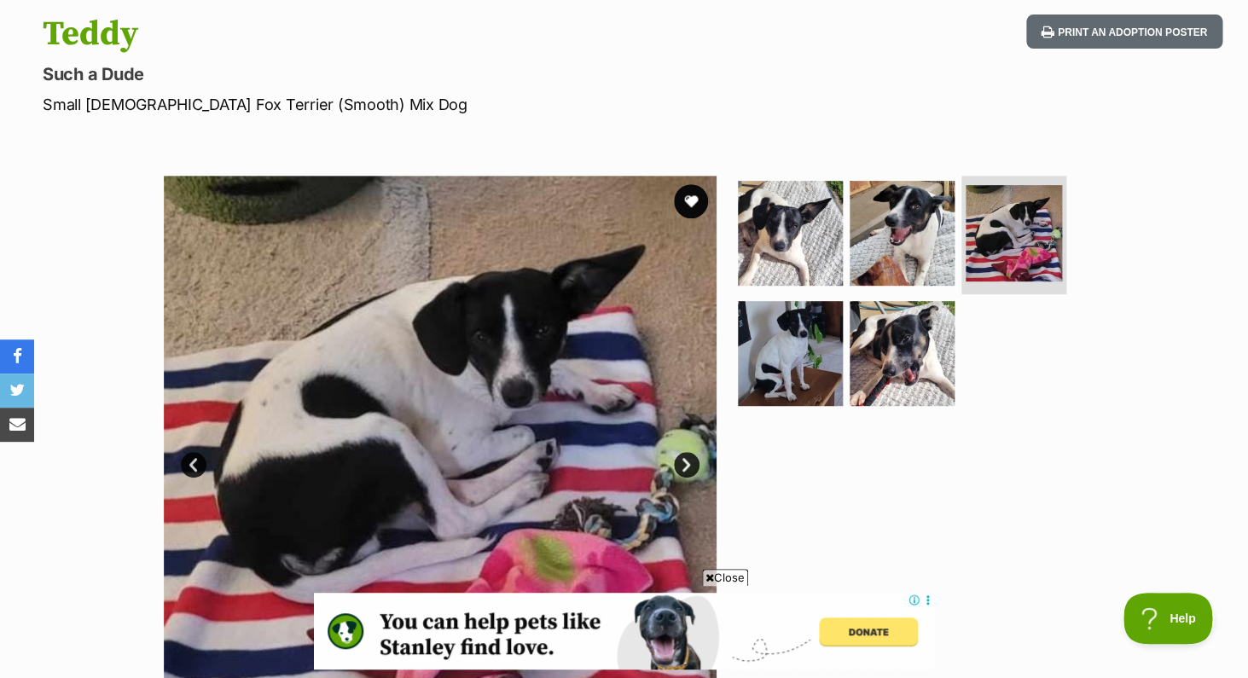
click at [682, 462] on link "Next" at bounding box center [687, 465] width 26 height 26
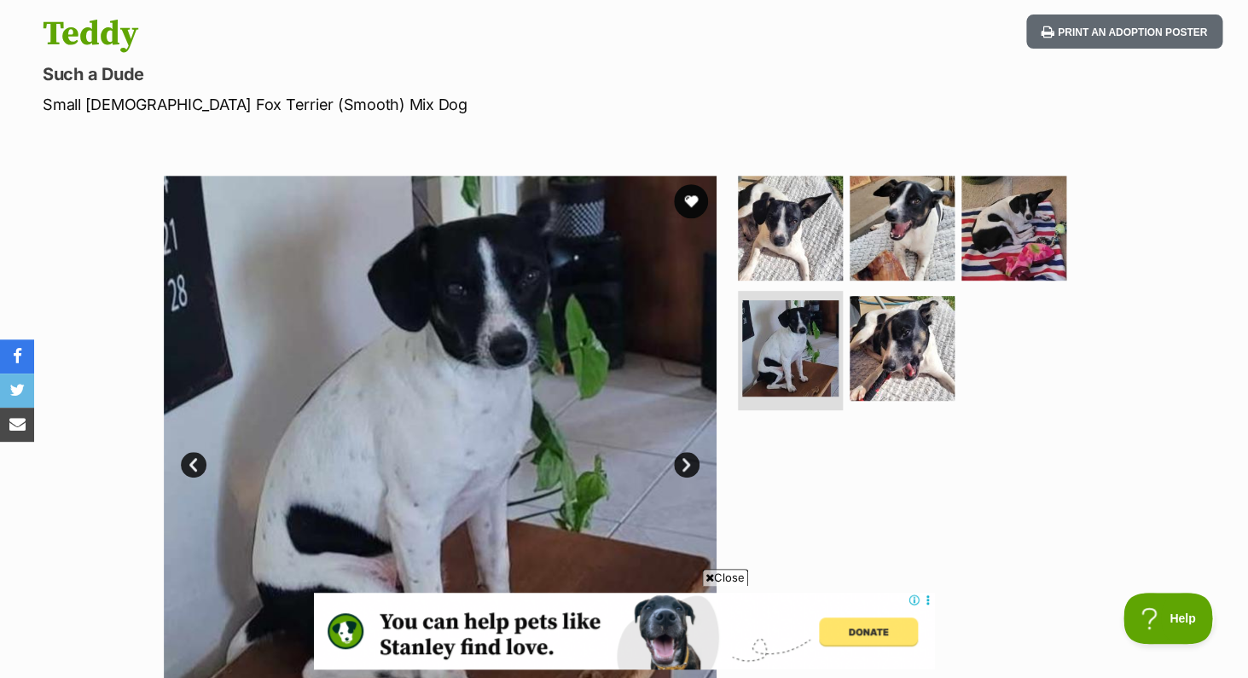
click at [682, 462] on link "Next" at bounding box center [687, 465] width 26 height 26
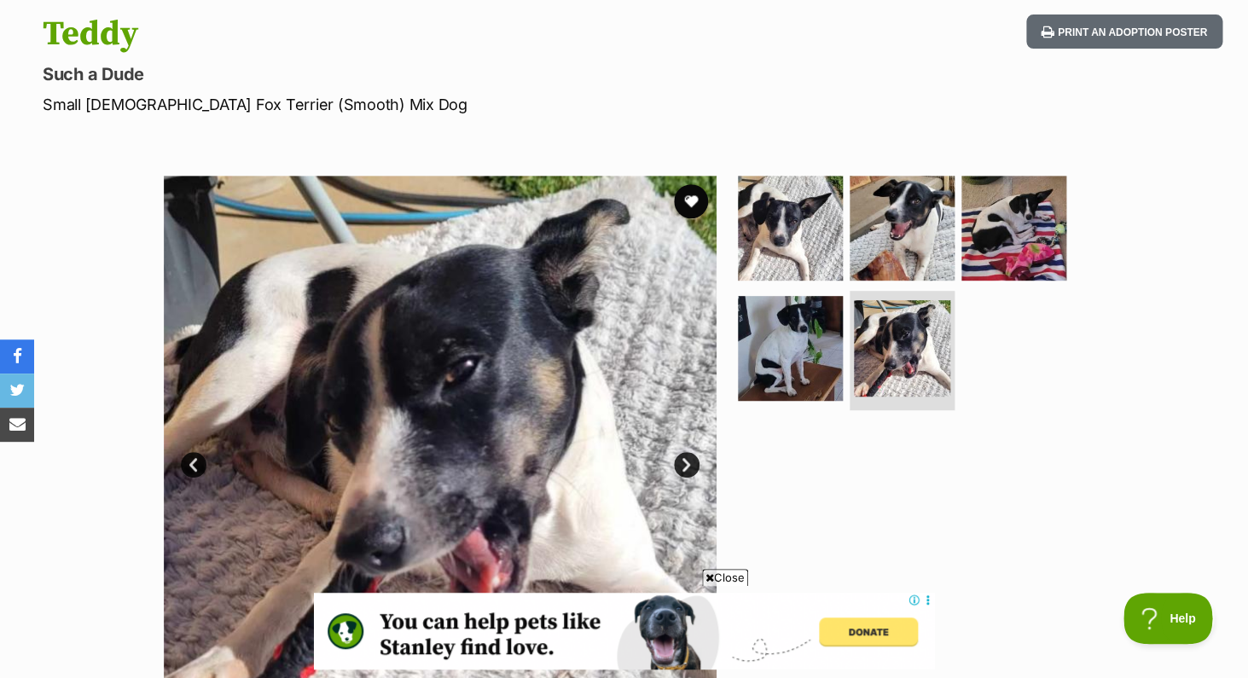
click at [682, 462] on link "Next" at bounding box center [687, 465] width 26 height 26
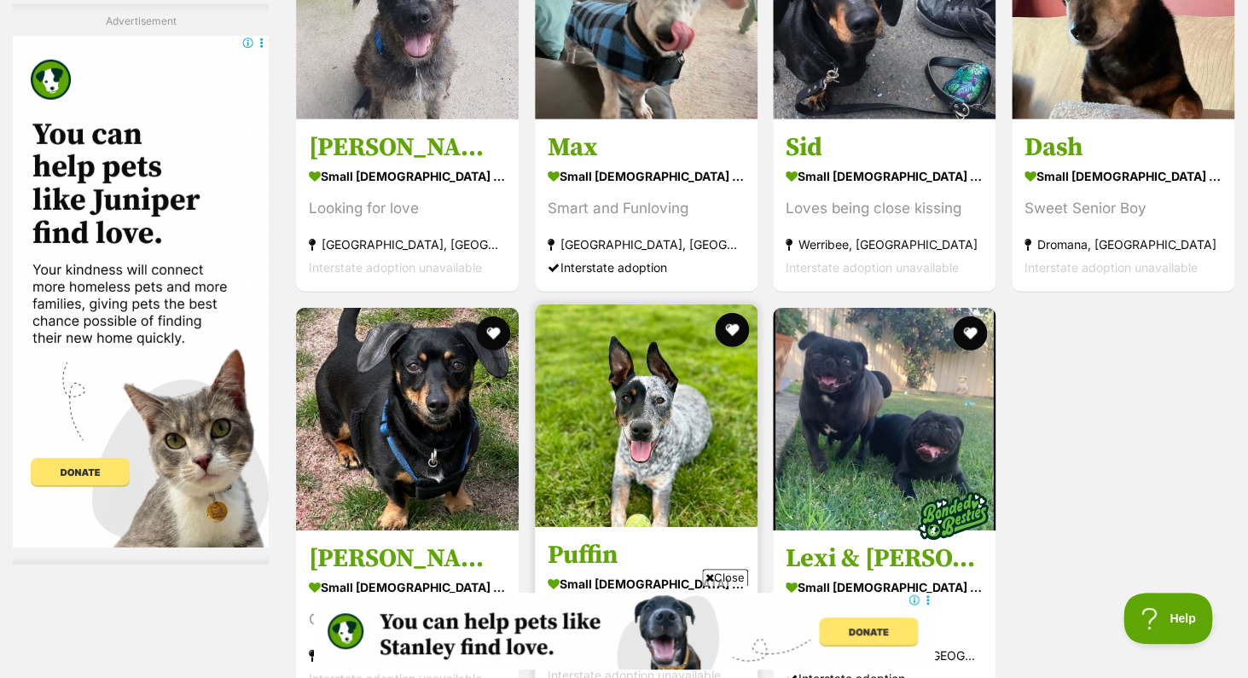
scroll to position [4337, 0]
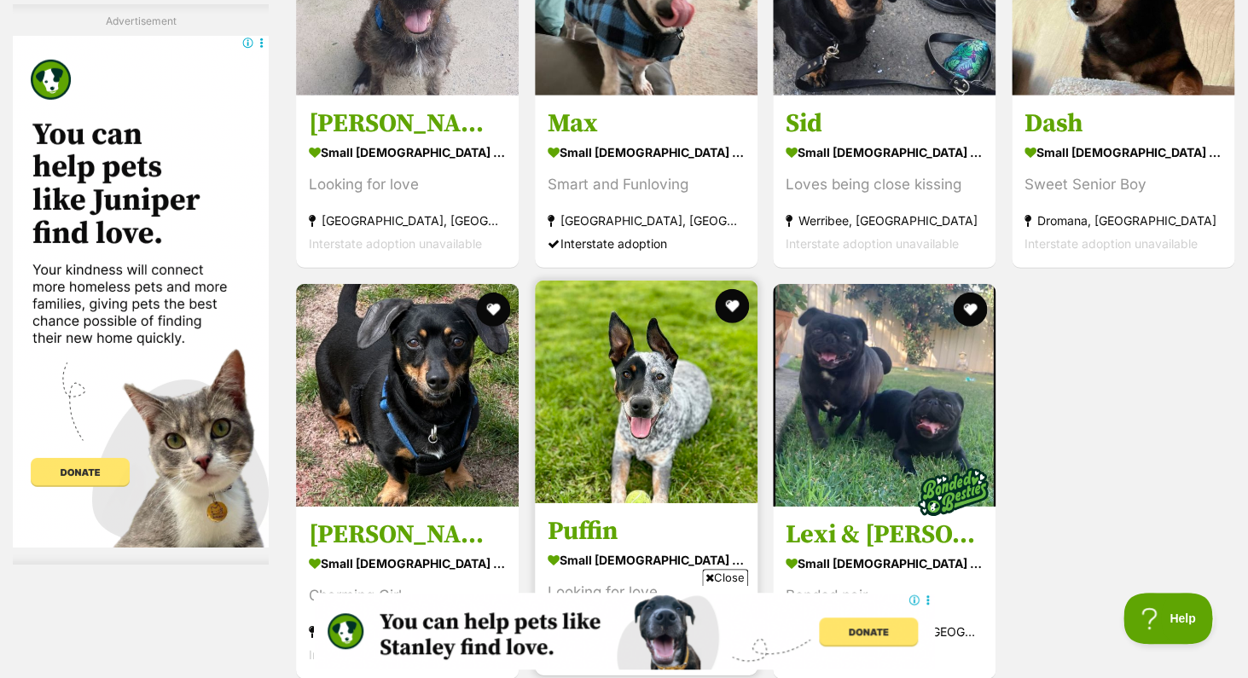
click at [628, 281] on img at bounding box center [646, 392] width 223 height 223
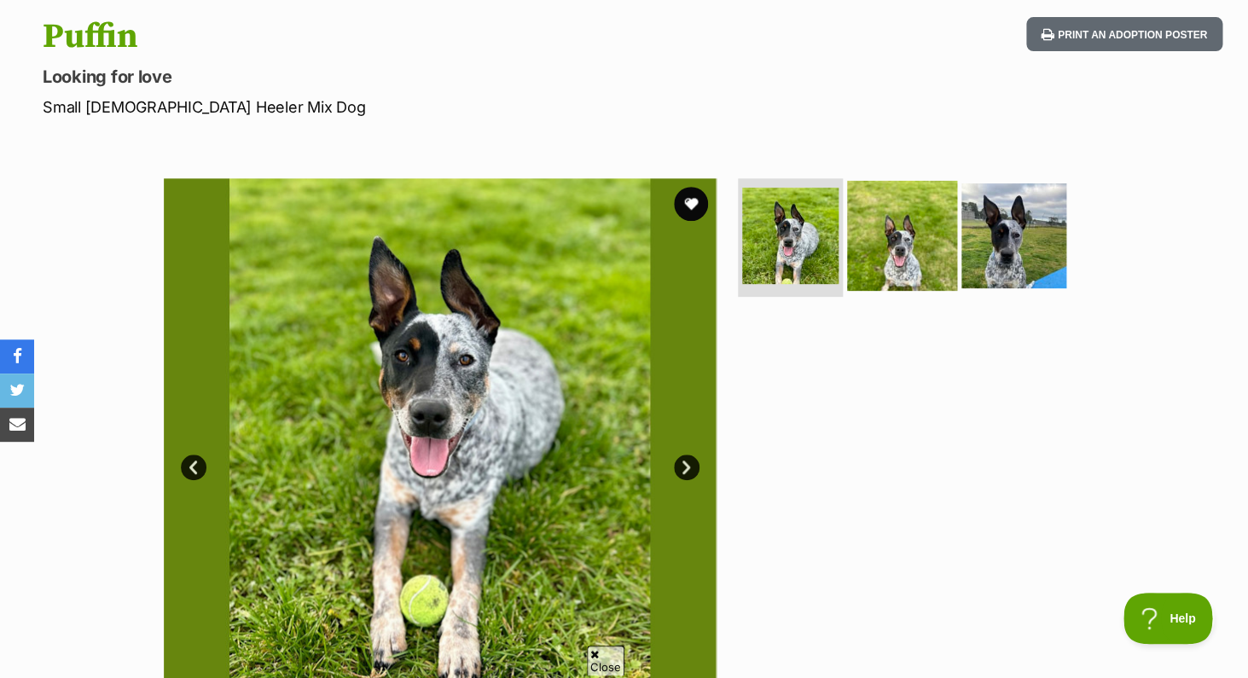
click at [900, 259] on img at bounding box center [902, 235] width 110 height 110
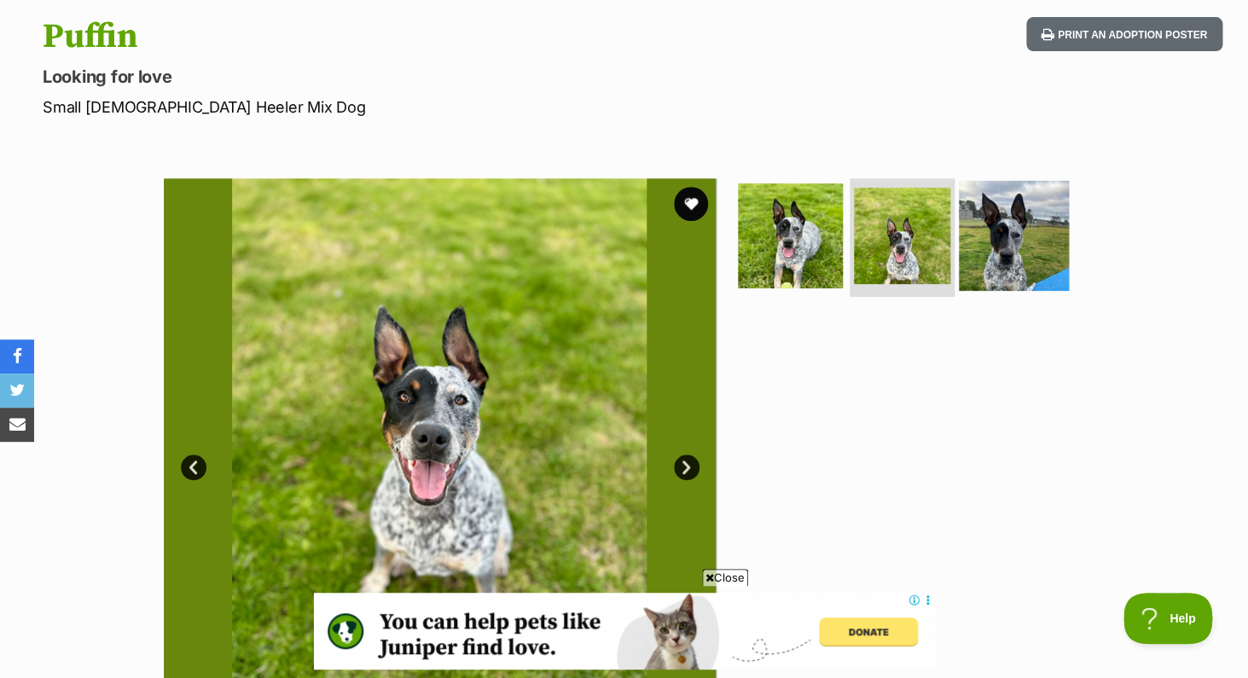
click at [992, 263] on img at bounding box center [1014, 235] width 110 height 110
